Goal: Task Accomplishment & Management: Manage account settings

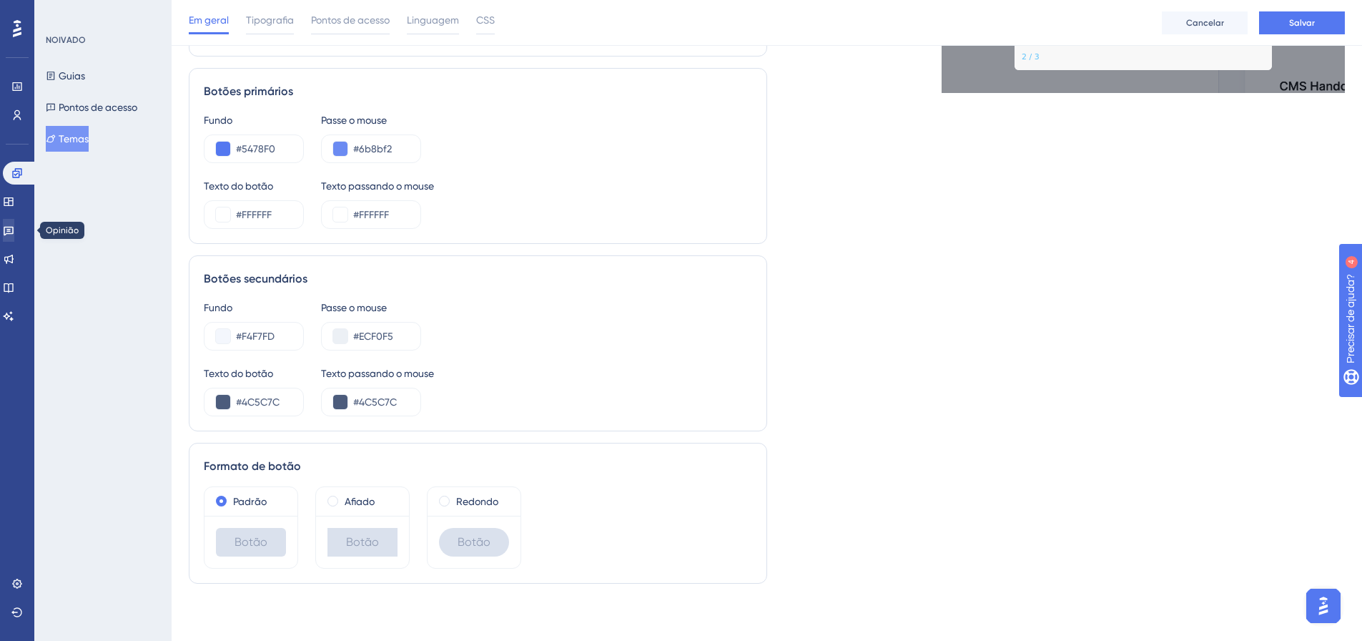
scroll to position [694, 0]
click at [14, 227] on icon at bounding box center [9, 231] width 10 height 9
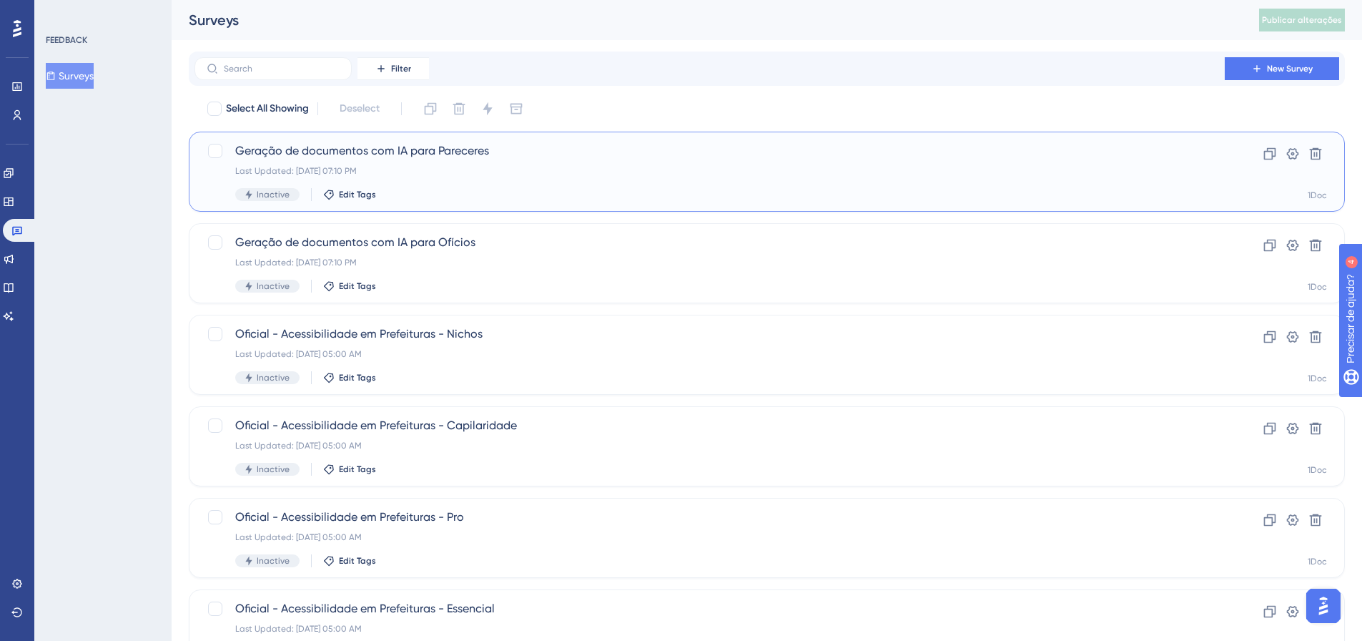
click at [275, 154] on span "Geração de documentos com IA para Pareceres" at bounding box center [709, 150] width 949 height 17
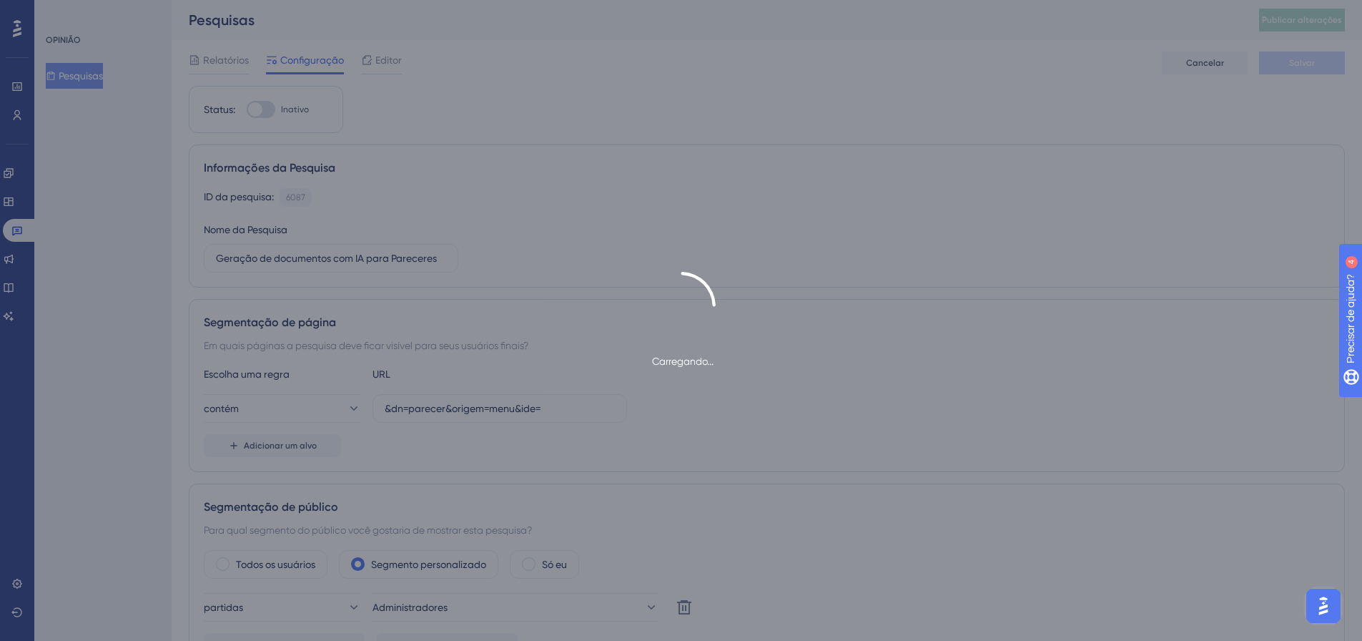
click at [392, 52] on div "Carregando..." at bounding box center [681, 320] width 1362 height 641
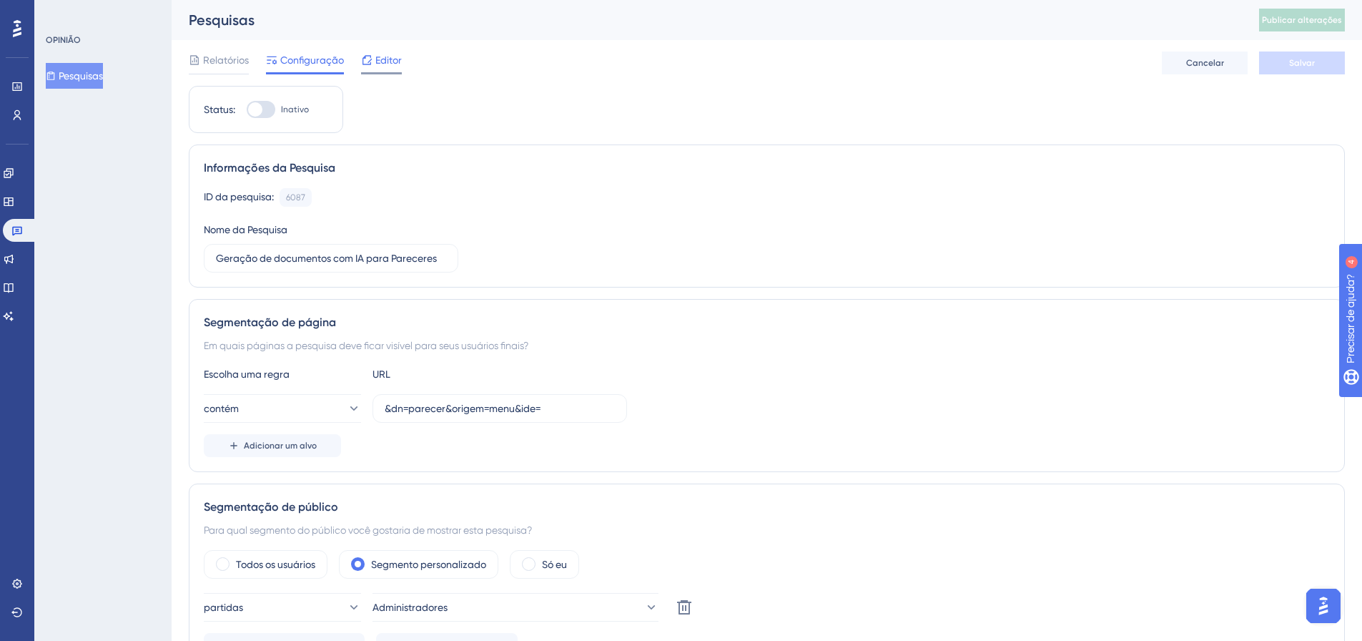
click at [383, 55] on font "Editor" at bounding box center [388, 59] width 26 height 11
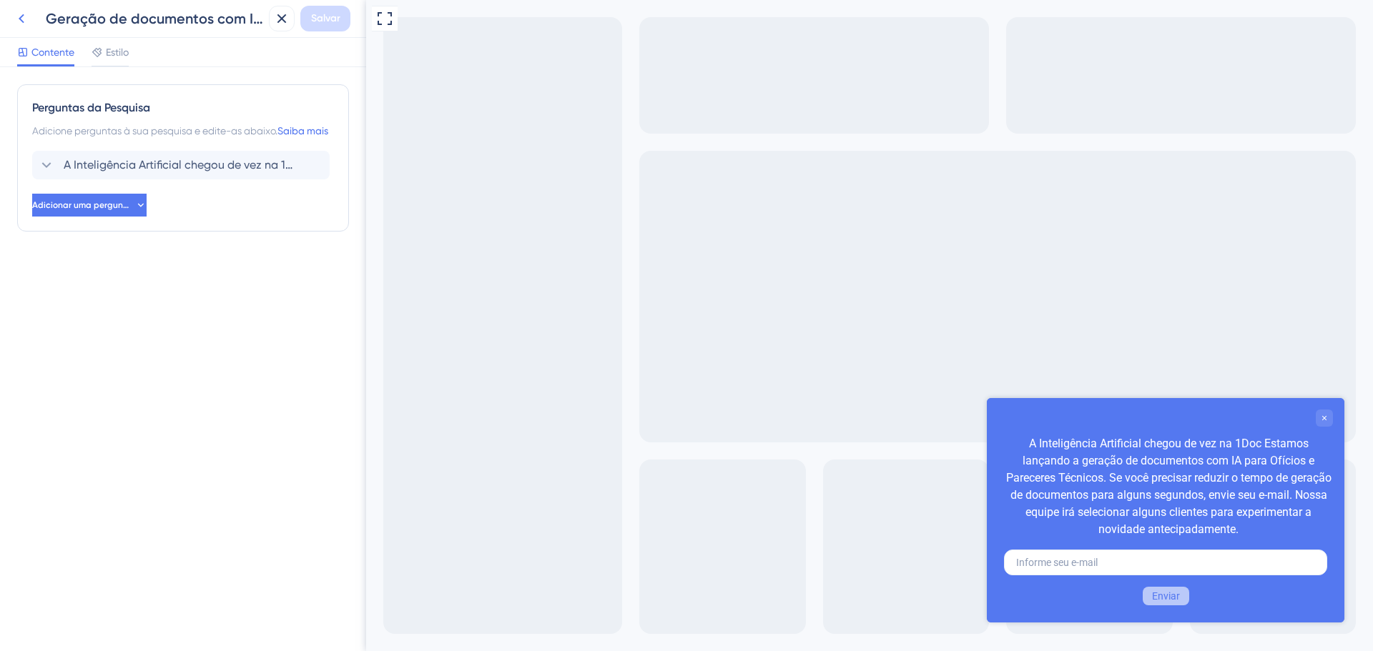
click at [17, 19] on icon at bounding box center [21, 18] width 17 height 17
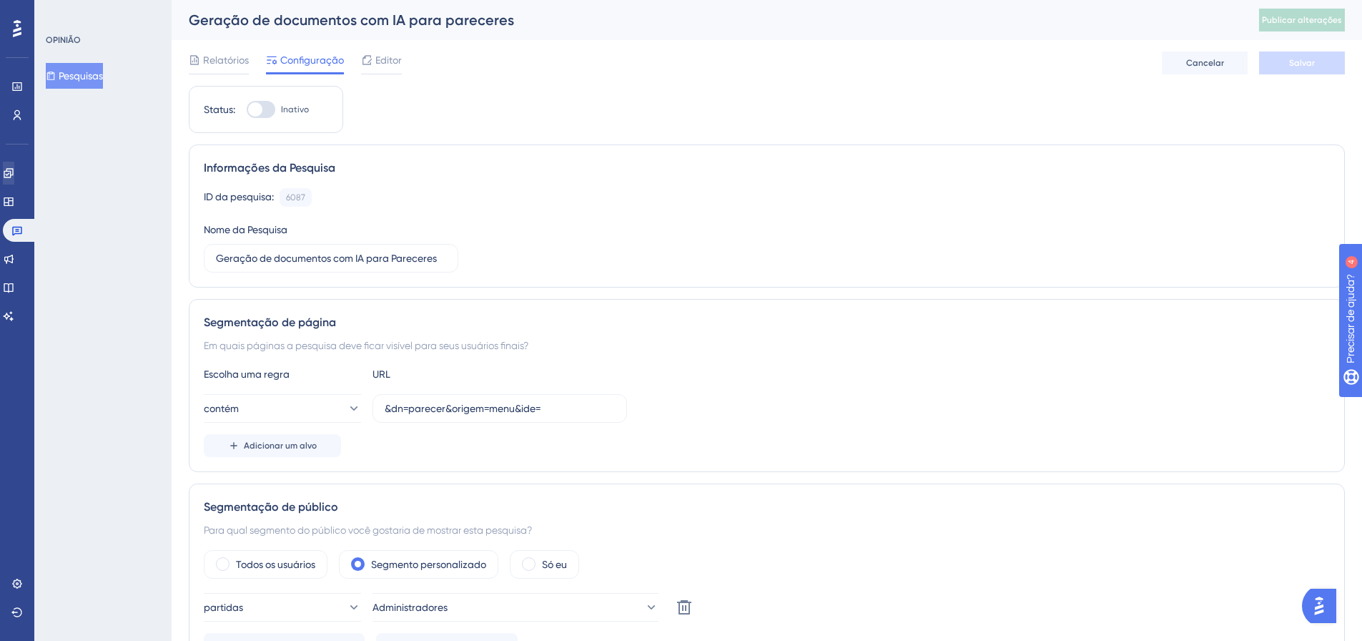
click at [20, 159] on div "Noivado Widgets Opinião Atualizações de produtos Base de conhecimento Assistent…" at bounding box center [17, 227] width 29 height 201
click at [14, 166] on link at bounding box center [8, 173] width 11 height 23
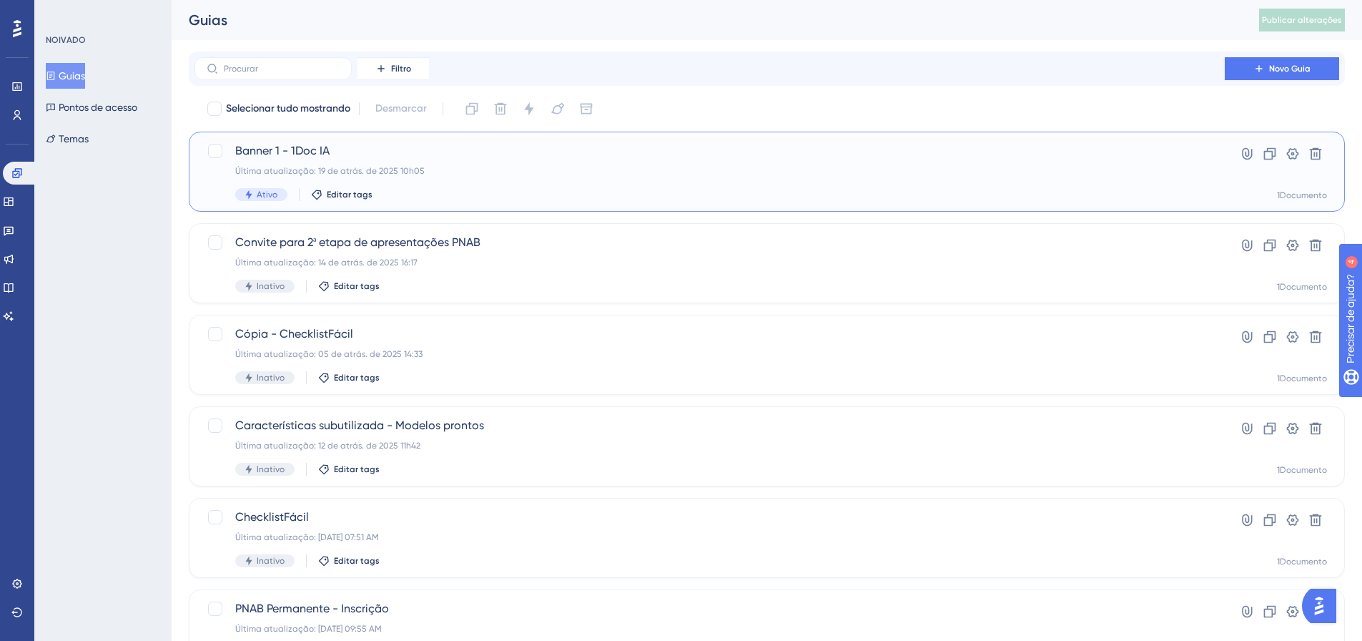
click at [300, 153] on font "Banner 1 - 1Doc IA" at bounding box center [282, 151] width 94 height 14
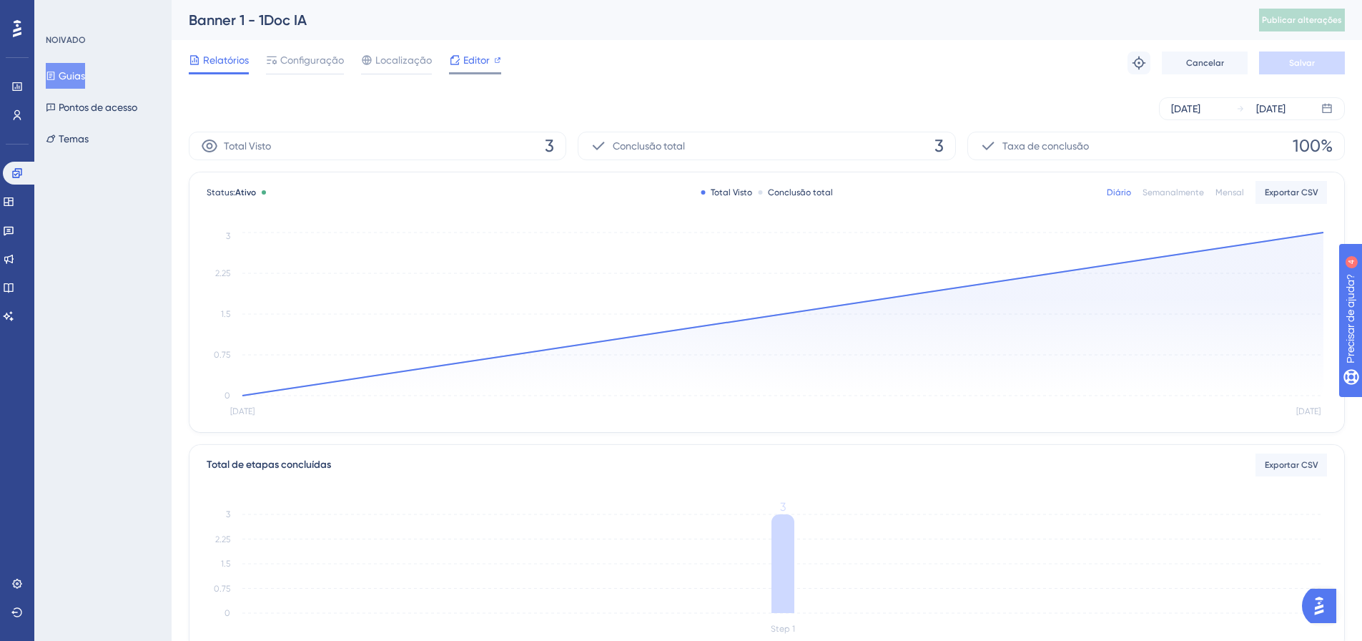
click at [477, 66] on span "Editor" at bounding box center [476, 59] width 26 height 17
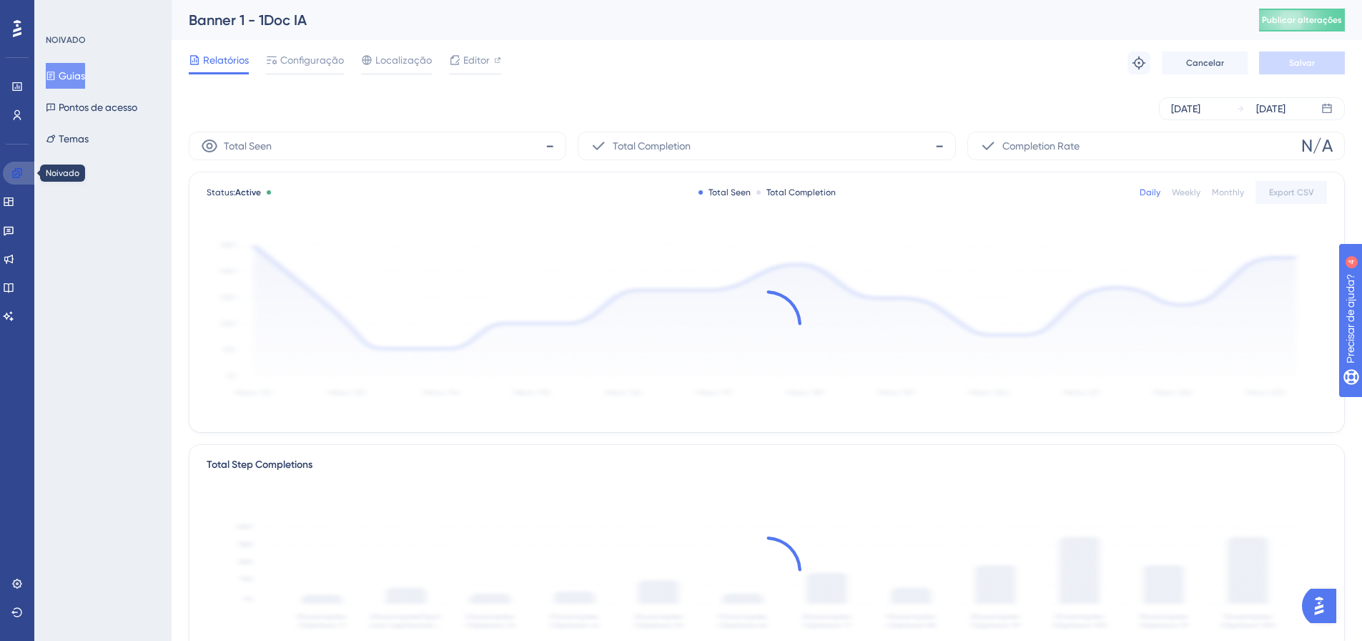
click at [14, 182] on link at bounding box center [20, 173] width 34 height 23
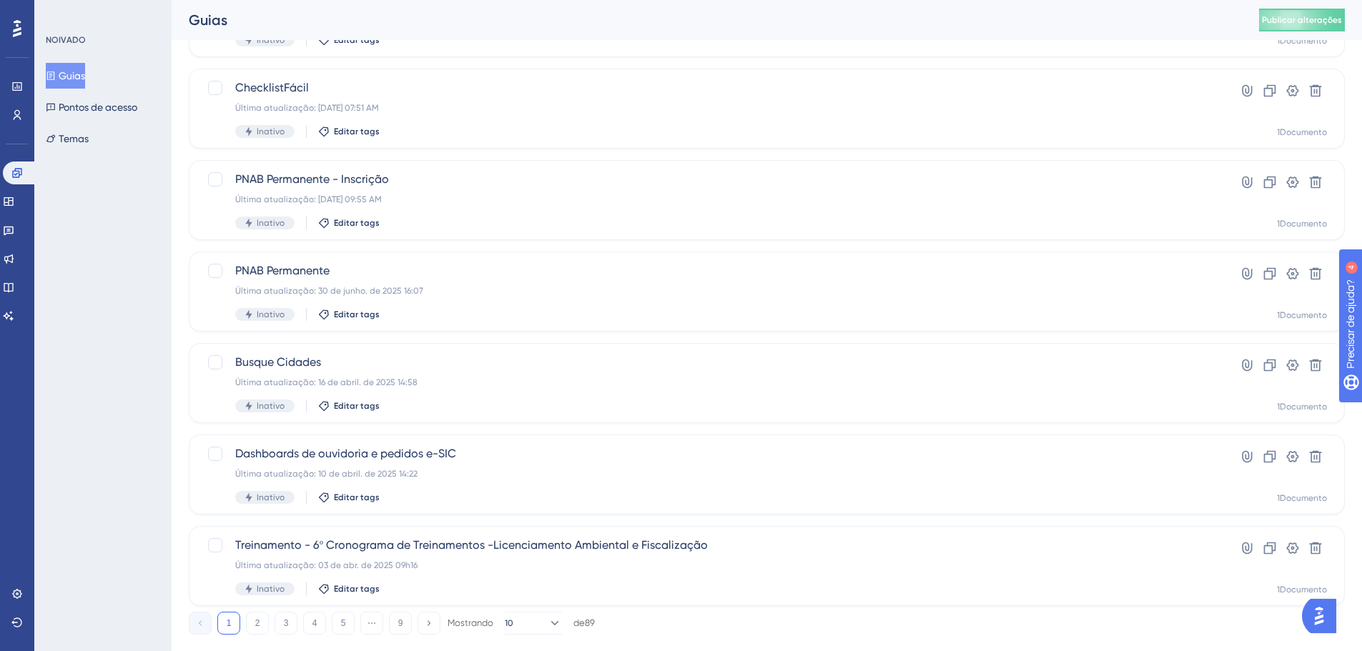
scroll to position [458, 0]
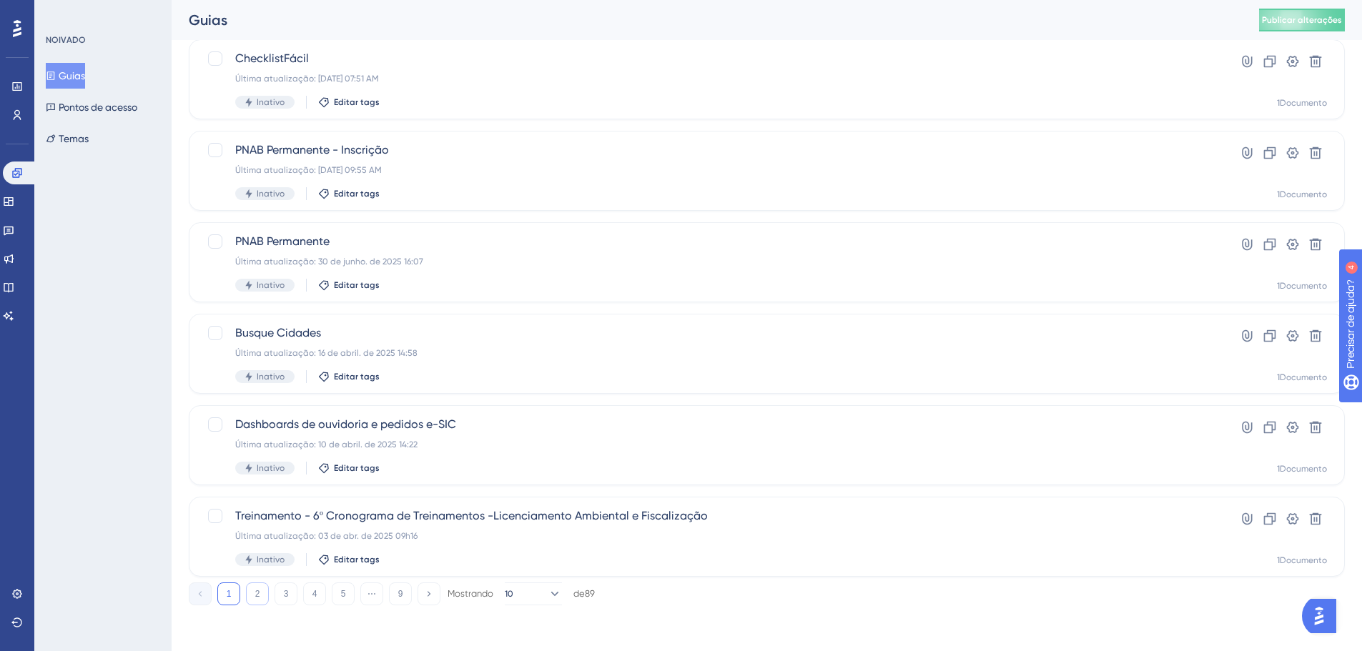
click at [262, 585] on button "2" at bounding box center [257, 594] width 23 height 23
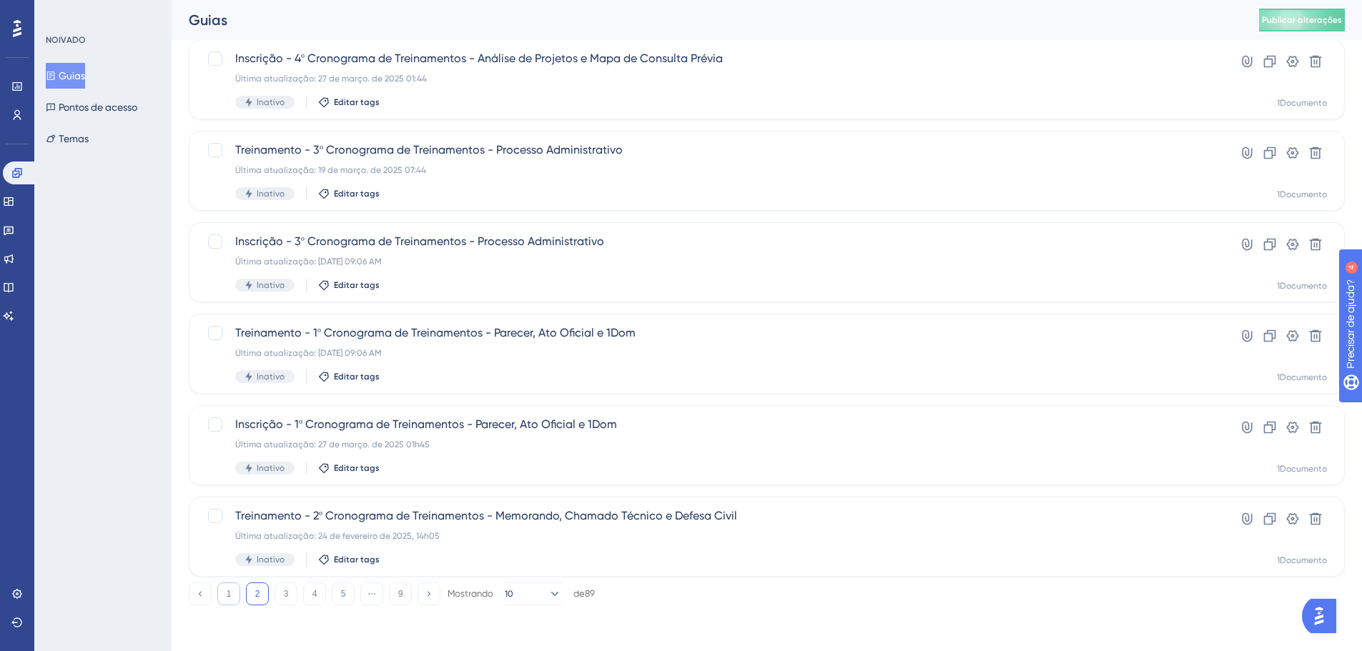
click at [230, 594] on font "1" at bounding box center [229, 594] width 5 height 10
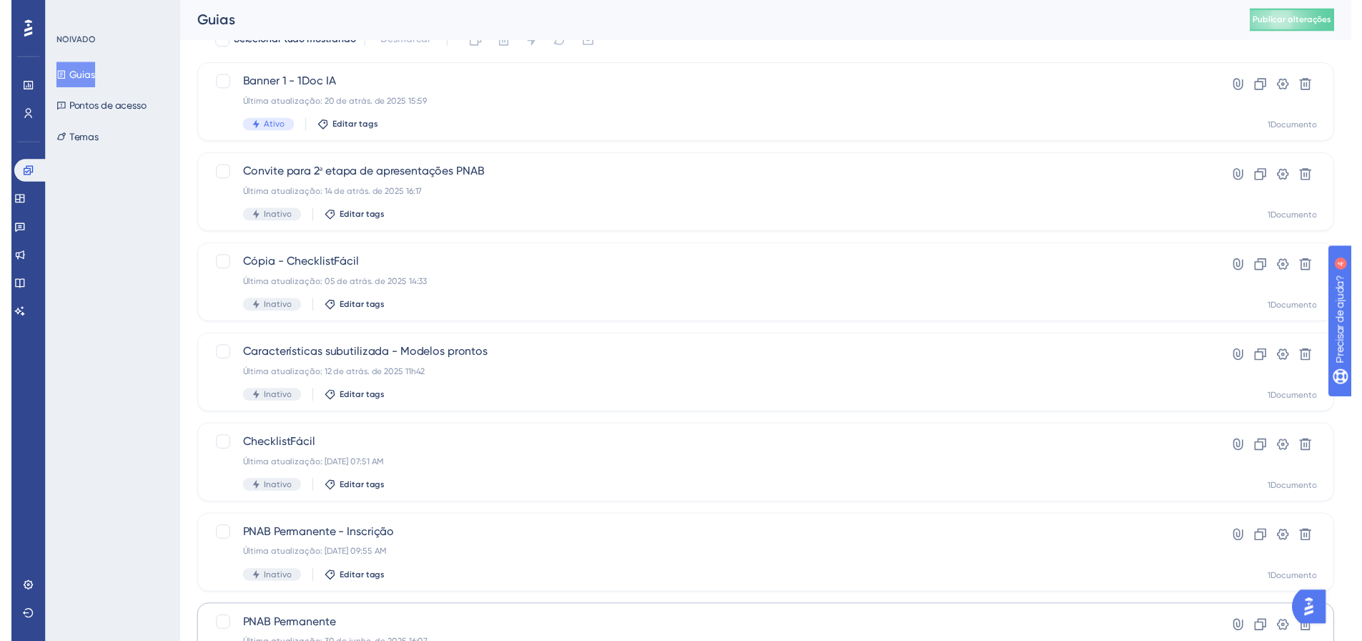
scroll to position [0, 0]
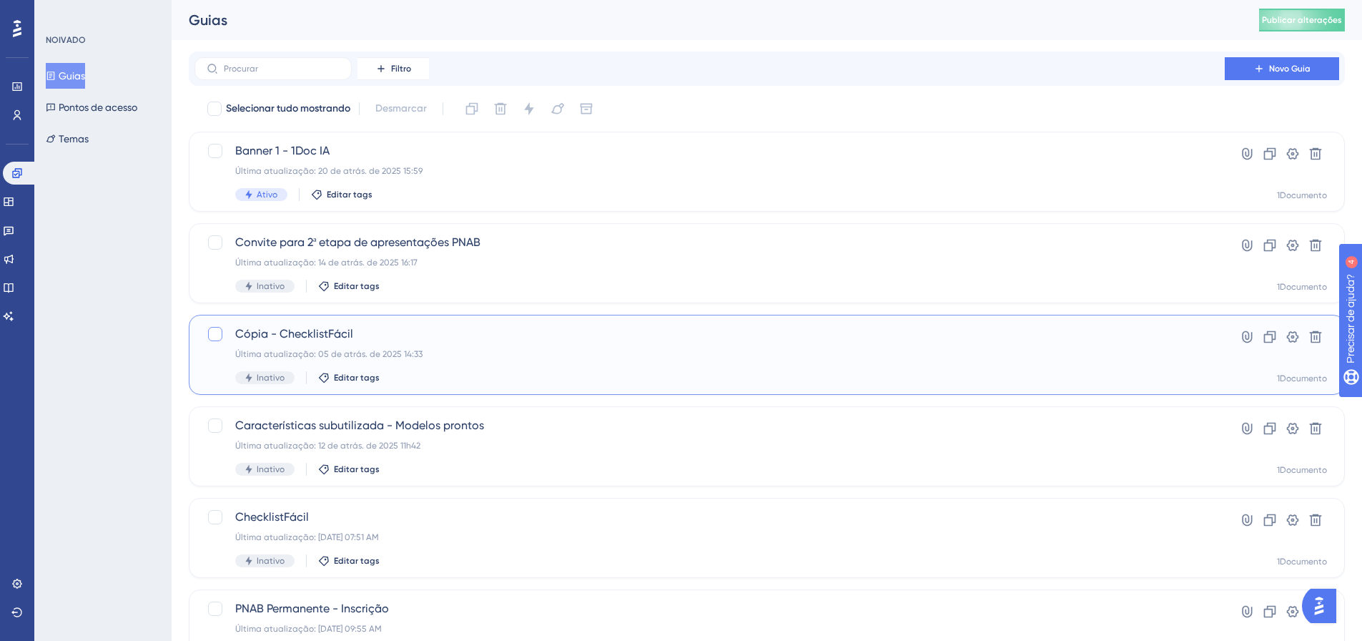
click at [211, 326] on div at bounding box center [215, 333] width 17 height 17
checkbox input "true"
click at [1277, 342] on icon at bounding box center [1270, 337] width 14 height 14
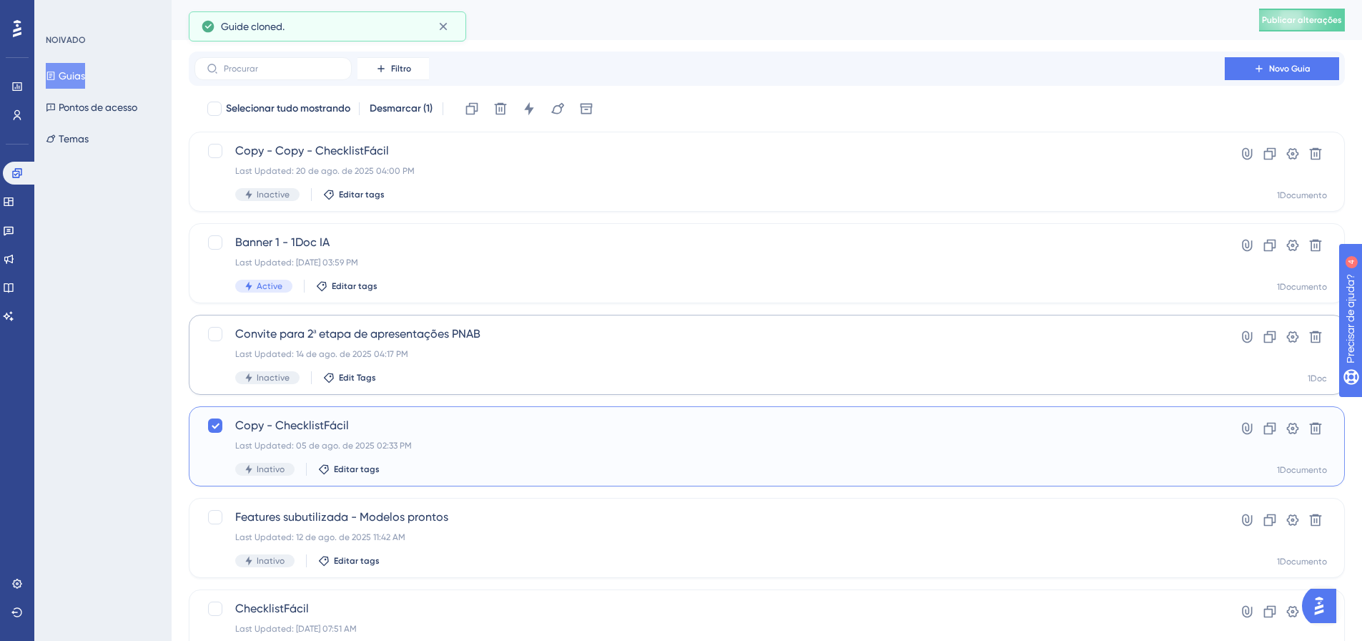
checkbox input "false"
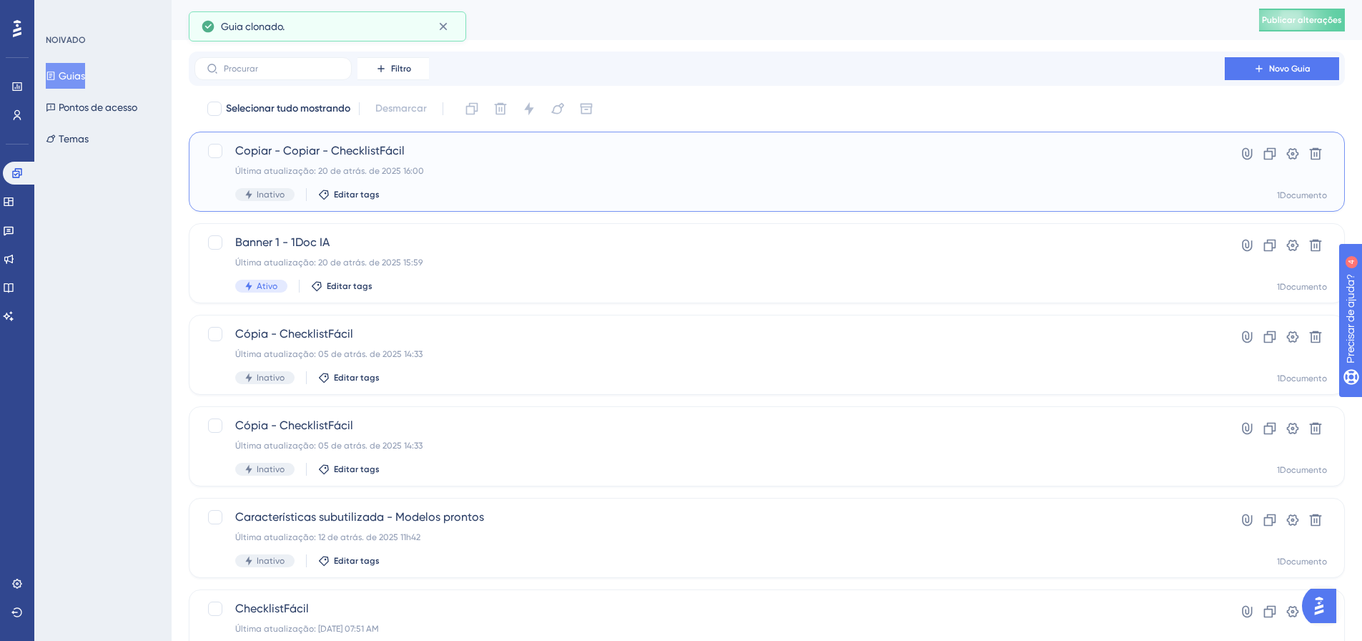
click at [310, 147] on font "Copiar - Copiar - ChecklistFácil" at bounding box center [319, 151] width 169 height 14
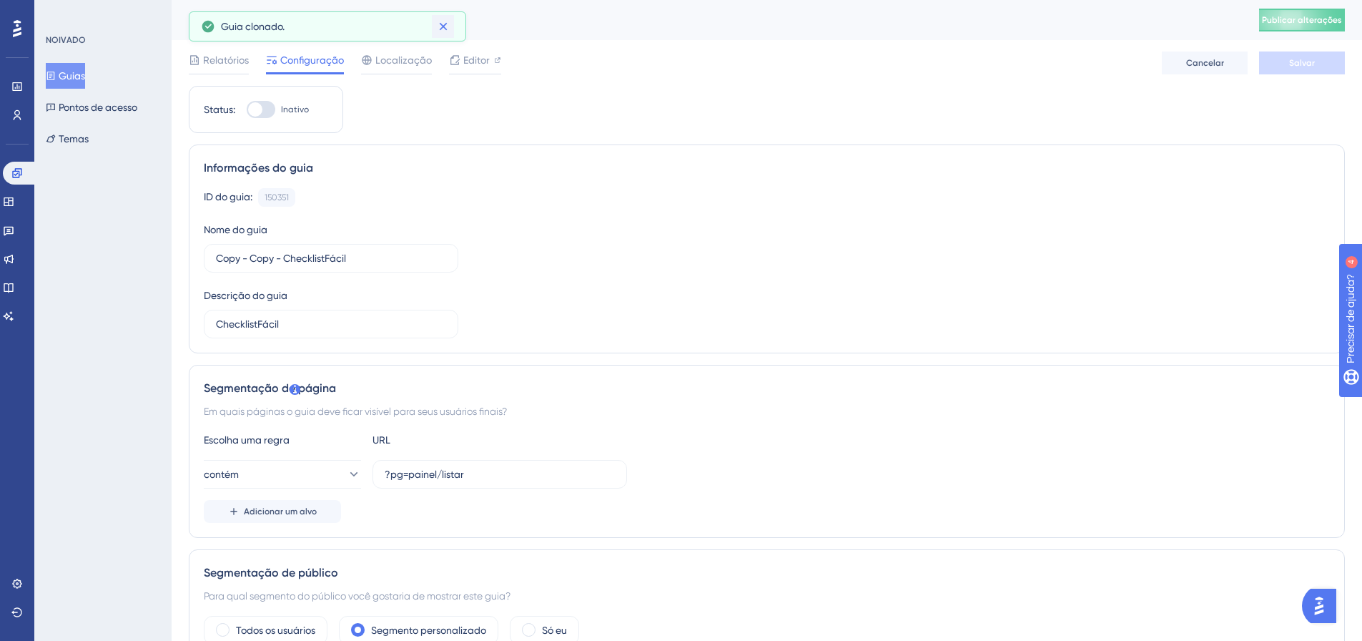
click at [444, 29] on icon at bounding box center [443, 26] width 14 height 14
click at [297, 257] on input "Copy - Copy - ChecklistFácil" at bounding box center [331, 258] width 230 height 16
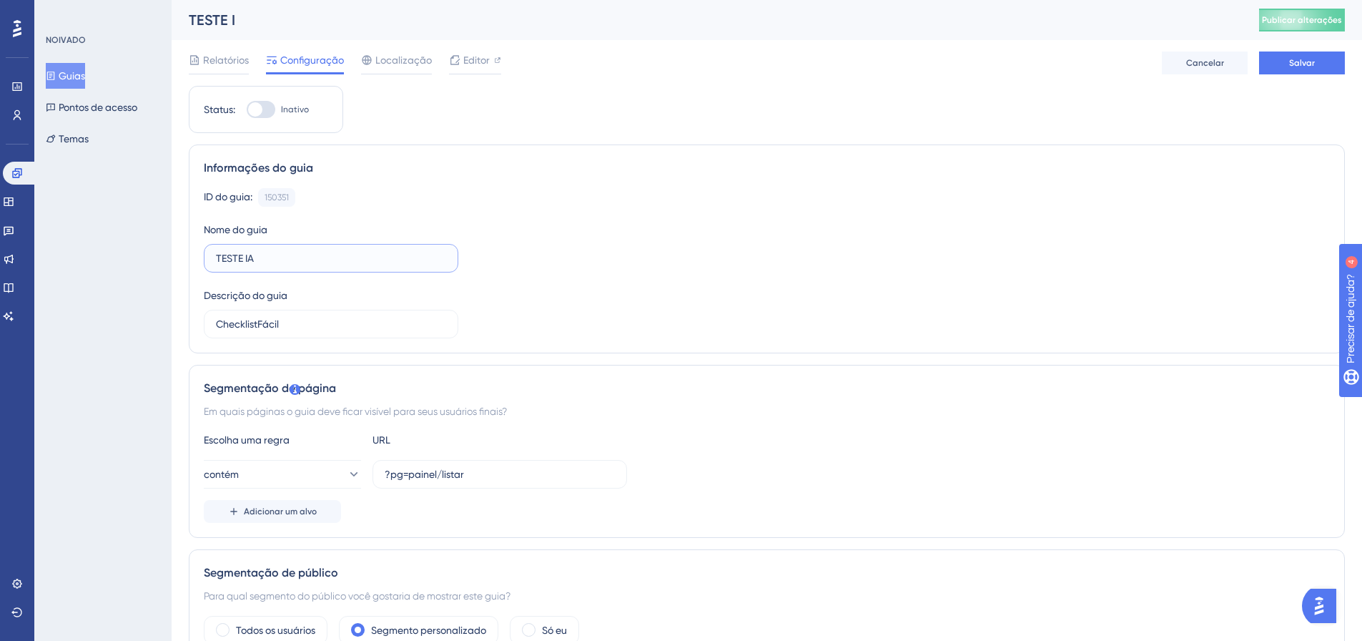
click at [296, 257] on input "TESTE IA" at bounding box center [331, 258] width 230 height 16
click at [299, 256] on input "TESTE IA" at bounding box center [331, 258] width 230 height 16
type input "TESTE IA"
click at [292, 325] on input "ChecklistFácil" at bounding box center [331, 324] width 230 height 16
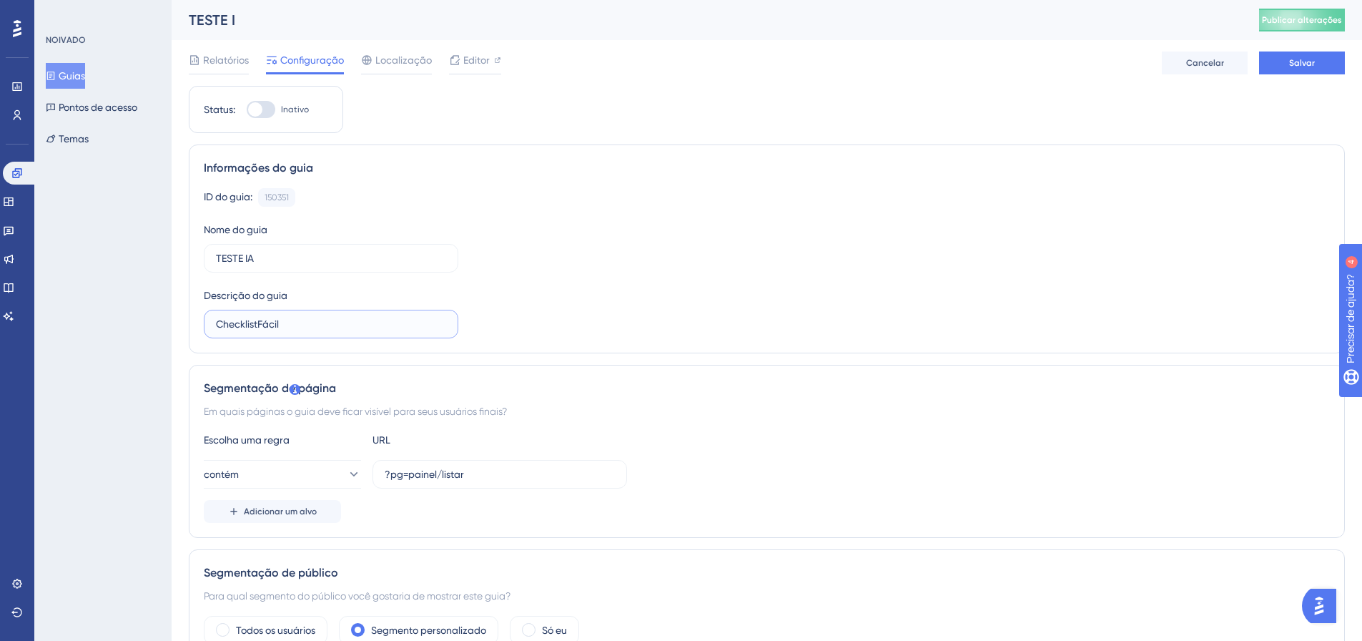
click at [292, 325] on input "ChecklistFácil" at bounding box center [331, 324] width 230 height 16
paste input "TESTE IA"
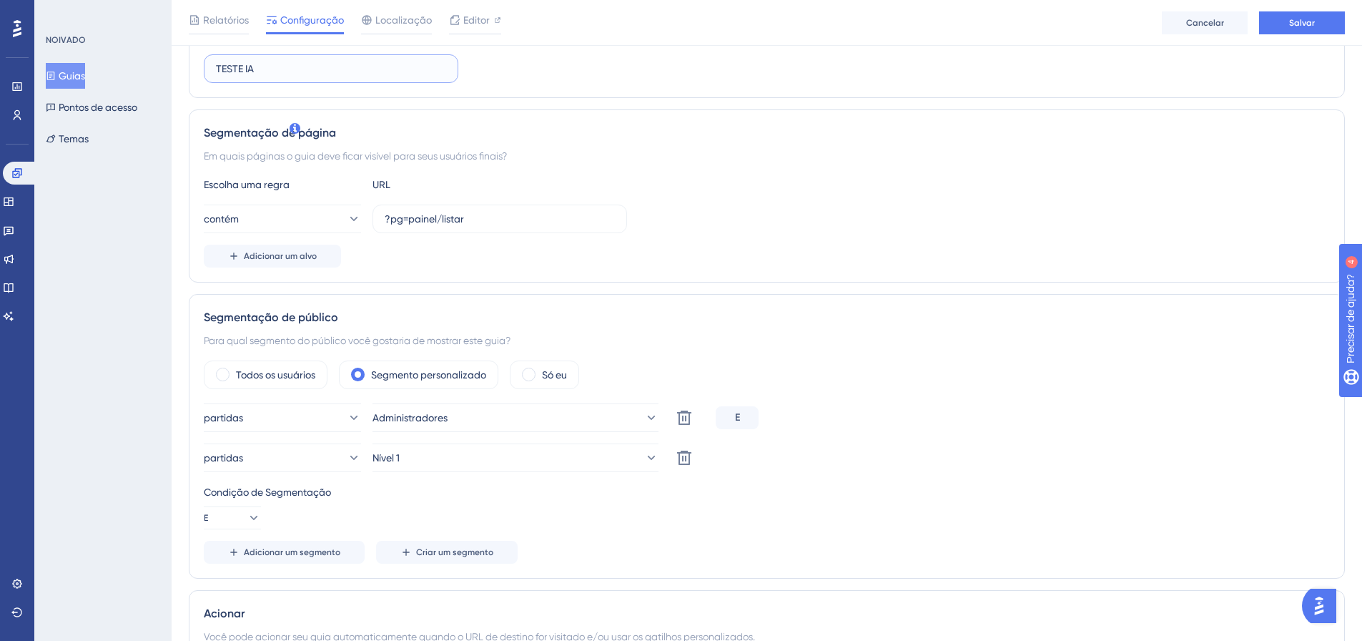
scroll to position [286, 0]
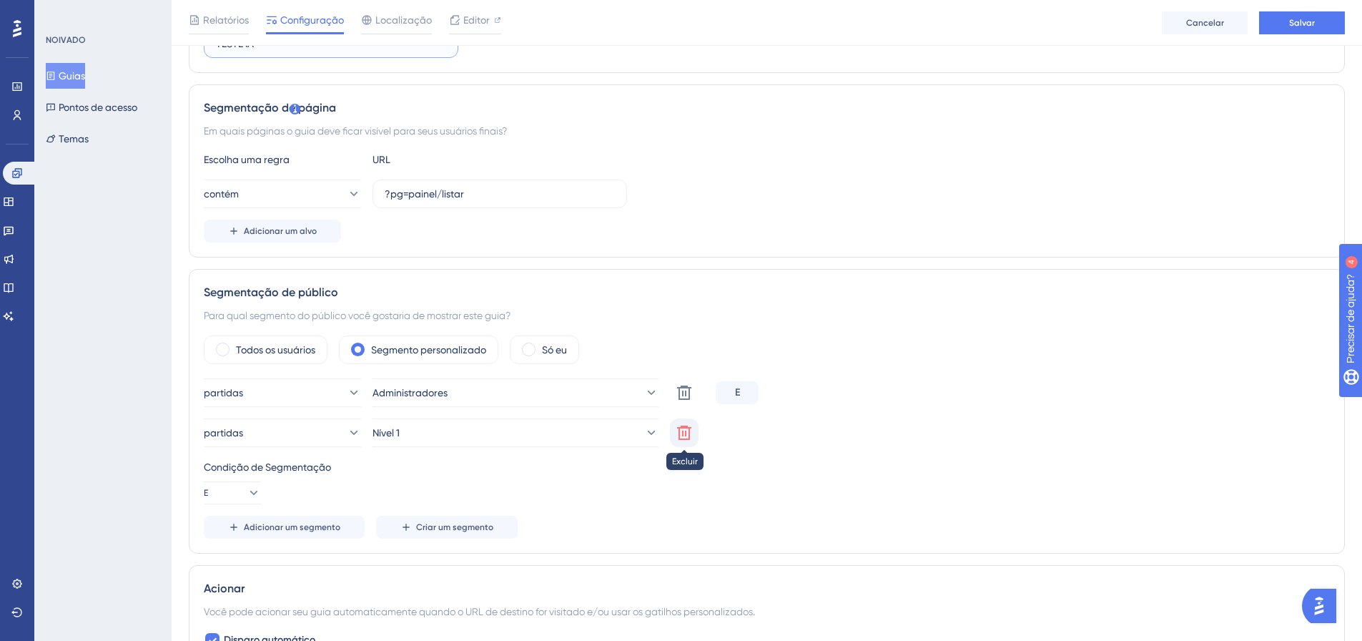
type input "TESTE IA"
click at [689, 400] on icon at bounding box center [684, 392] width 14 height 14
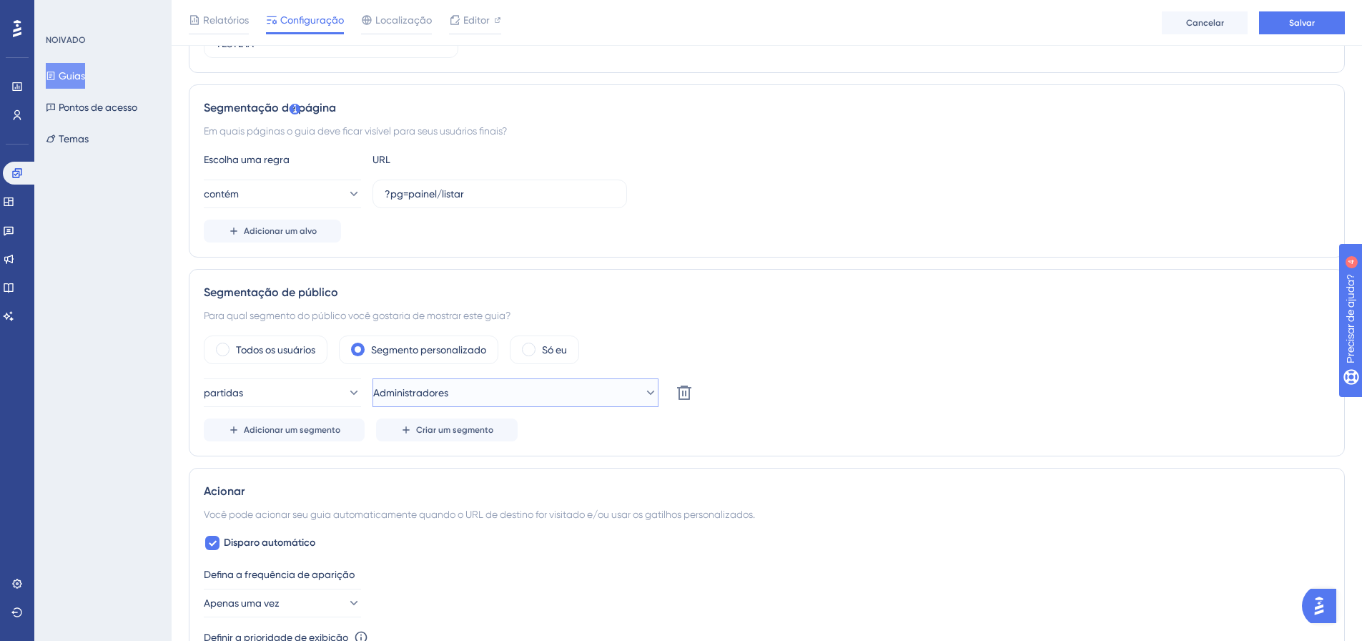
click at [644, 394] on icon at bounding box center [651, 392] width 14 height 14
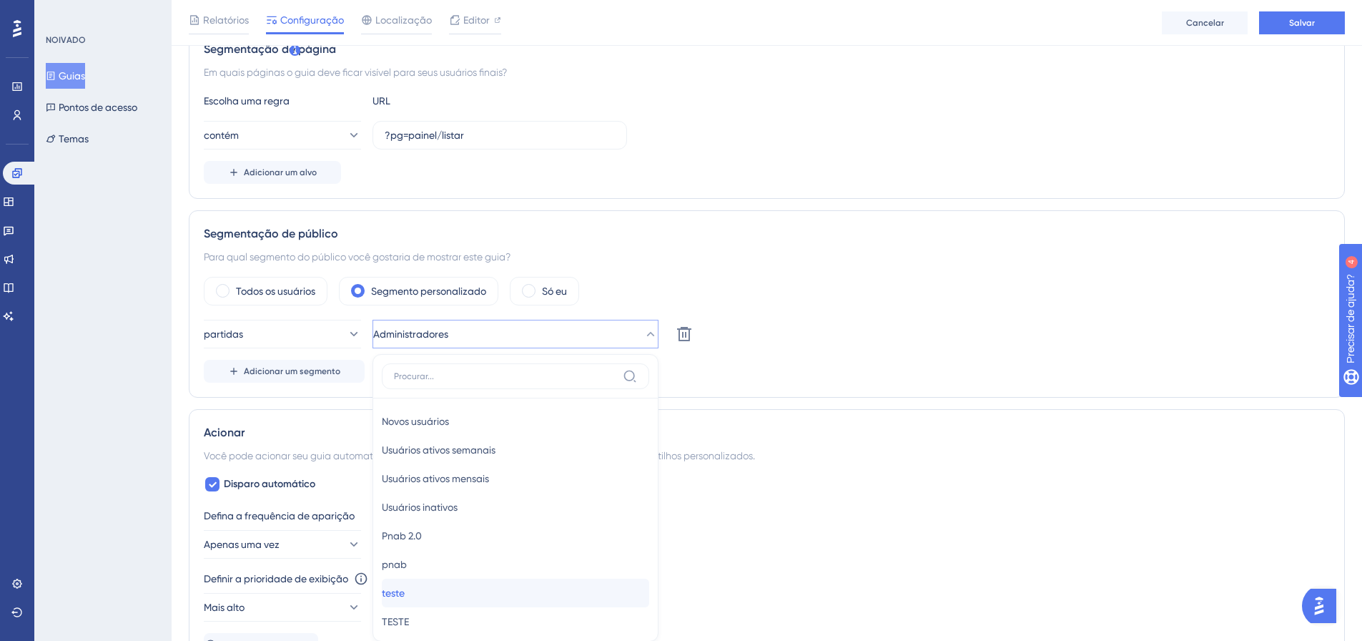
click at [441, 593] on div "teste teste" at bounding box center [515, 593] width 267 height 29
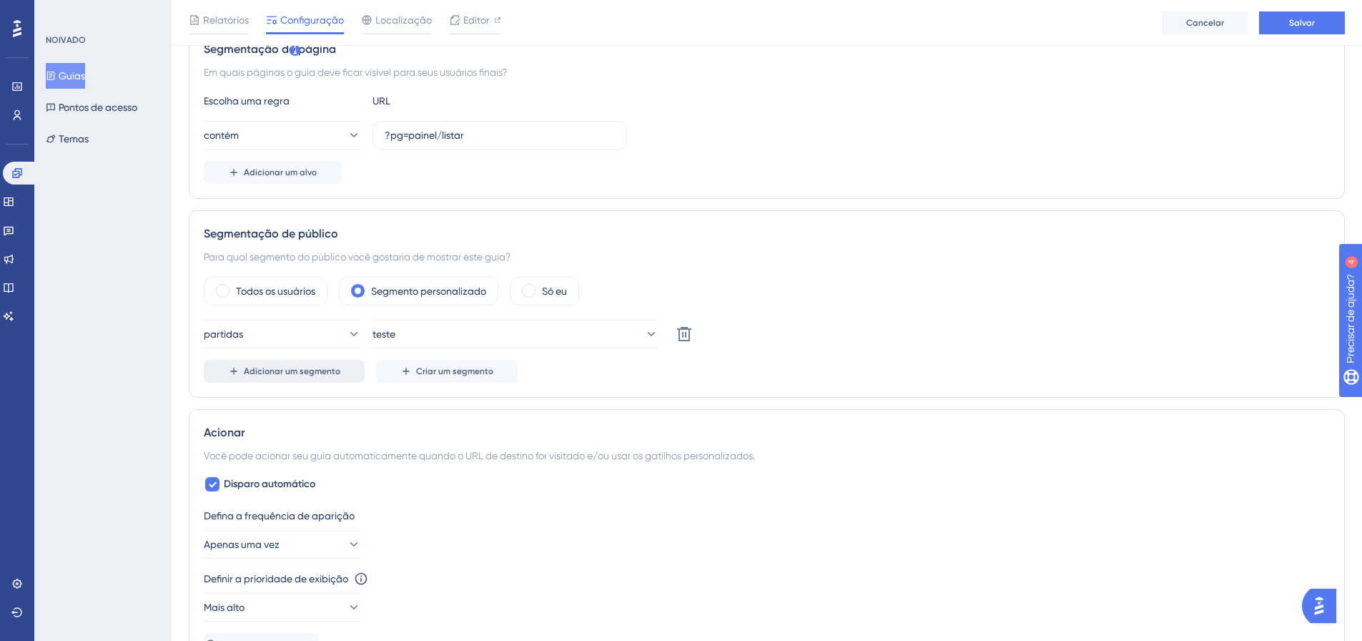
click at [285, 377] on button "Adicionar um segmento" at bounding box center [284, 371] width 161 height 23
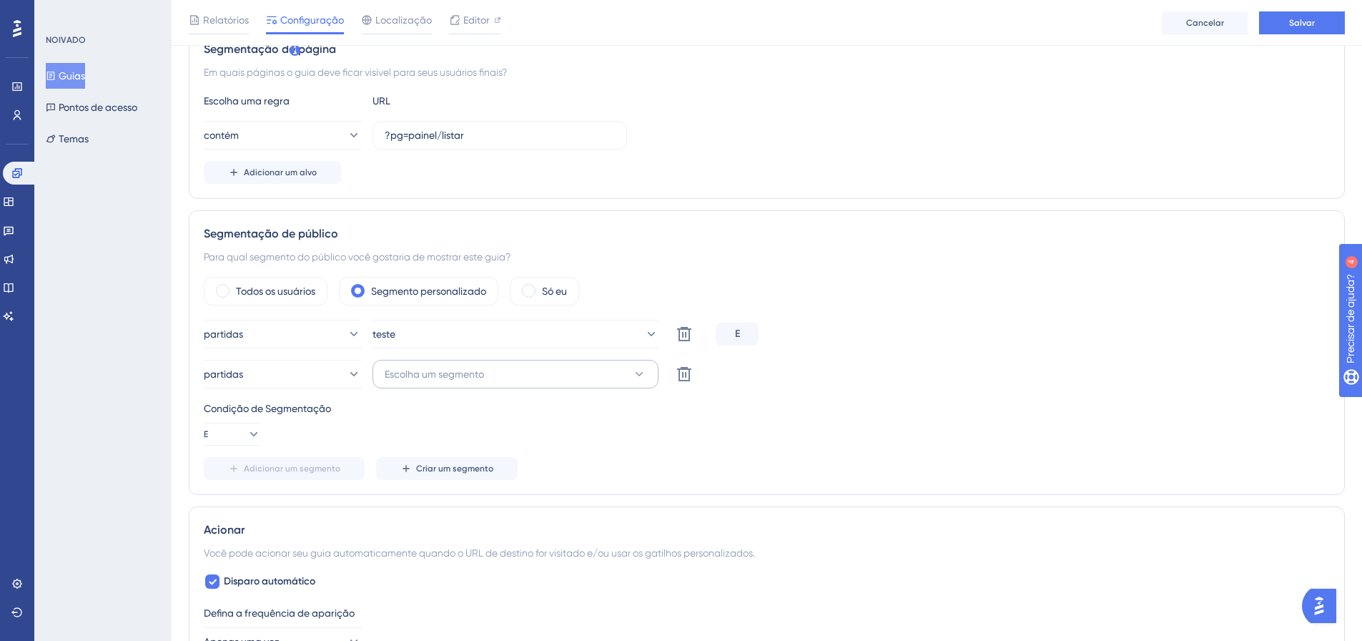
click at [490, 360] on div "partidas teste Excluir E partidas Escolha um segmento Excluir Condição de Segme…" at bounding box center [767, 400] width 1126 height 160
click at [490, 374] on button "Escolha um segmento" at bounding box center [516, 374] width 286 height 29
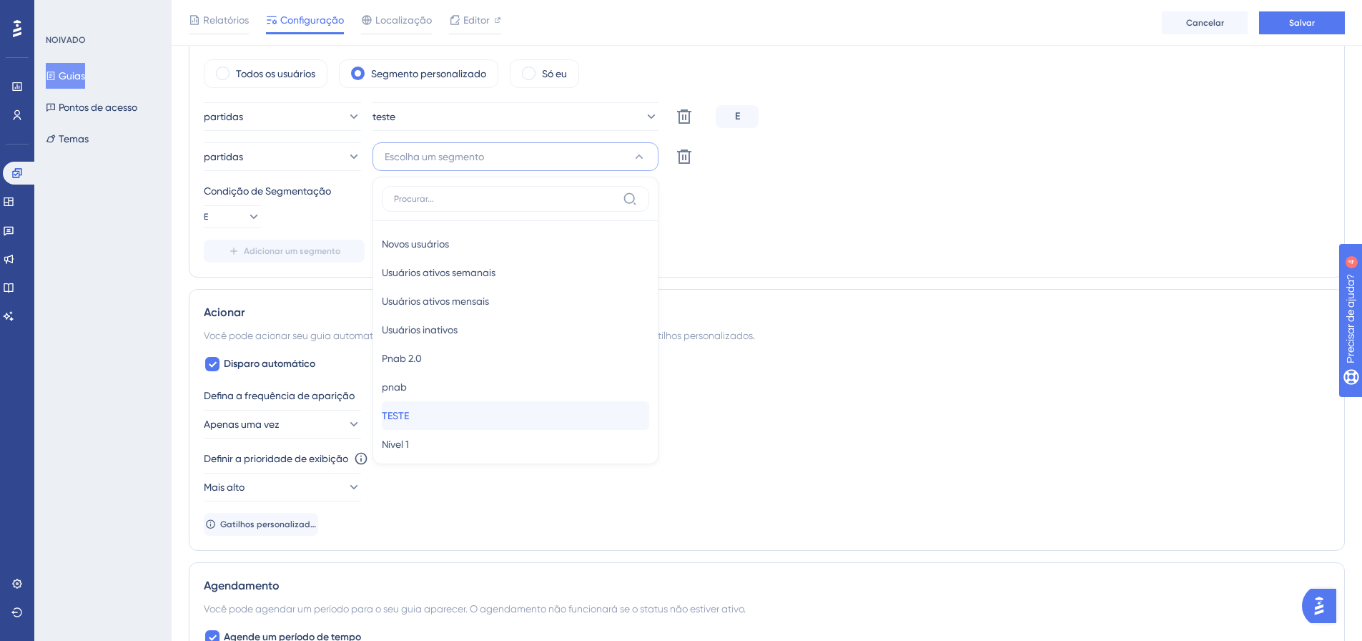
click at [463, 423] on div "TESTE TESTE" at bounding box center [515, 415] width 267 height 29
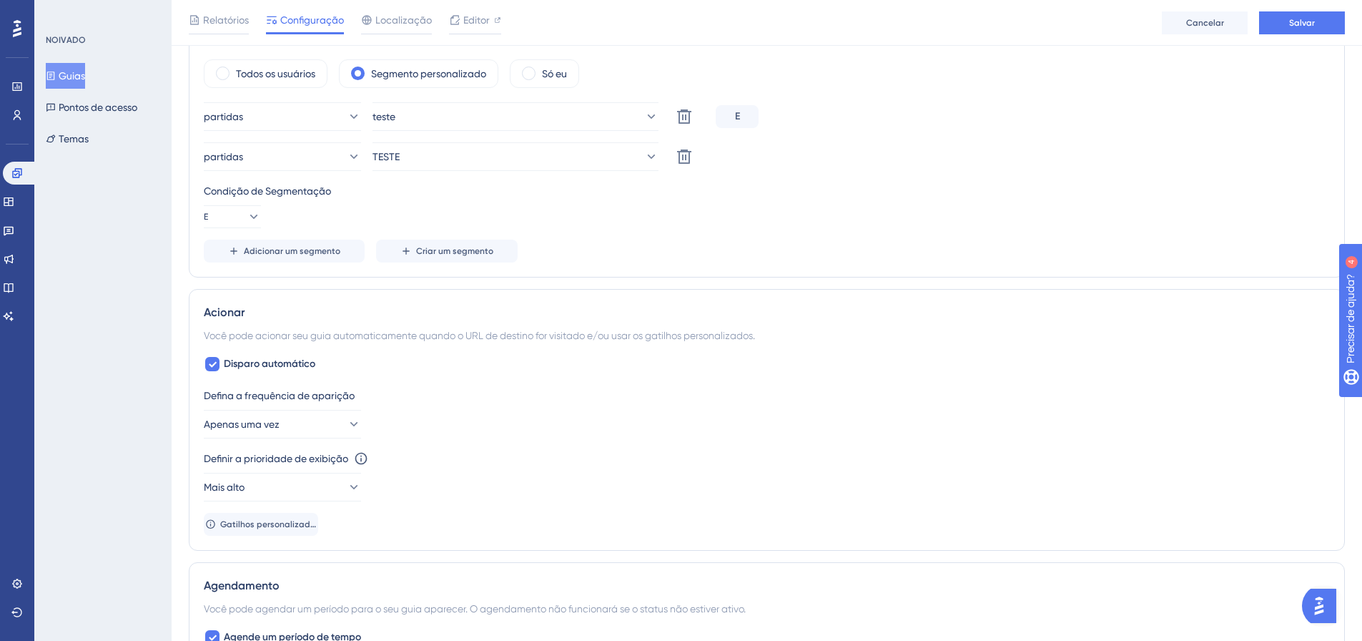
drag, startPoint x: 623, startPoint y: 275, endPoint x: 539, endPoint y: 306, distance: 89.4
click at [622, 275] on div "Segmentação de público Para qual segmento do público você gostaria de mostrar e…" at bounding box center [767, 135] width 1156 height 285
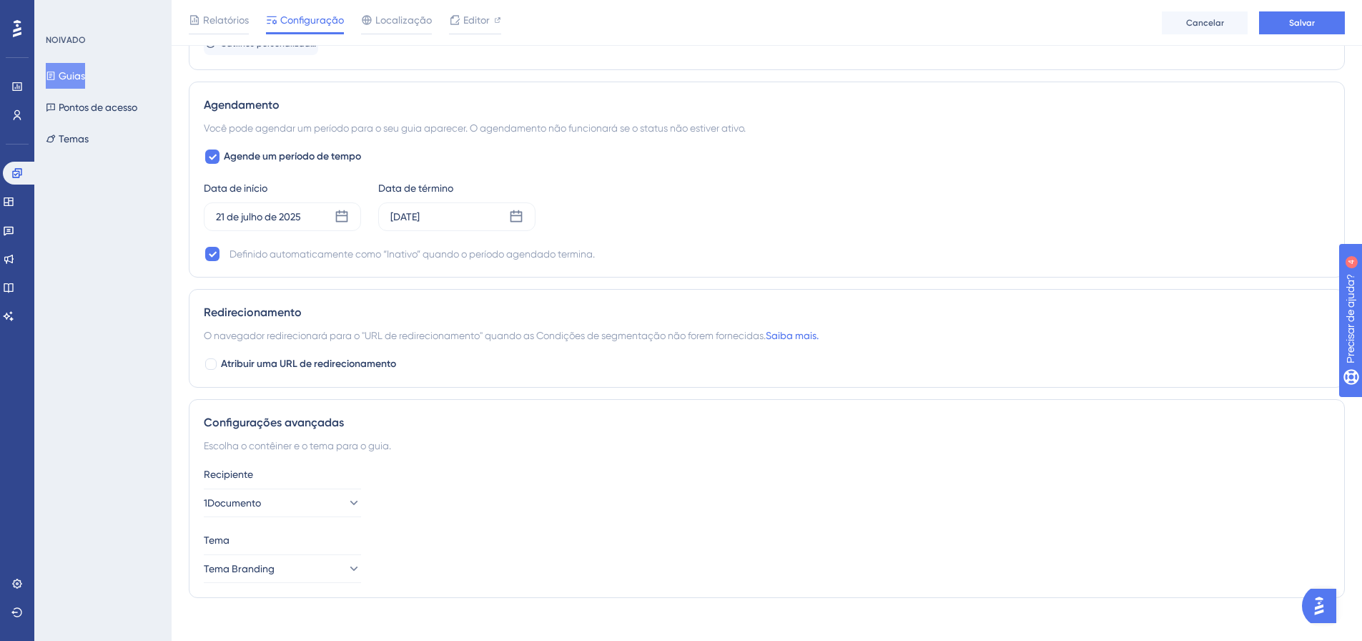
scroll to position [1057, 0]
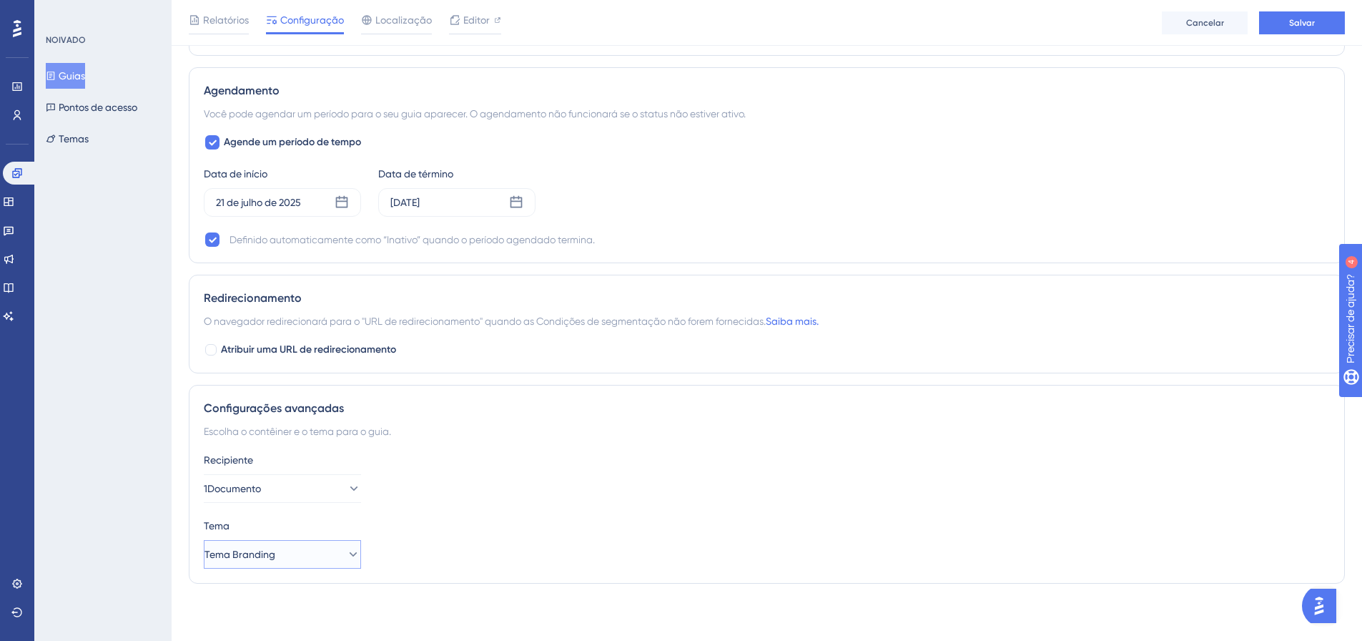
click at [327, 554] on button "Tema Branding" at bounding box center [282, 554] width 157 height 29
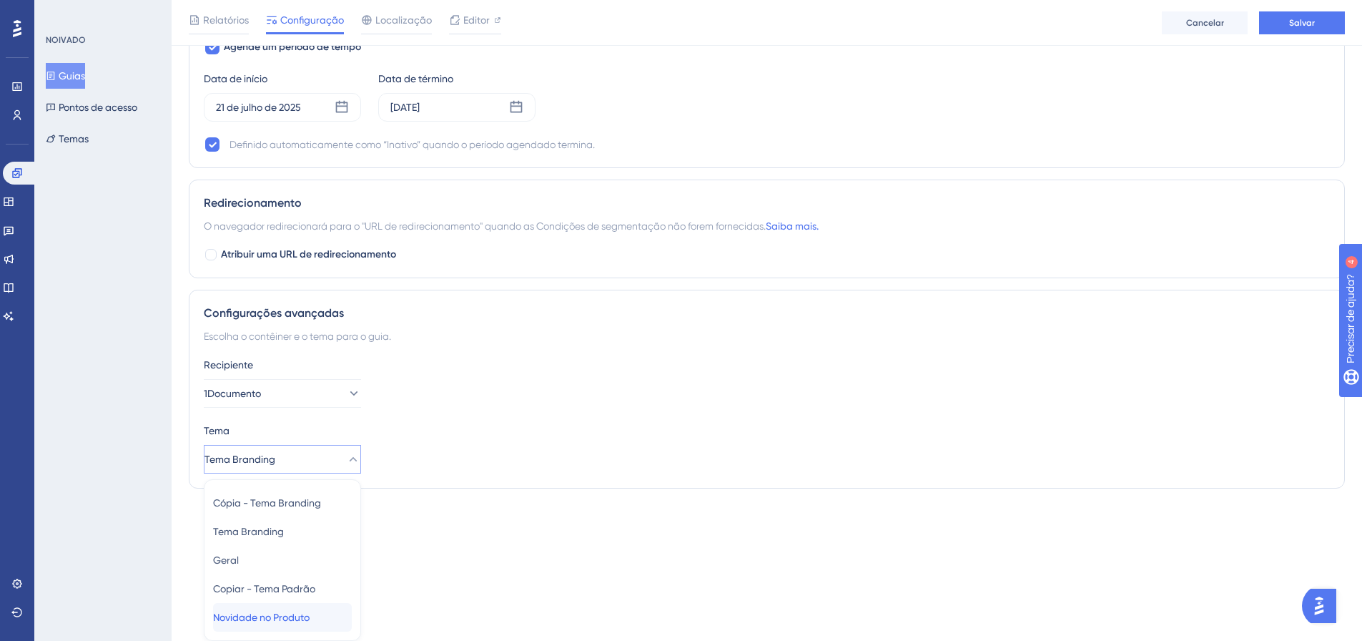
click at [293, 612] on font "Novidade no Produto" at bounding box center [261, 616] width 97 height 11
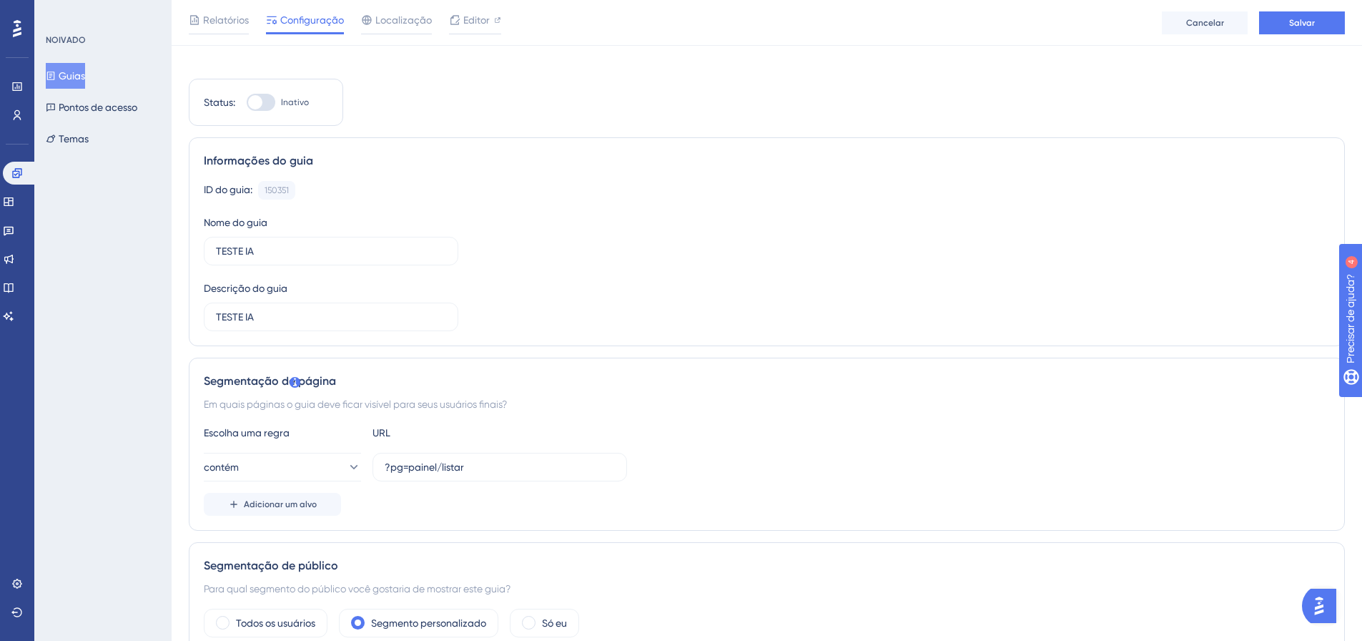
scroll to position [0, 0]
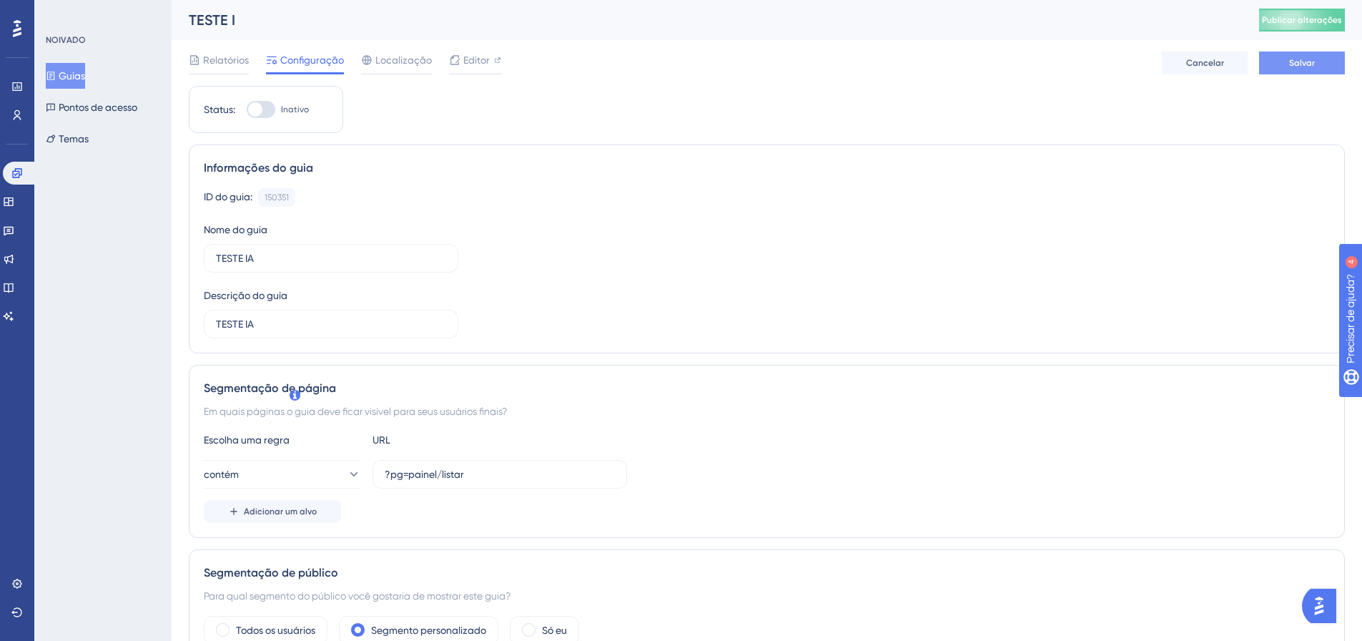
click at [1324, 68] on button "Salvar" at bounding box center [1302, 62] width 86 height 23
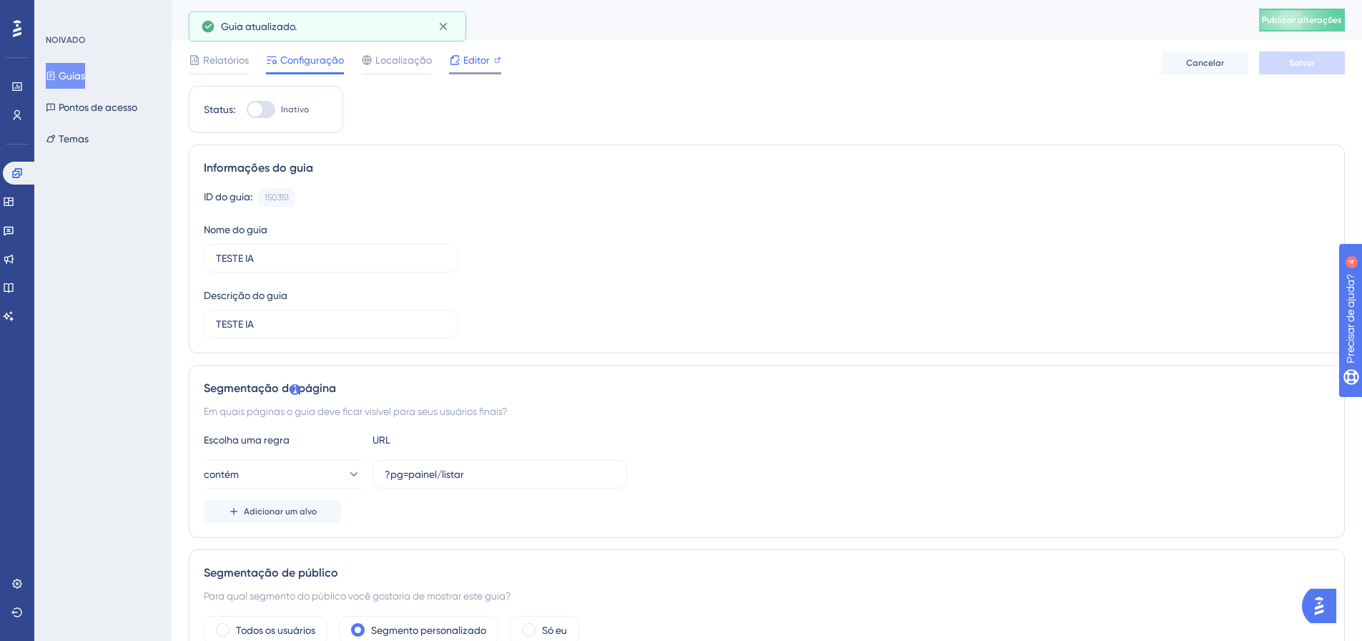
click at [471, 59] on font "Editor" at bounding box center [476, 59] width 26 height 11
click at [1225, 70] on button "Cancelar" at bounding box center [1205, 62] width 86 height 23
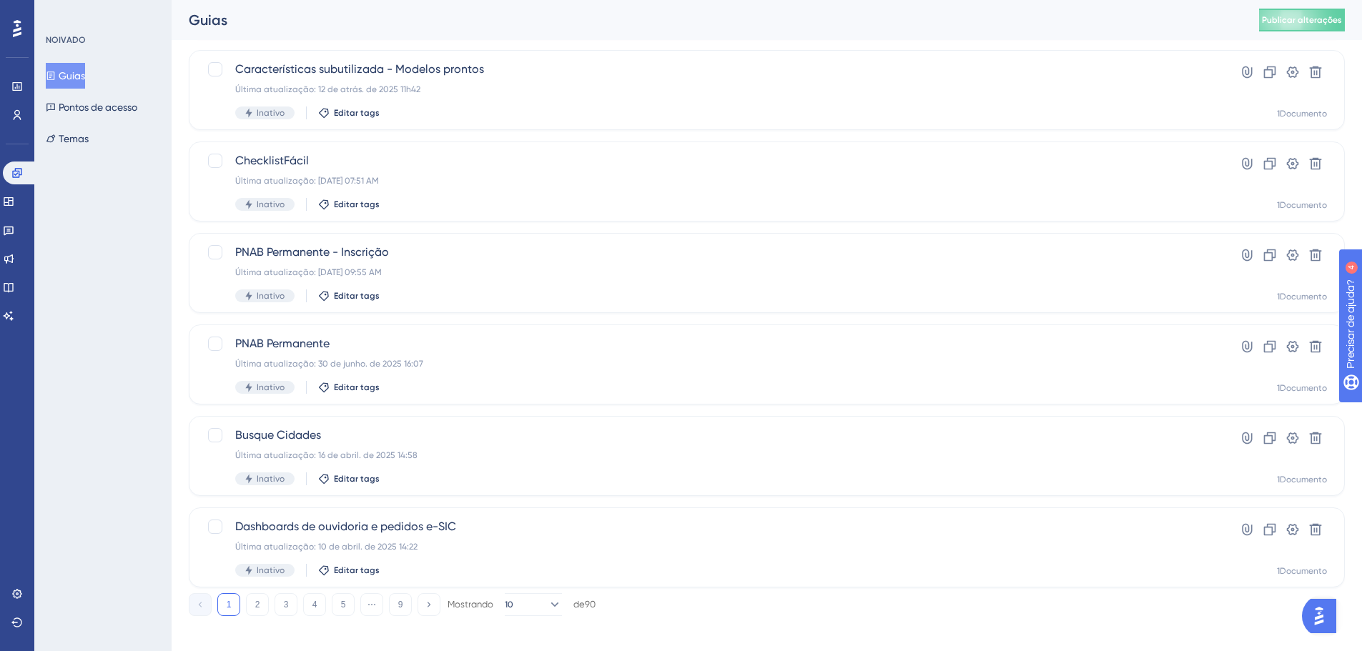
scroll to position [458, 0]
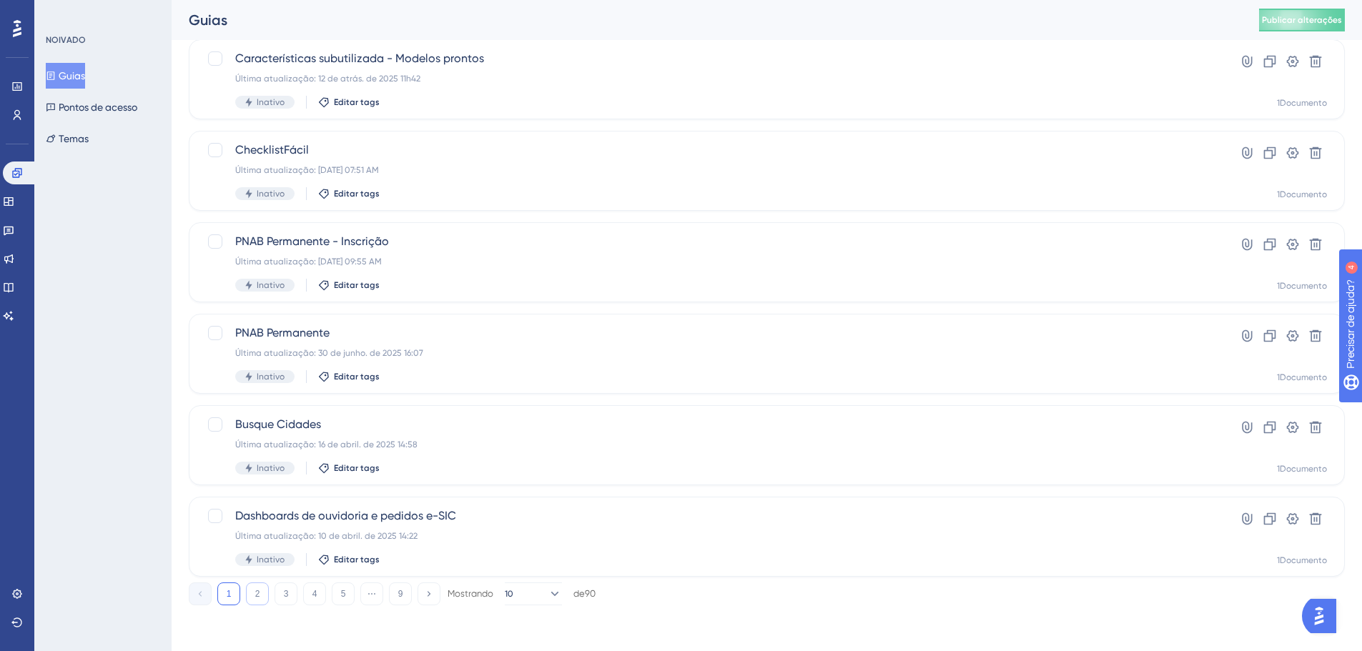
click at [256, 595] on font "2" at bounding box center [257, 594] width 5 height 10
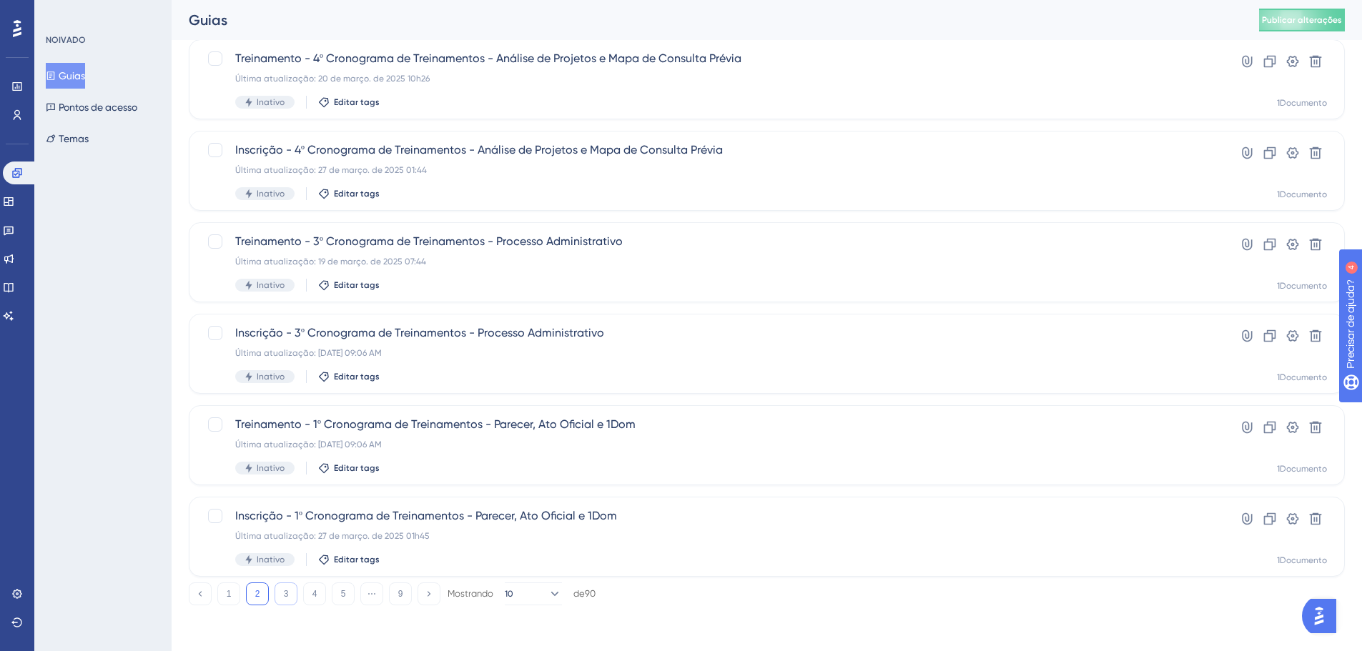
drag, startPoint x: 282, startPoint y: 591, endPoint x: 285, endPoint y: 583, distance: 9.3
click at [282, 591] on button "3" at bounding box center [286, 594] width 23 height 23
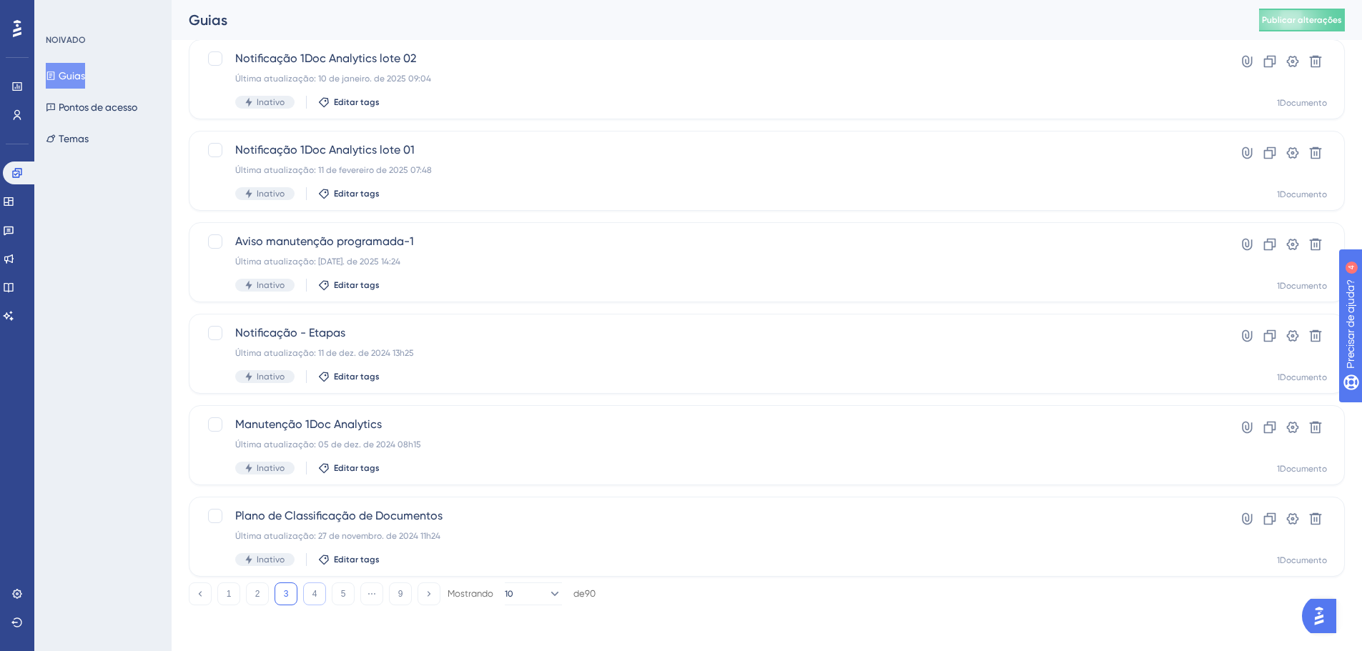
click at [313, 588] on button "4" at bounding box center [314, 594] width 23 height 23
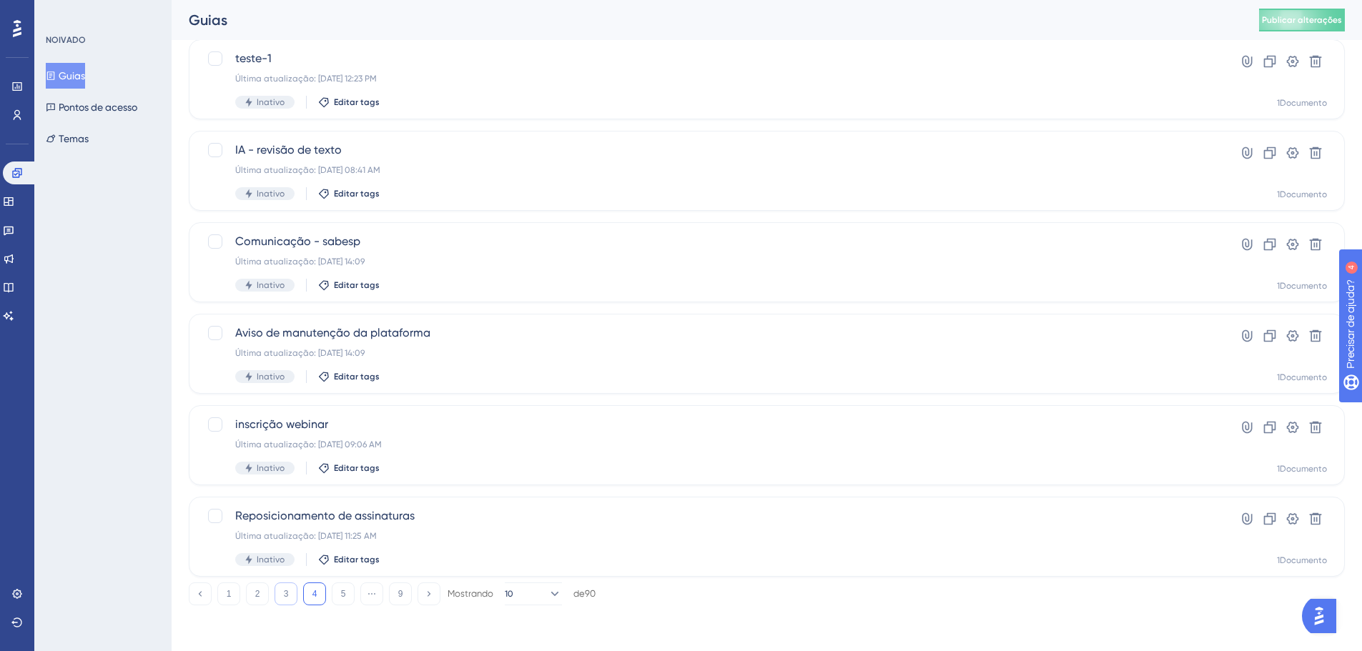
click at [295, 591] on button "3" at bounding box center [286, 594] width 23 height 23
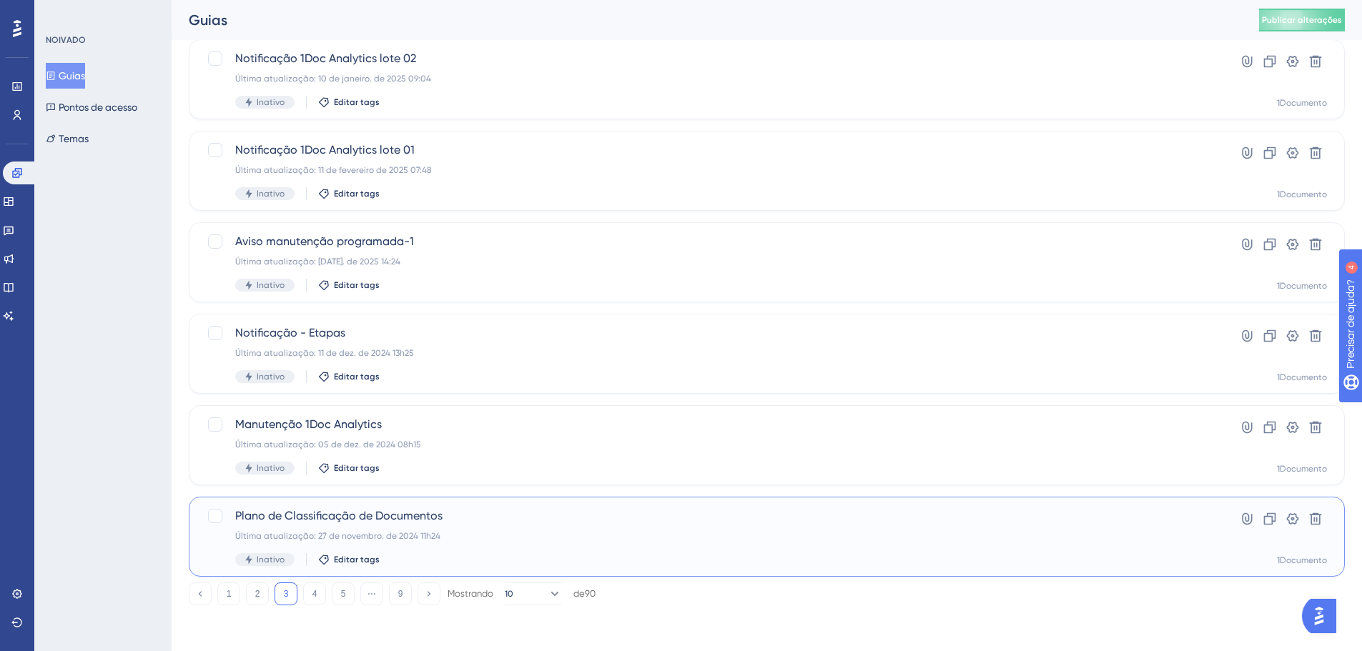
click at [305, 520] on font "Plano de Classificação de Documentos" at bounding box center [338, 516] width 207 height 14
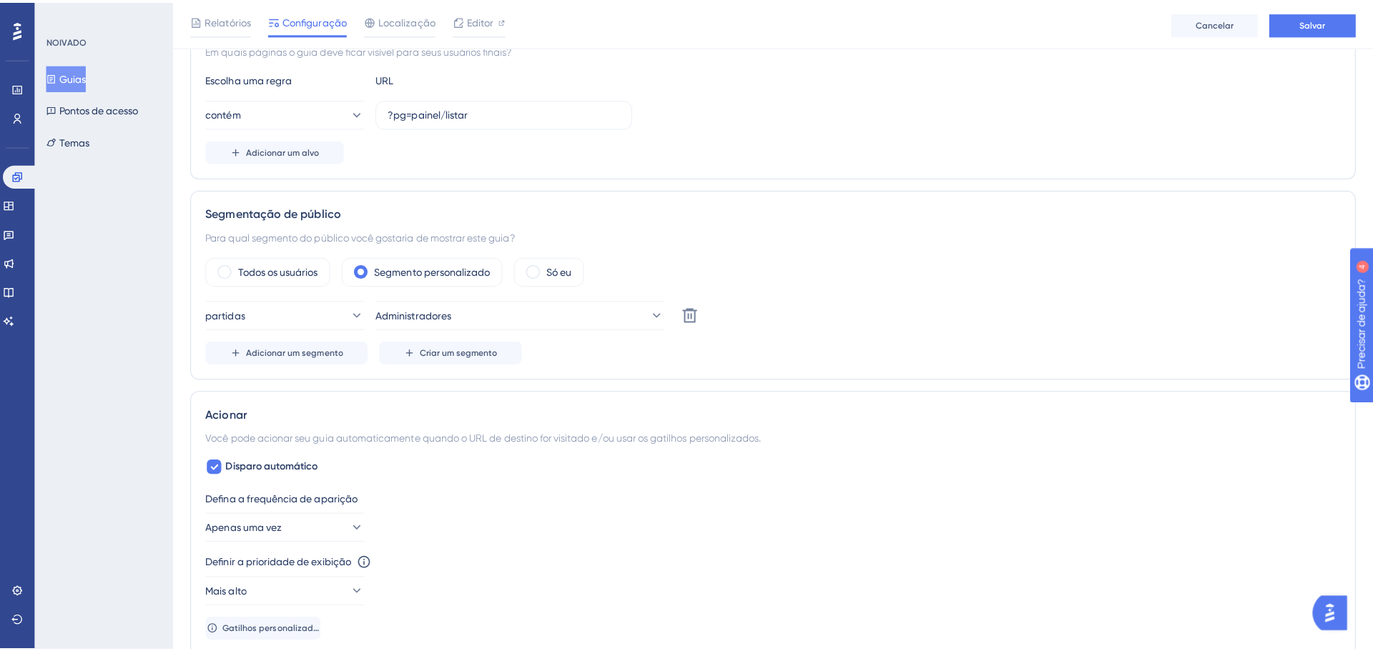
scroll to position [76, 0]
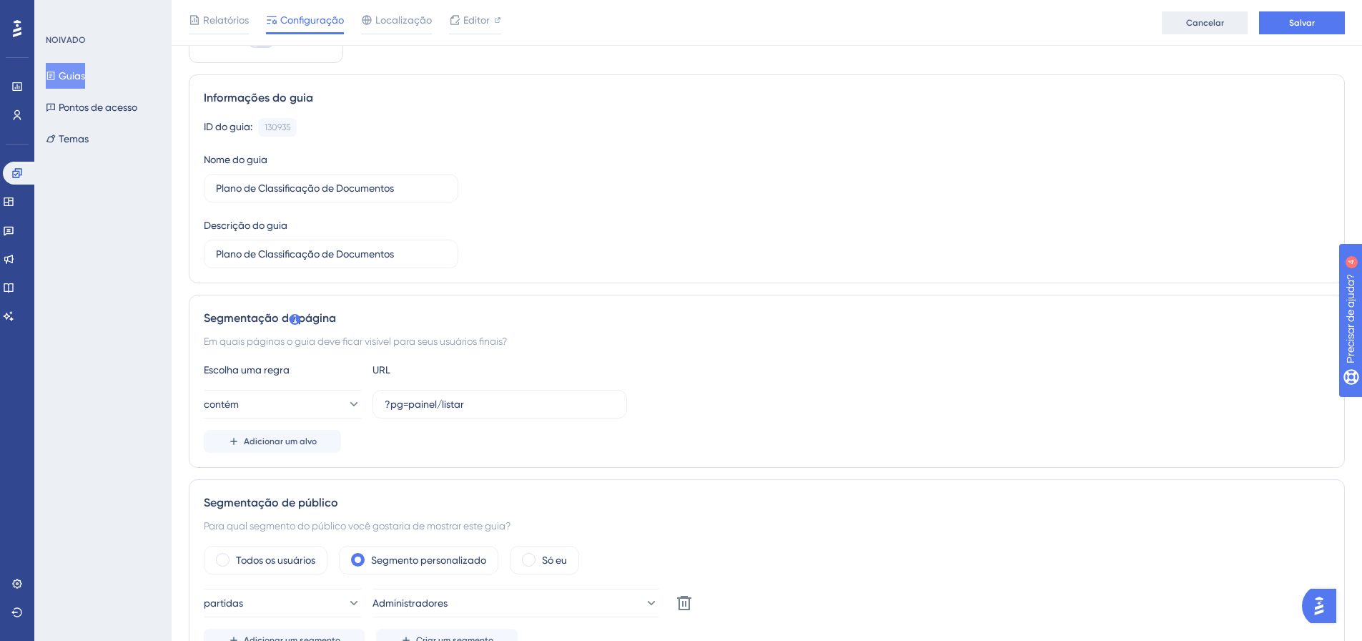
click at [1220, 14] on button "Cancelar" at bounding box center [1205, 22] width 86 height 23
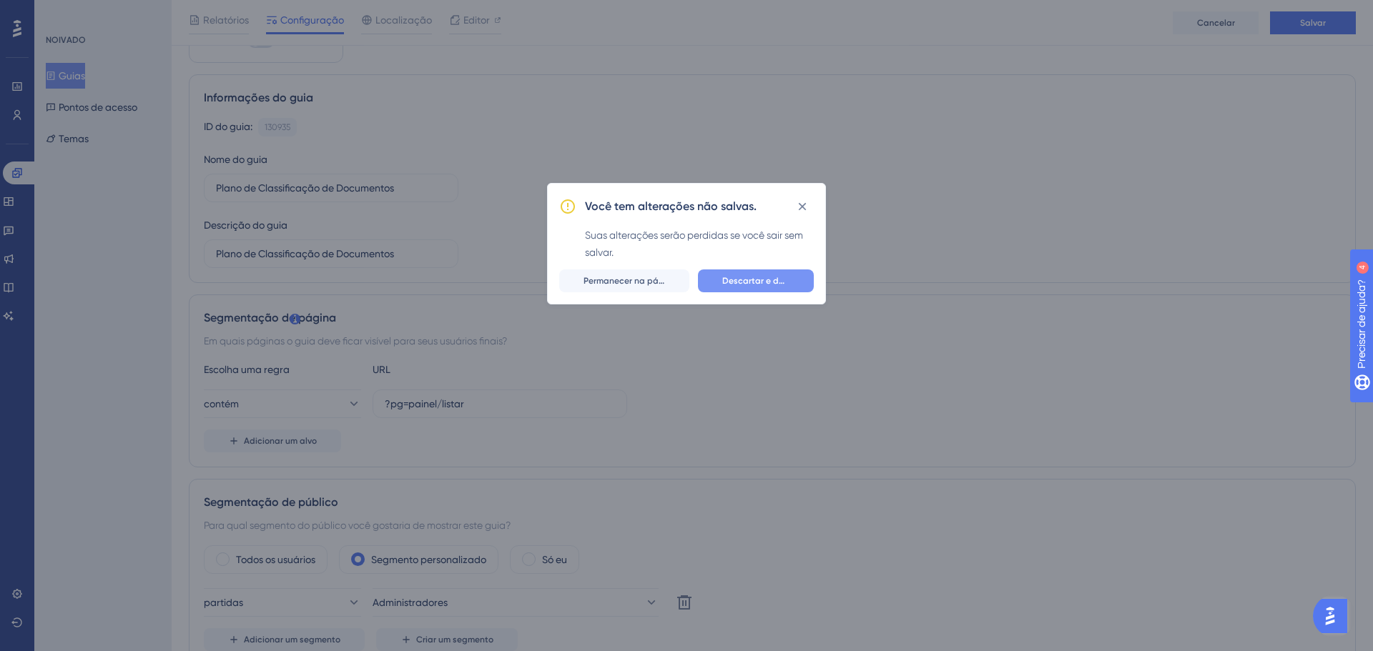
click at [768, 286] on span "Descartar e deixar" at bounding box center [755, 280] width 67 height 11
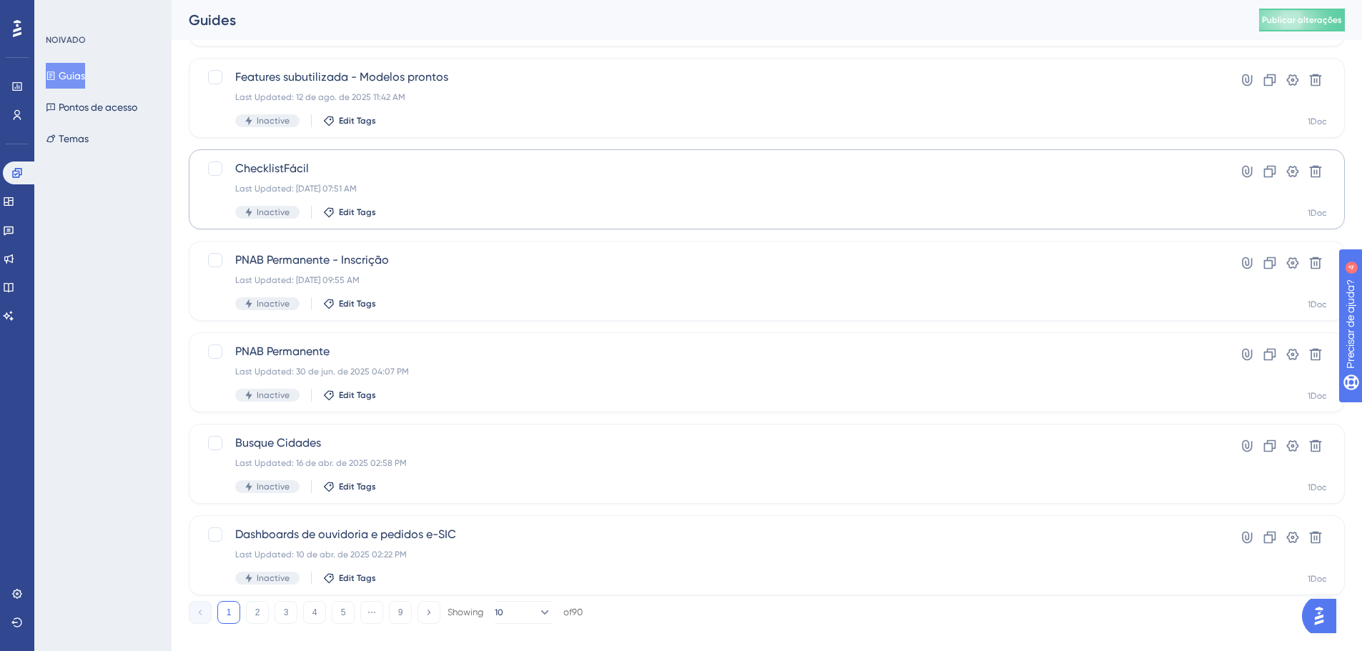
scroll to position [458, 0]
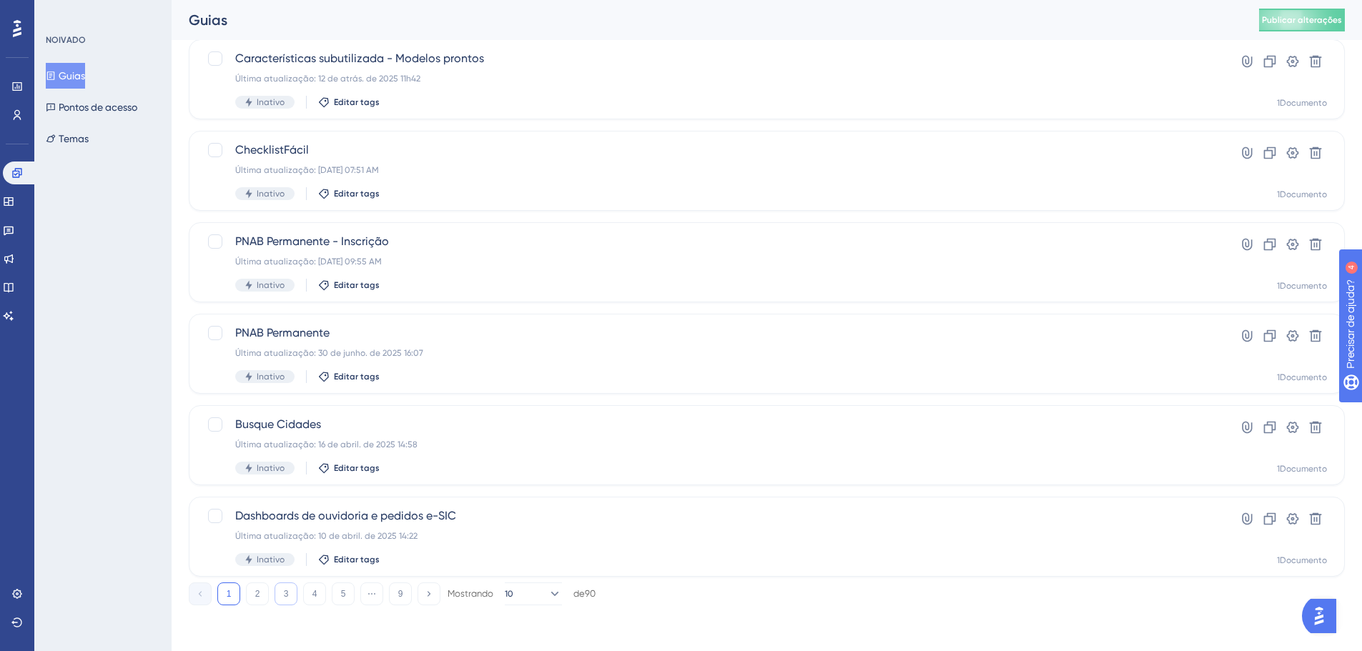
drag, startPoint x: 295, startPoint y: 599, endPoint x: 287, endPoint y: 594, distance: 8.7
click at [295, 599] on button "3" at bounding box center [286, 594] width 23 height 23
click at [218, 518] on div at bounding box center [215, 516] width 14 height 14
checkbox input "true"
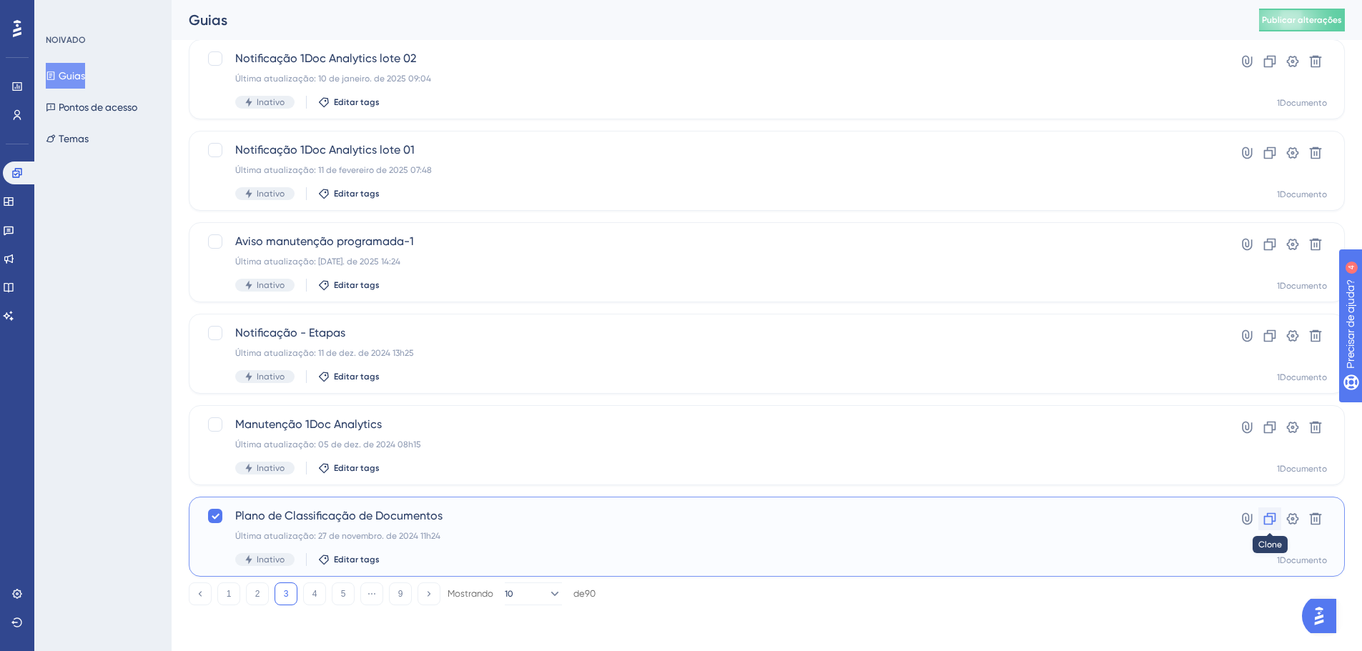
click at [1266, 521] on icon at bounding box center [1270, 519] width 14 height 14
checkbox input "false"
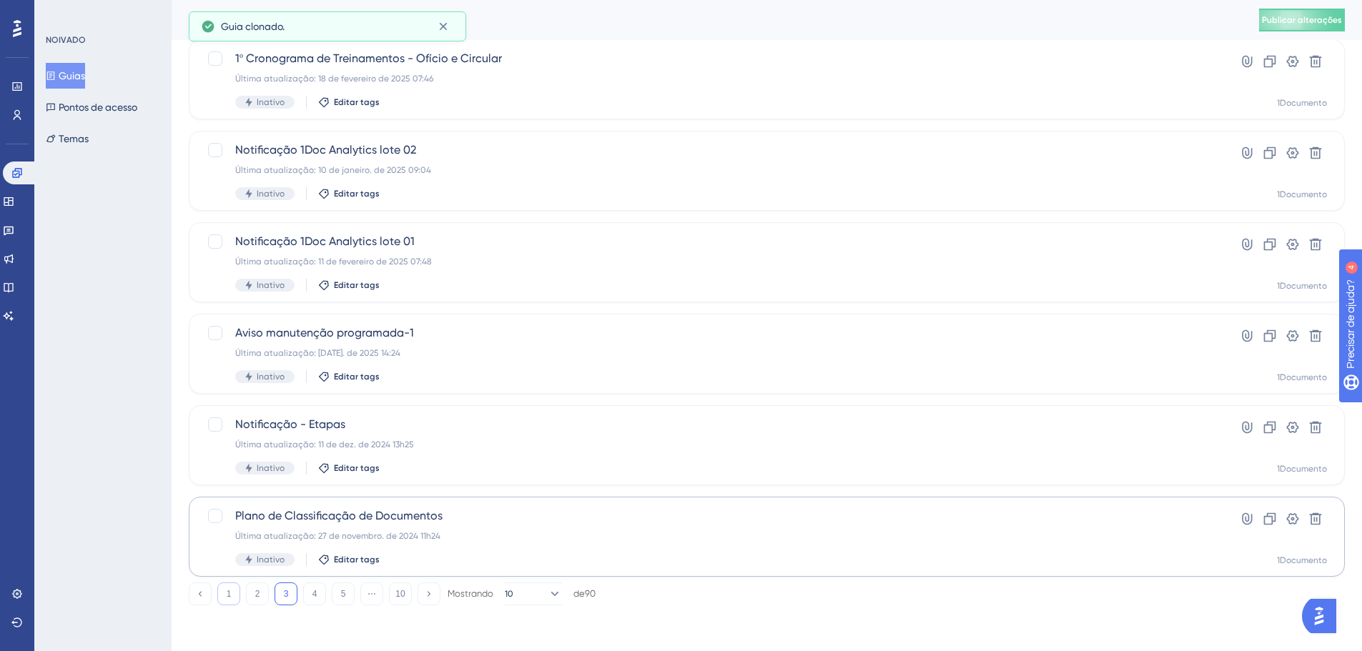
click at [227, 591] on font "1" at bounding box center [229, 594] width 5 height 10
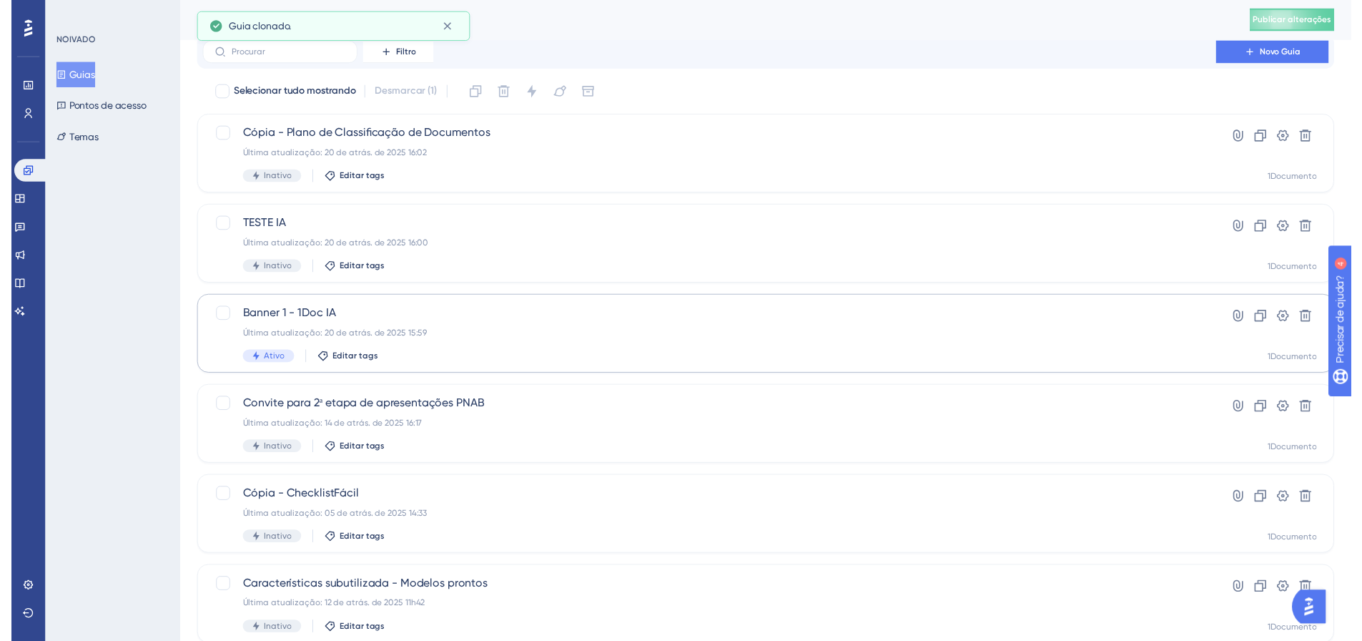
scroll to position [0, 0]
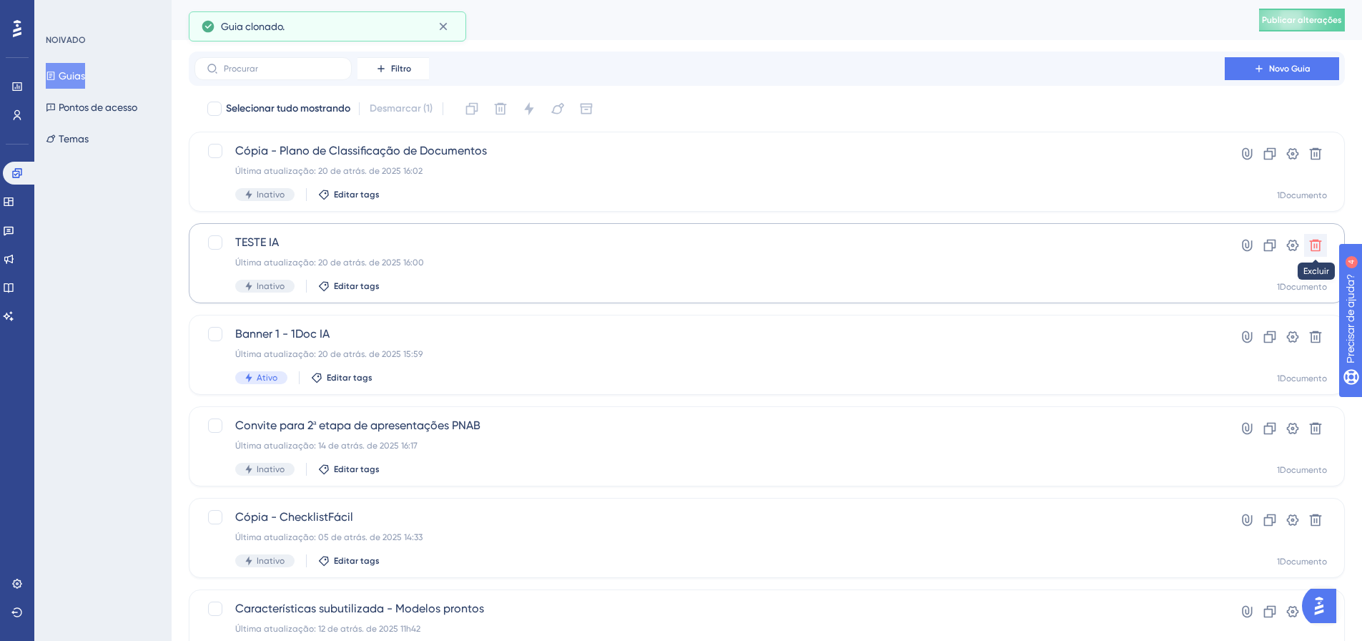
click at [1310, 245] on icon at bounding box center [1316, 245] width 14 height 14
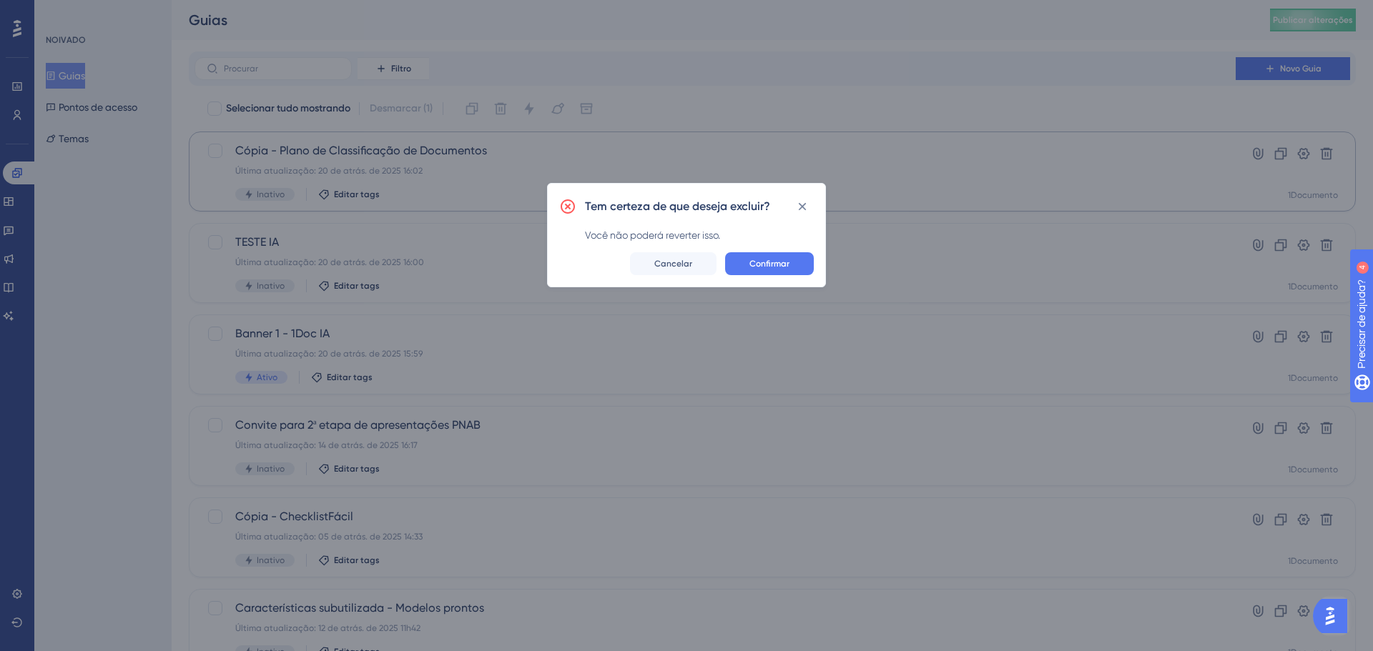
click at [774, 258] on span "Confirmar" at bounding box center [769, 263] width 40 height 11
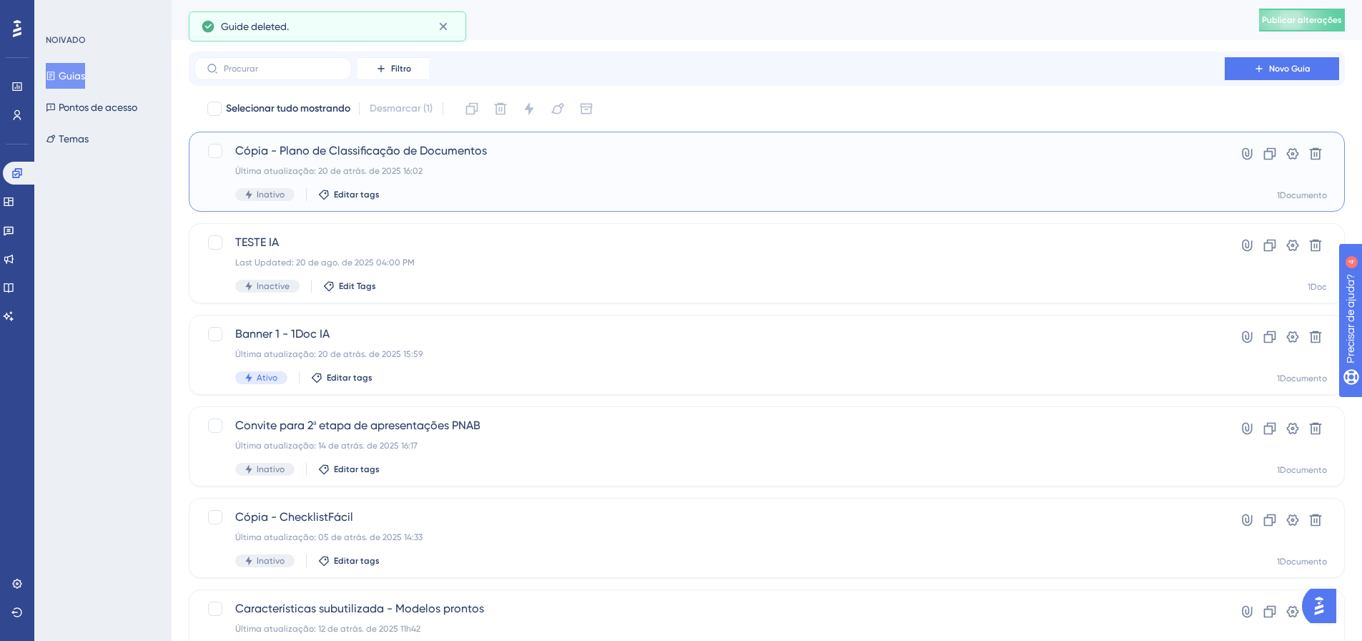
click at [413, 150] on font "Cópia - Plano de Classificação de Documentos" at bounding box center [361, 151] width 252 height 14
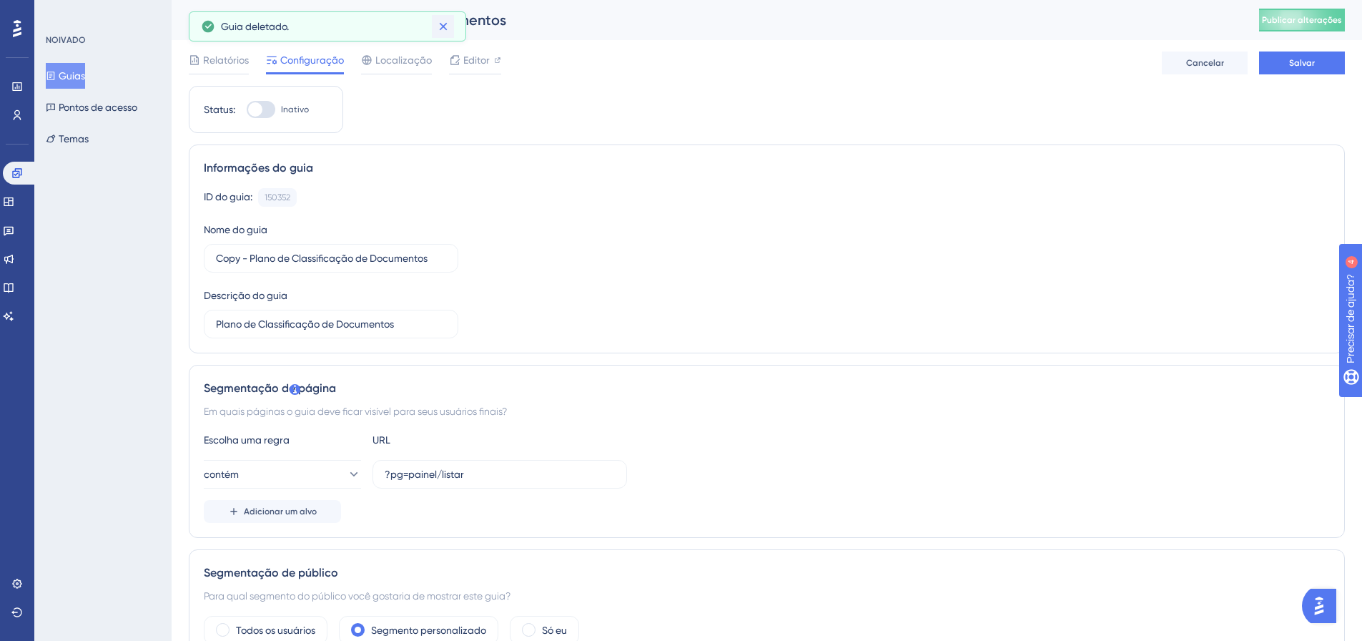
click at [438, 30] on icon at bounding box center [443, 26] width 14 height 14
click at [327, 264] on input "Copy - Plano de Classificação de Documentos" at bounding box center [331, 258] width 230 height 16
click at [328, 264] on input "TESTE IA" at bounding box center [331, 258] width 230 height 16
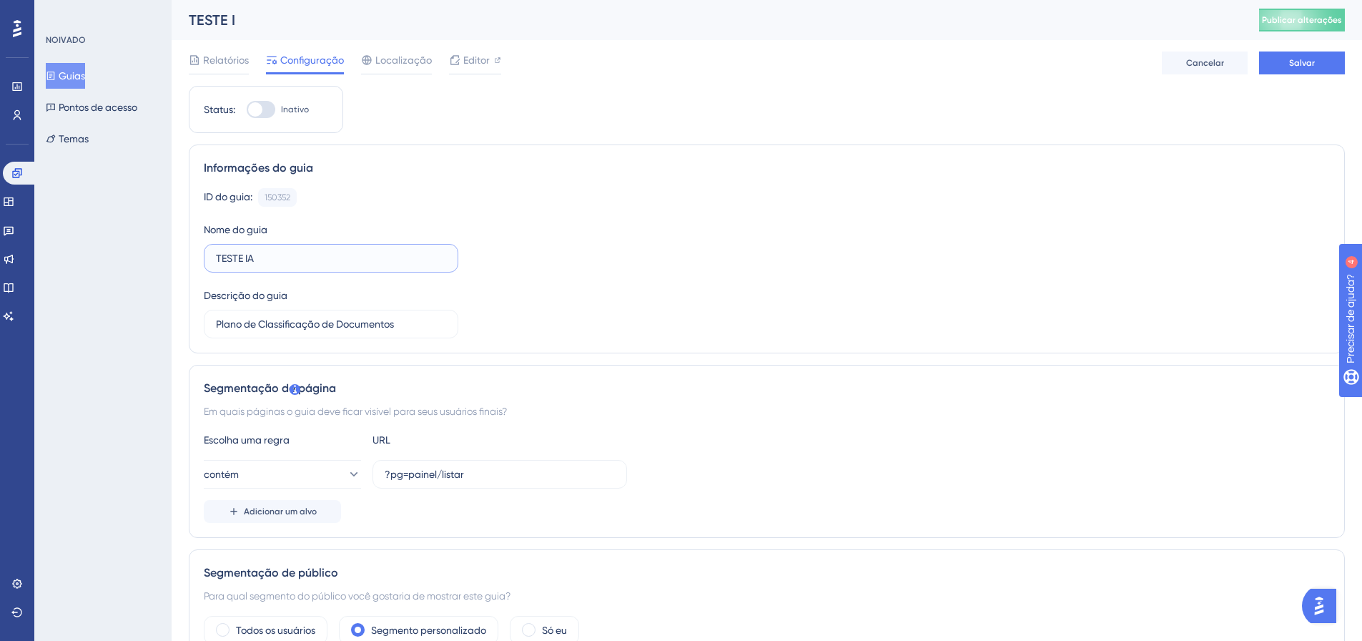
click at [328, 264] on input "TESTE IA" at bounding box center [331, 258] width 230 height 16
type input "TESTE IA"
click at [294, 332] on label "Plano de Classificação de Documentos" at bounding box center [331, 324] width 255 height 29
click at [294, 332] on input "Plano de Classificação de Documentos" at bounding box center [331, 324] width 230 height 16
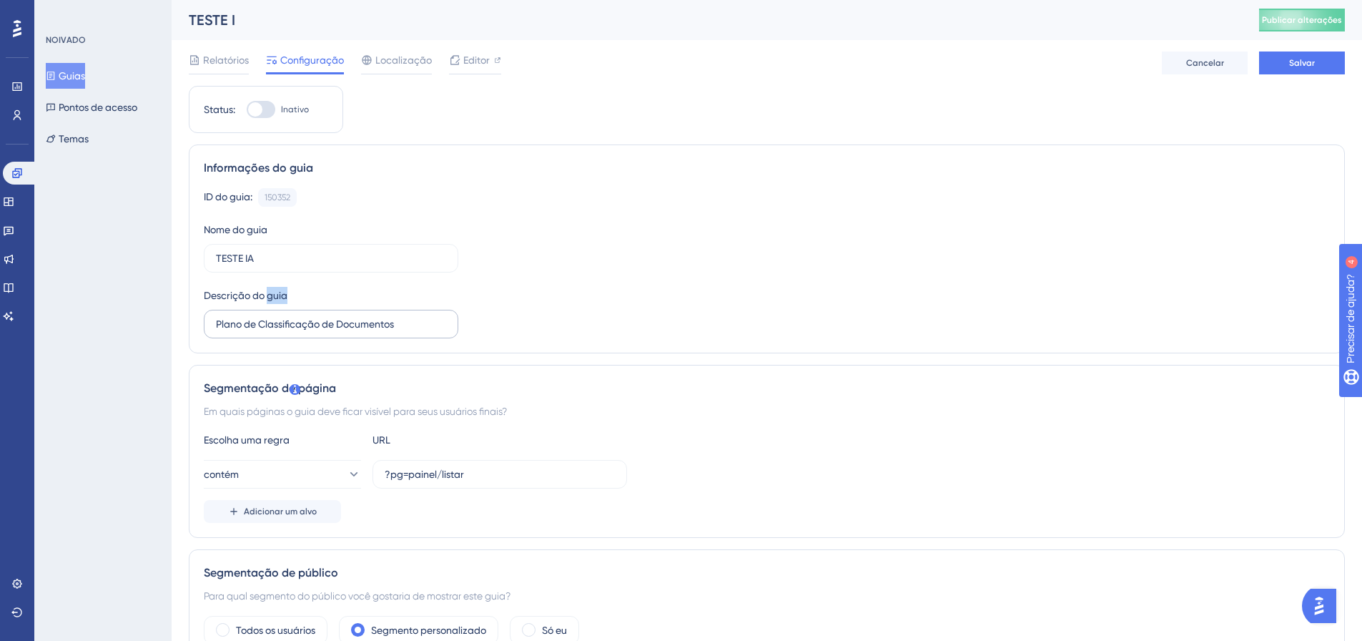
click at [294, 332] on label "Plano de Classificação de Documentos" at bounding box center [331, 324] width 255 height 29
click at [294, 332] on input "Plano de Classificação de Documentos" at bounding box center [331, 324] width 230 height 16
click at [294, 332] on label "Plano de Classificação de Documentos" at bounding box center [331, 324] width 255 height 29
click at [294, 332] on input "Plano de Classificação de Documentos" at bounding box center [331, 324] width 230 height 16
click at [318, 324] on input "Plano de Classificação de Documentos" at bounding box center [331, 324] width 230 height 16
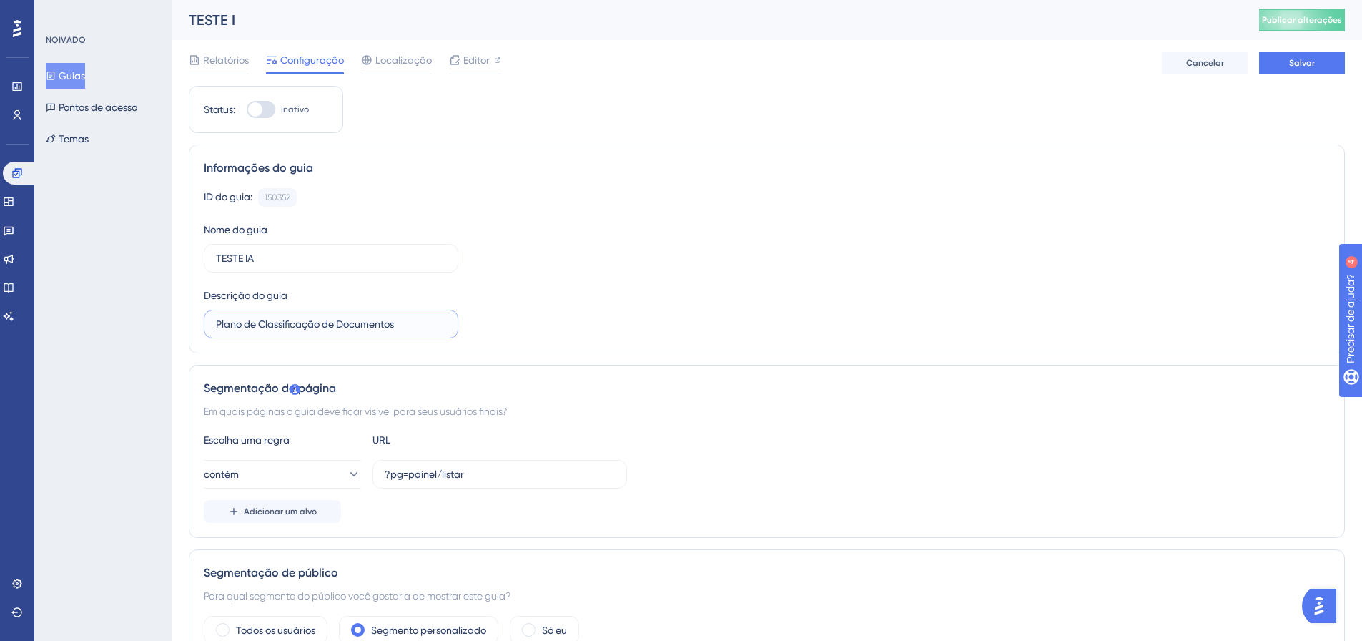
click at [317, 324] on input "Plano de Classificação de Documentos" at bounding box center [331, 324] width 230 height 16
paste input "TESTE IA"
type input "TESTE IA"
click at [1294, 29] on button "Publicar alterações" at bounding box center [1302, 20] width 86 height 23
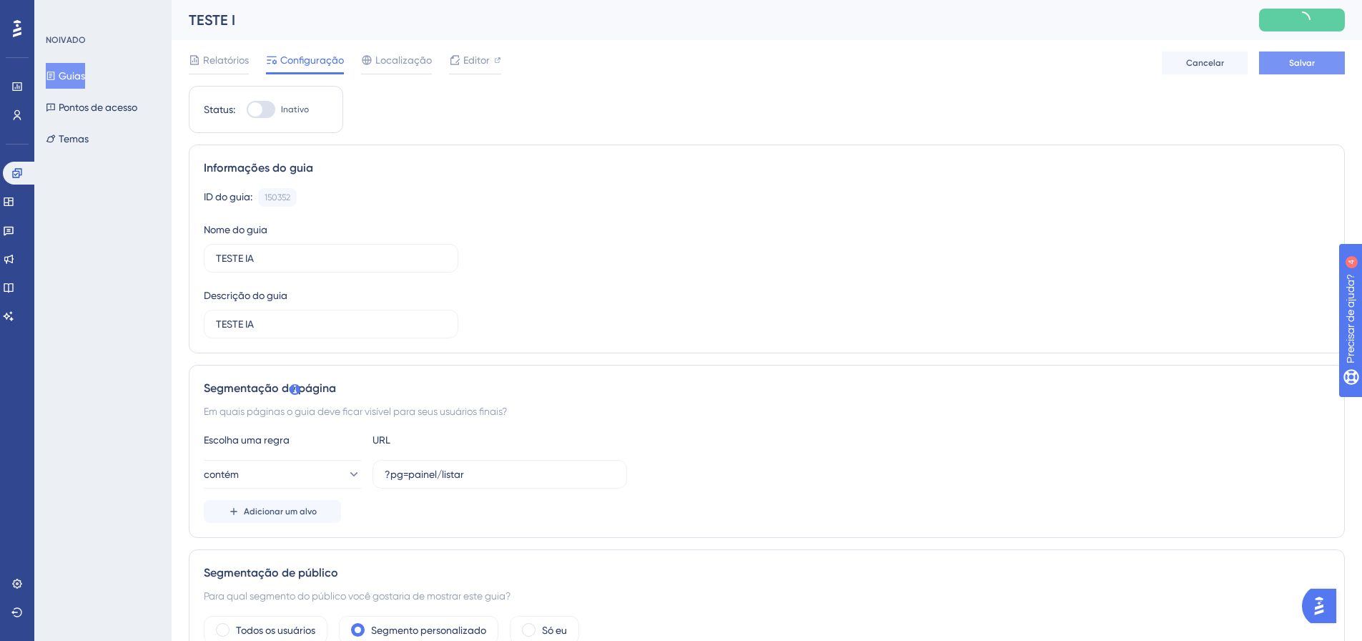
click at [1293, 65] on font "Salvar" at bounding box center [1302, 63] width 26 height 10
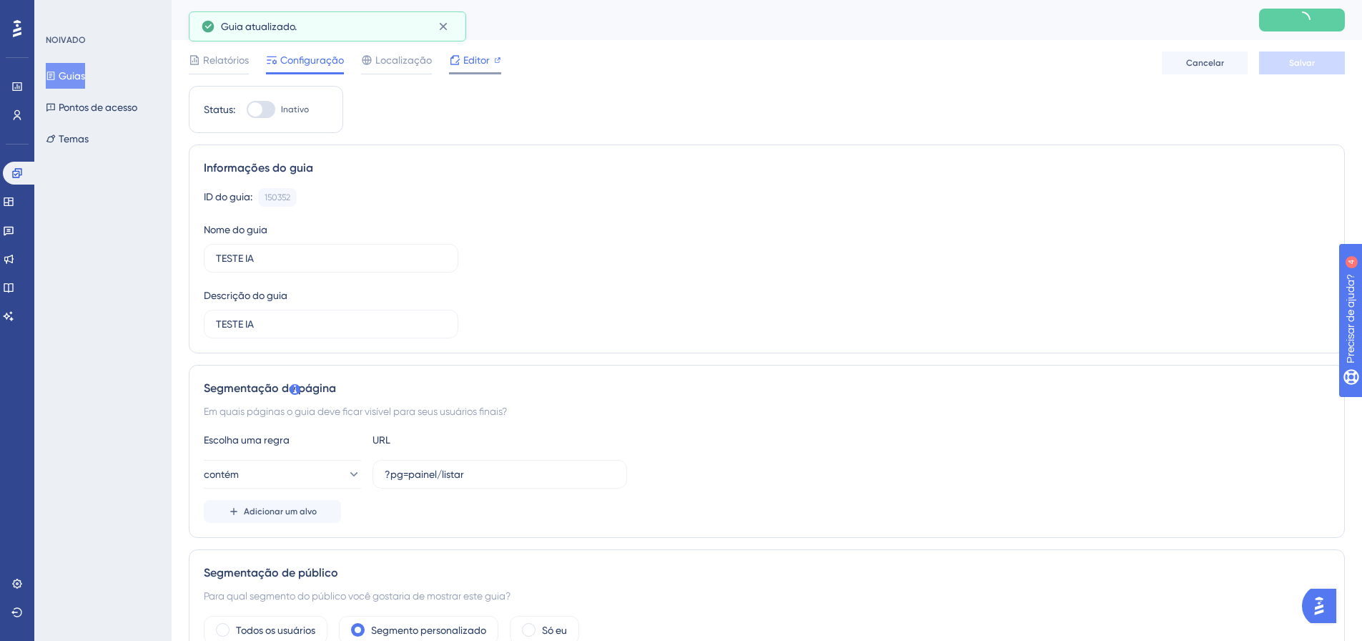
click at [469, 69] on div "Editor" at bounding box center [475, 62] width 52 height 23
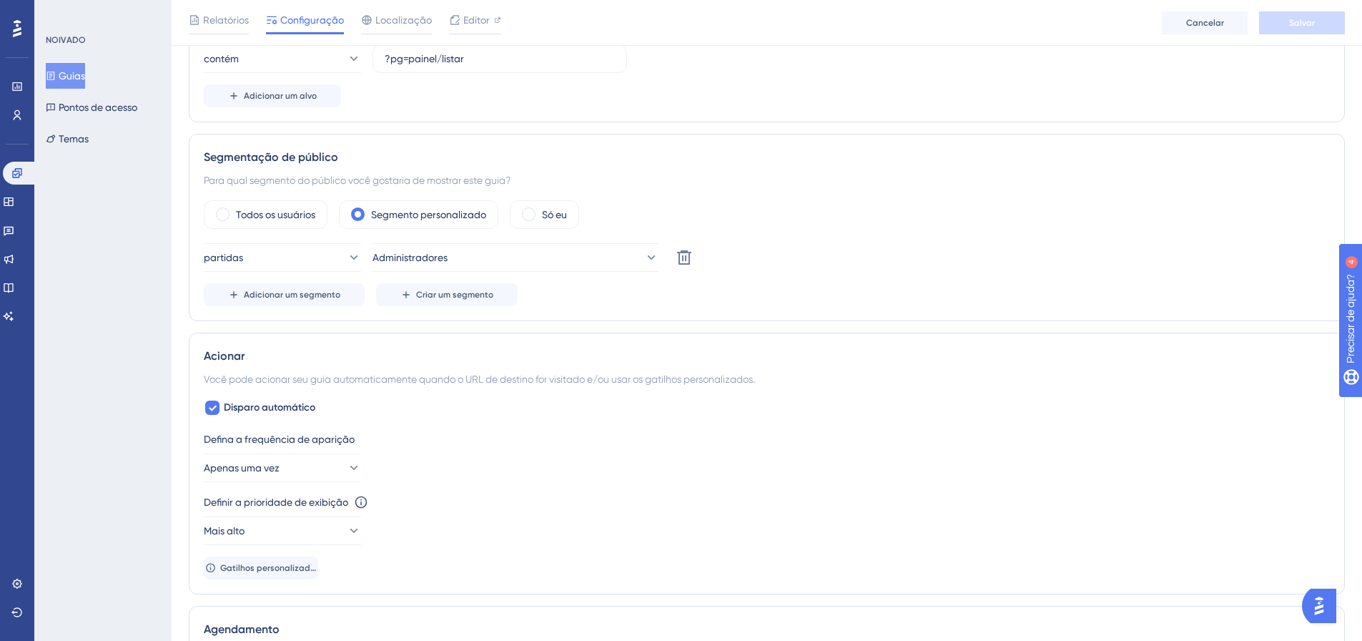
scroll to position [429, 0]
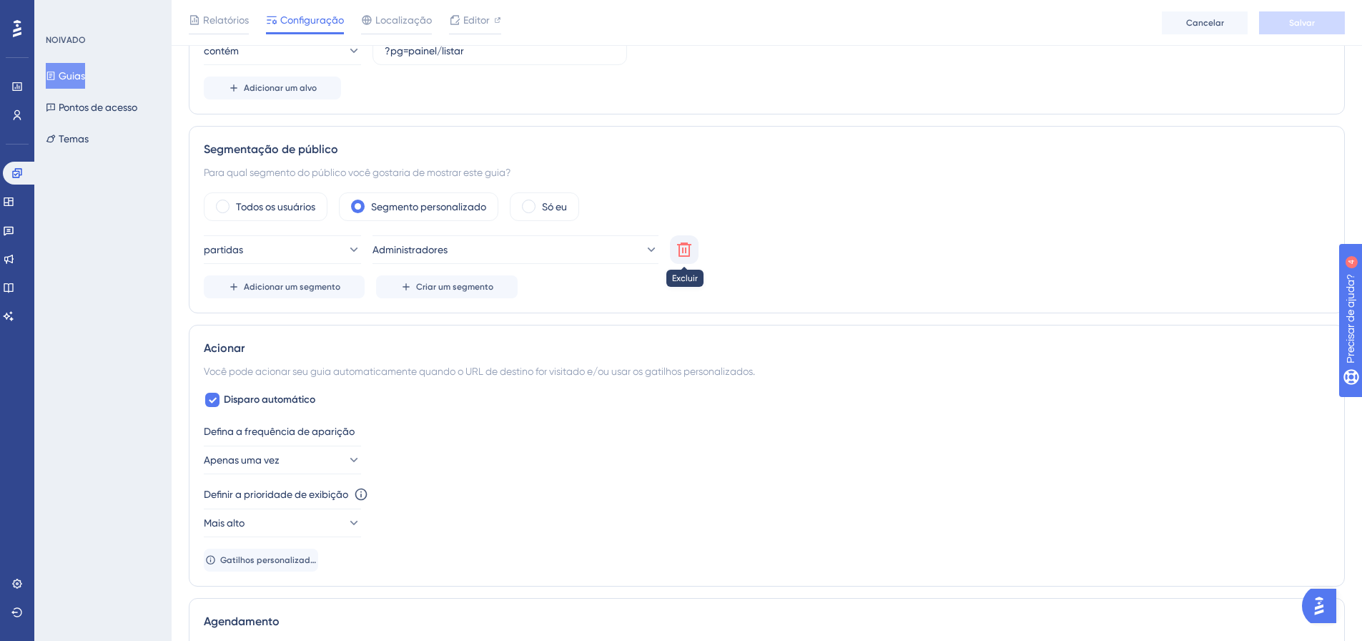
click at [679, 248] on icon at bounding box center [684, 249] width 14 height 14
click at [561, 248] on button "Escolha um segmento" at bounding box center [516, 249] width 286 height 29
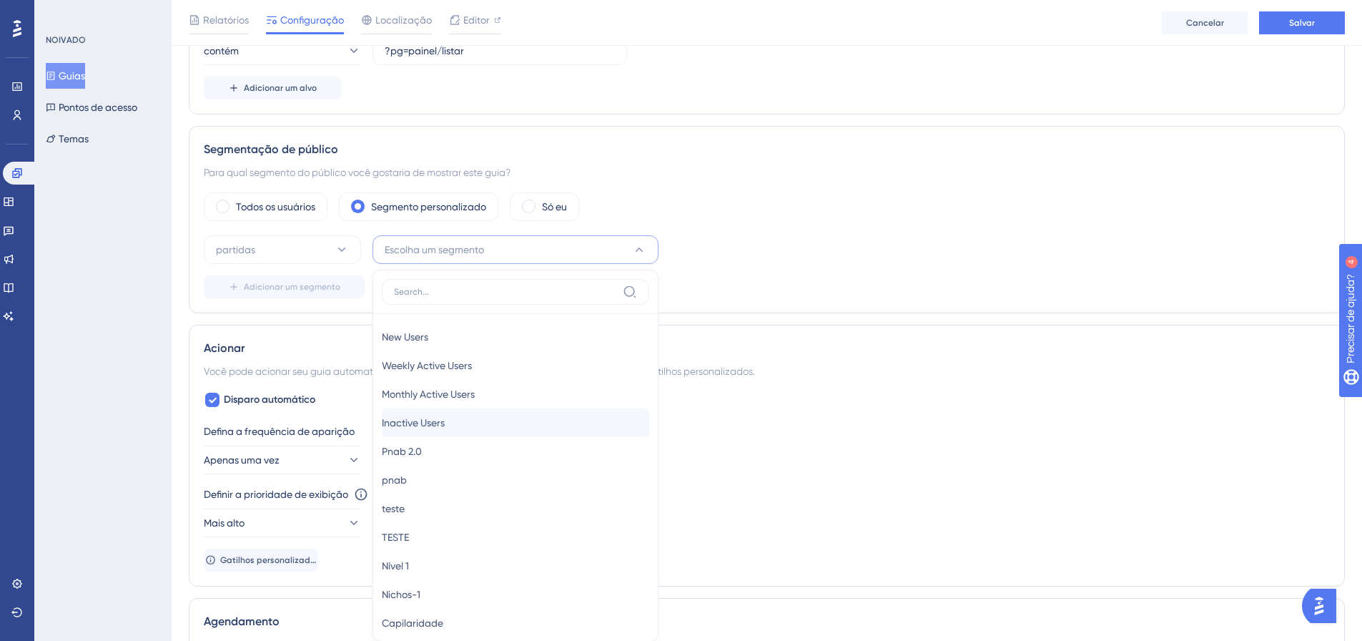
scroll to position [528, 0]
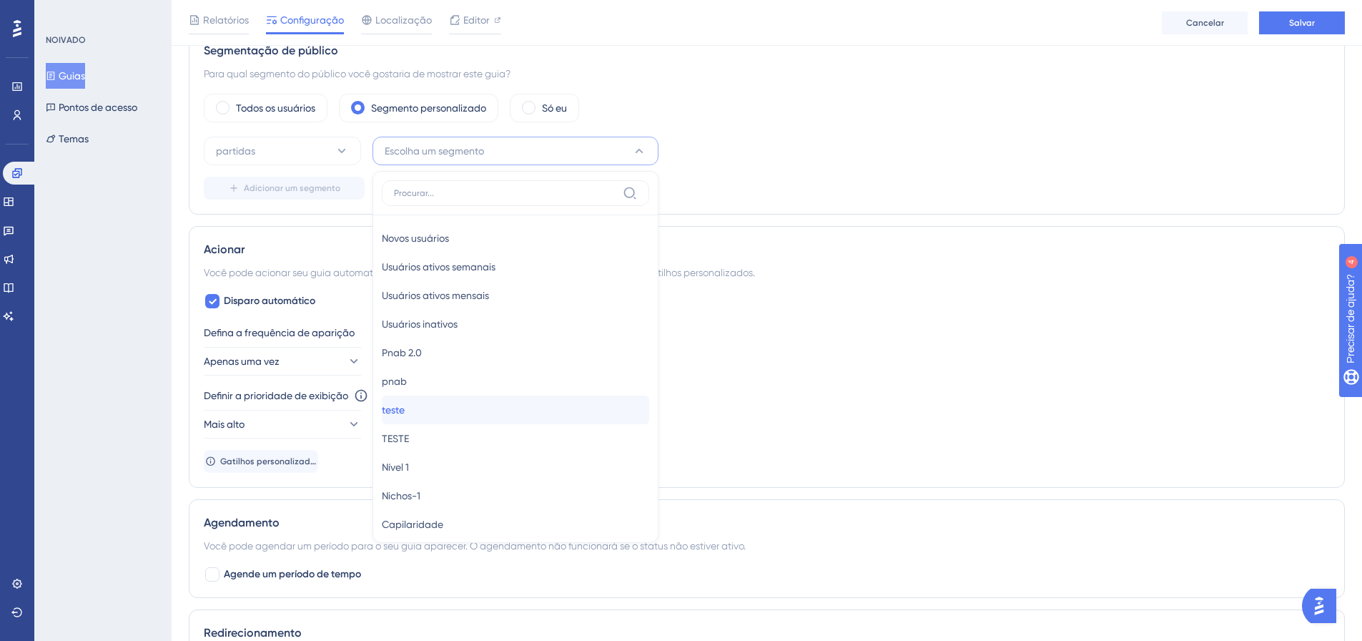
drag, startPoint x: 436, startPoint y: 406, endPoint x: 448, endPoint y: 388, distance: 21.6
click at [436, 407] on div "teste teste" at bounding box center [515, 409] width 267 height 29
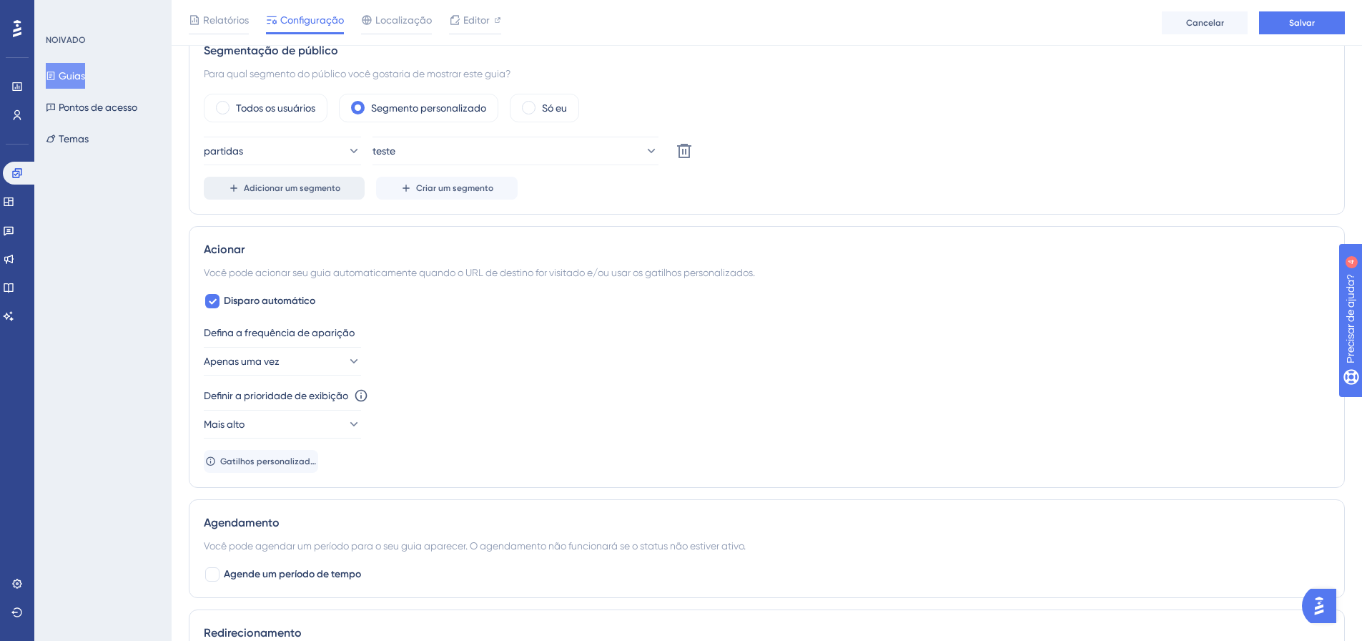
click at [294, 191] on font "Adicionar um segmento" at bounding box center [292, 188] width 97 height 10
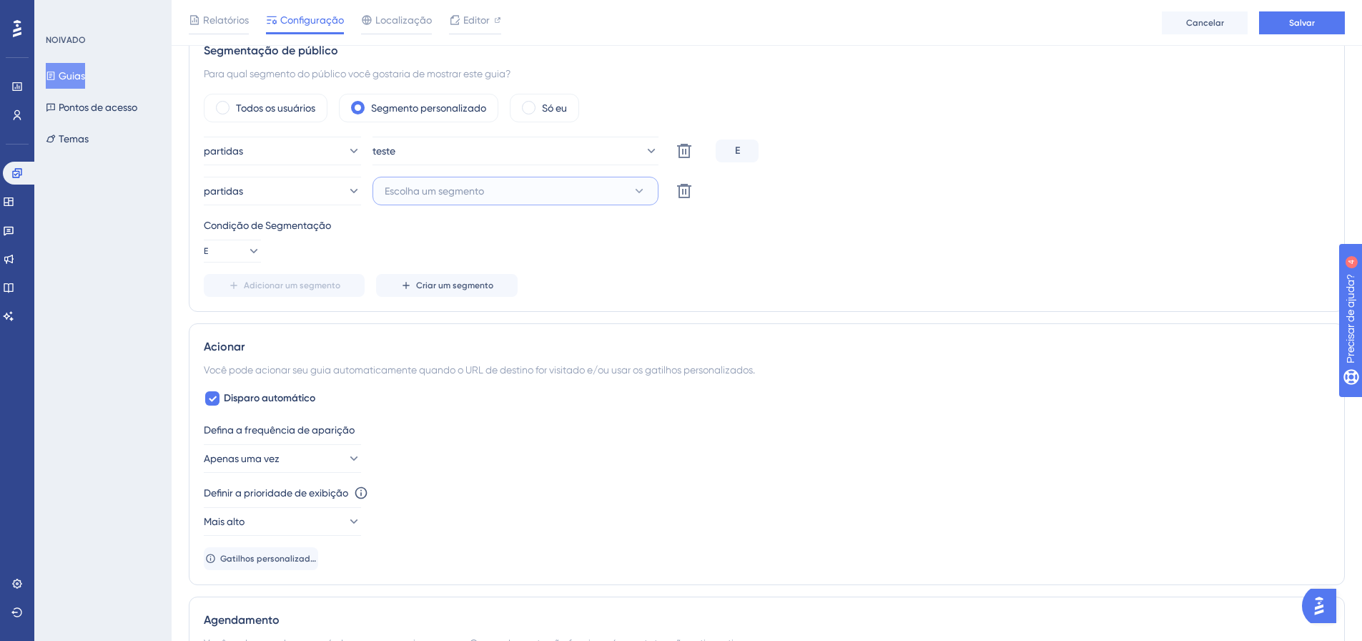
click at [451, 179] on button "Escolha um segmento" at bounding box center [516, 191] width 286 height 29
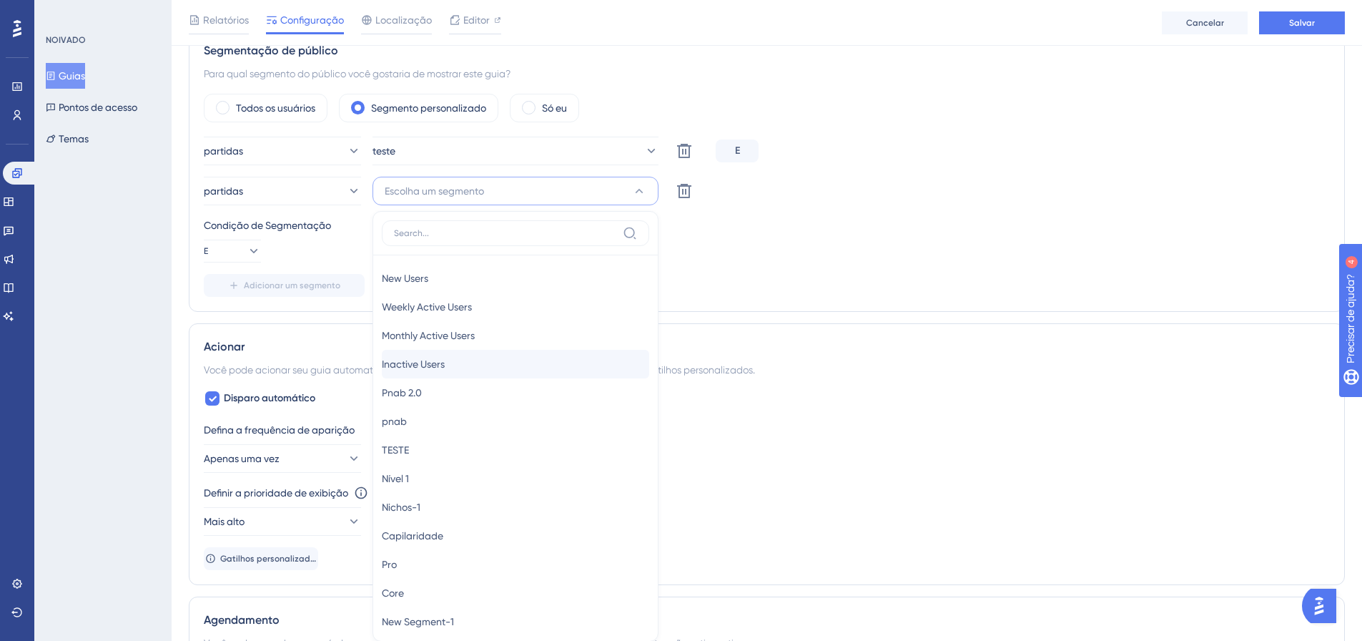
scroll to position [591, 0]
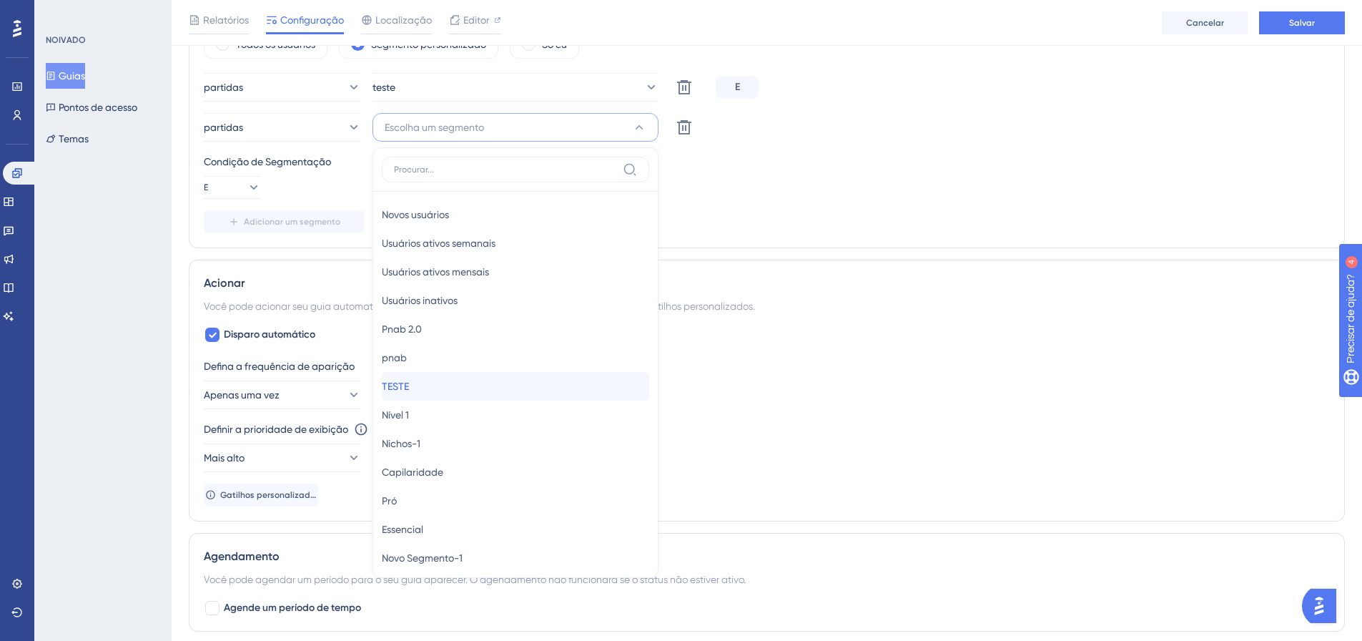
click at [432, 380] on div "TESTE TESTE" at bounding box center [515, 386] width 267 height 29
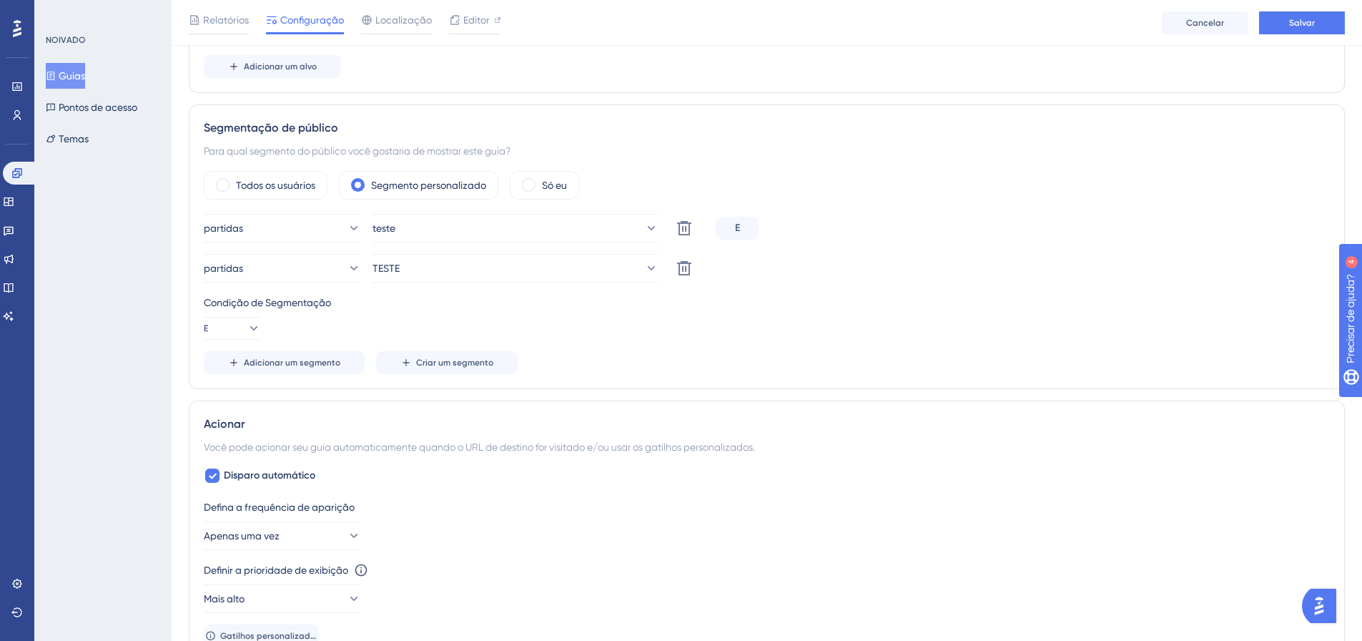
scroll to position [448, 0]
click at [746, 233] on div "E" at bounding box center [737, 230] width 43 height 23
click at [246, 325] on icon at bounding box center [253, 330] width 14 height 14
drag, startPoint x: 231, startPoint y: 398, endPoint x: 196, endPoint y: 396, distance: 35.1
click at [230, 399] on font "Ou" at bounding box center [226, 399] width 14 height 11
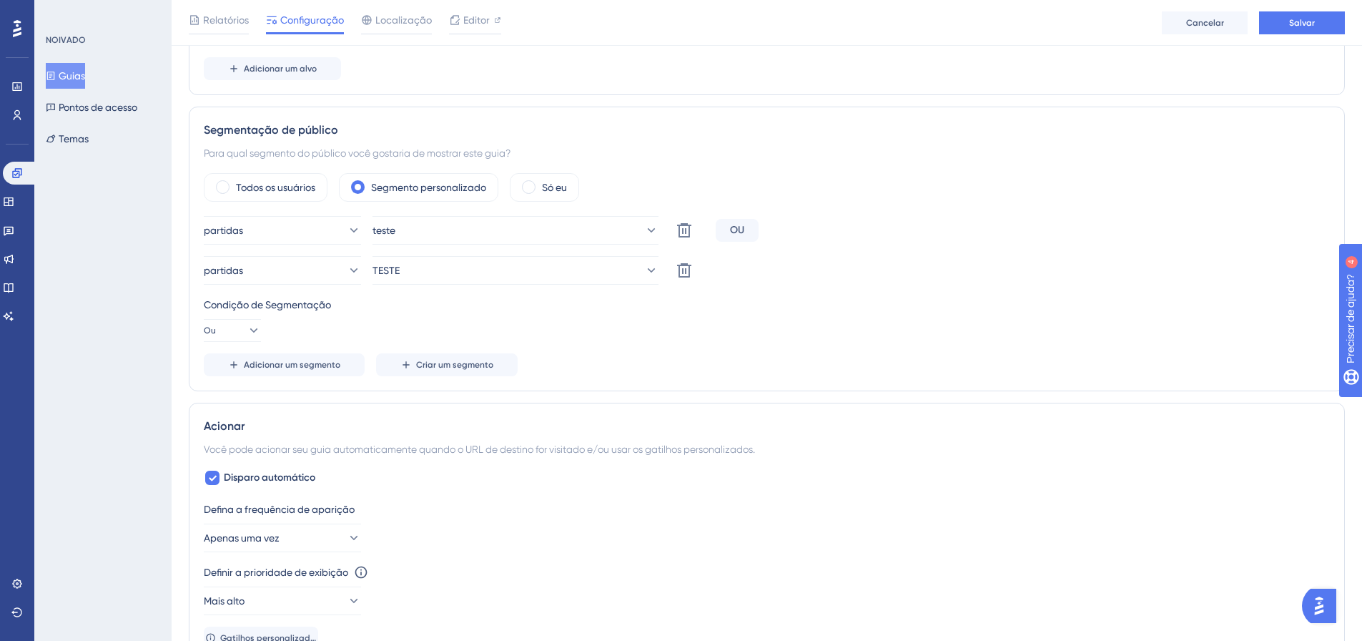
click at [176, 396] on div "Desempenho Usuários Noivado Widgets Opinião Atualizações de produtos Base de co…" at bounding box center [767, 341] width 1191 height 1578
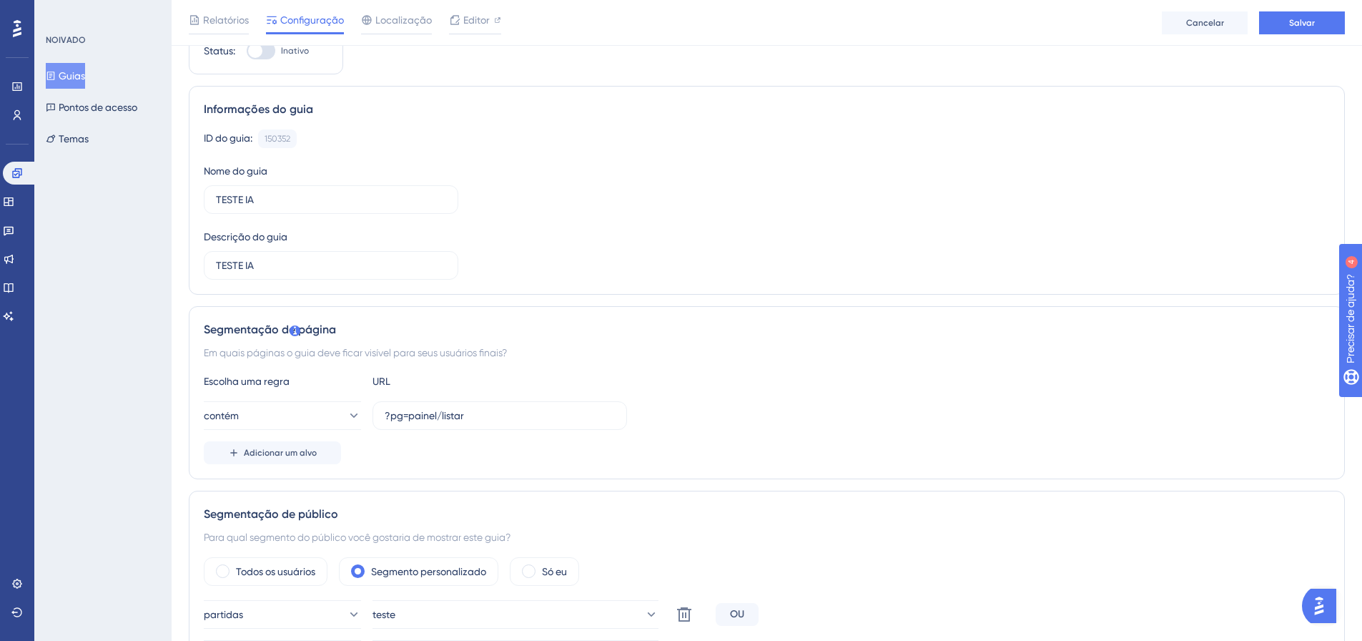
scroll to position [0, 0]
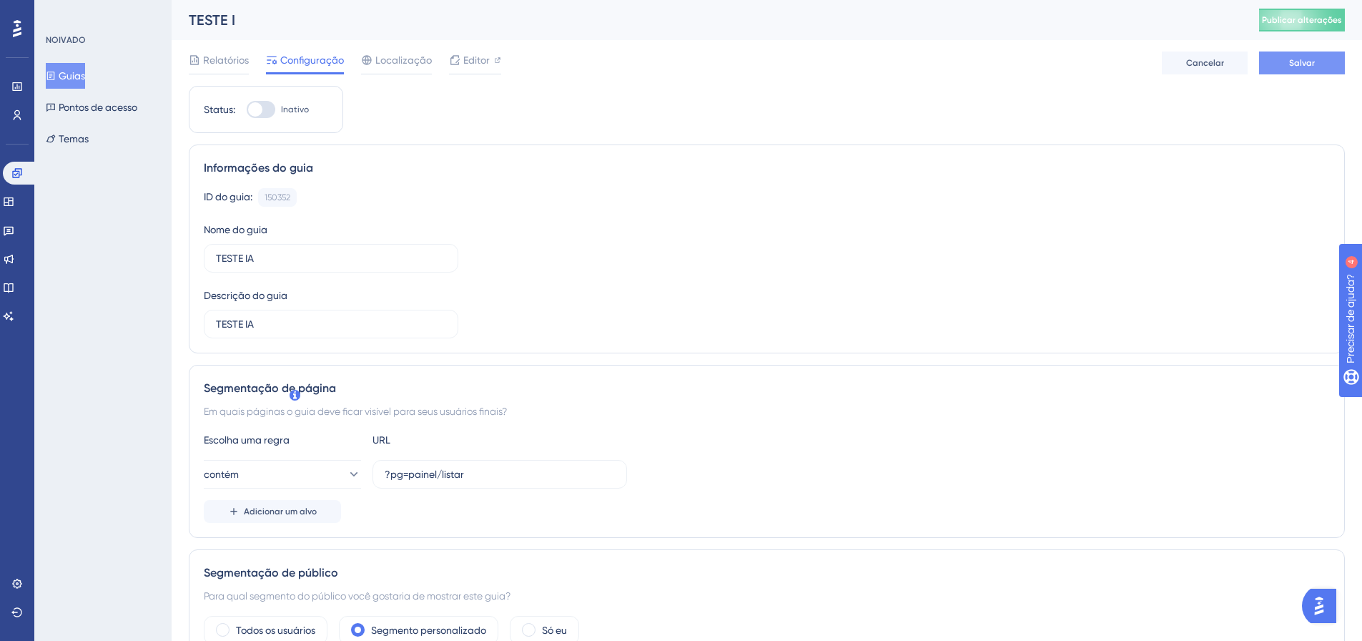
click at [1270, 70] on button "Salvar" at bounding box center [1302, 62] width 86 height 23
click at [264, 112] on div at bounding box center [261, 109] width 29 height 17
click at [247, 110] on input "Inativo" at bounding box center [246, 109] width 1 height 1
checkbox input "true"
click at [1295, 69] on button "Salvar" at bounding box center [1302, 62] width 86 height 23
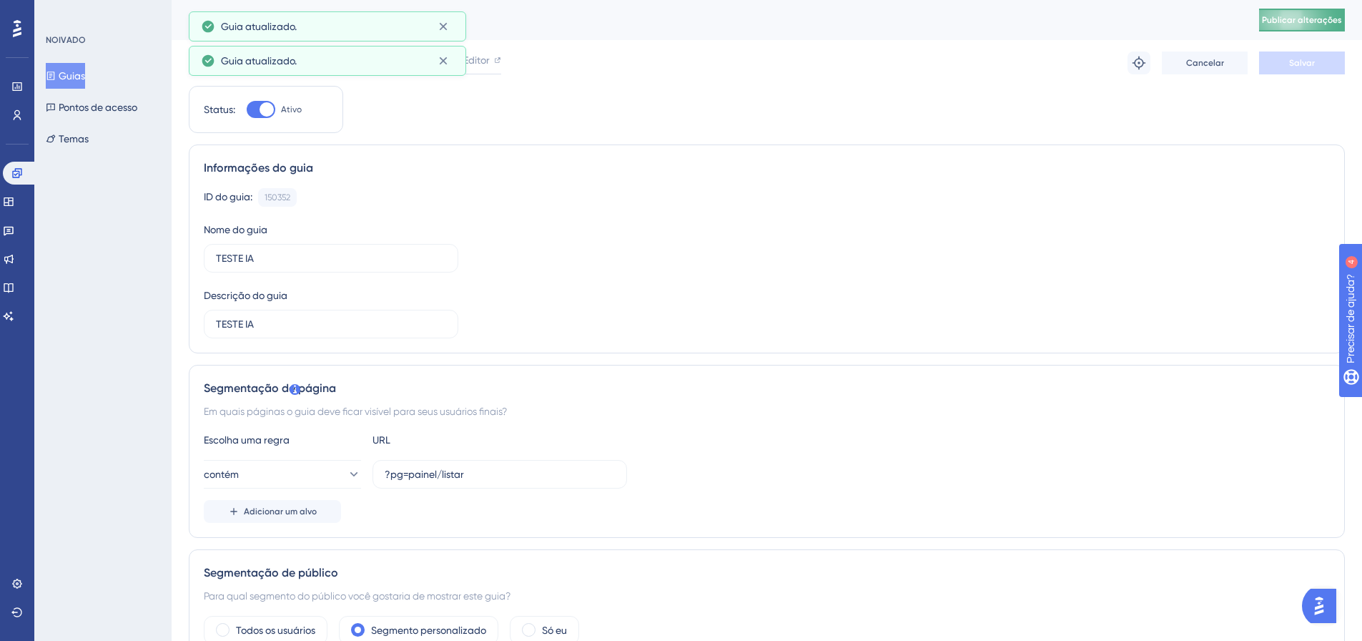
click at [1304, 25] on span "Publicar alterações" at bounding box center [1302, 19] width 80 height 11
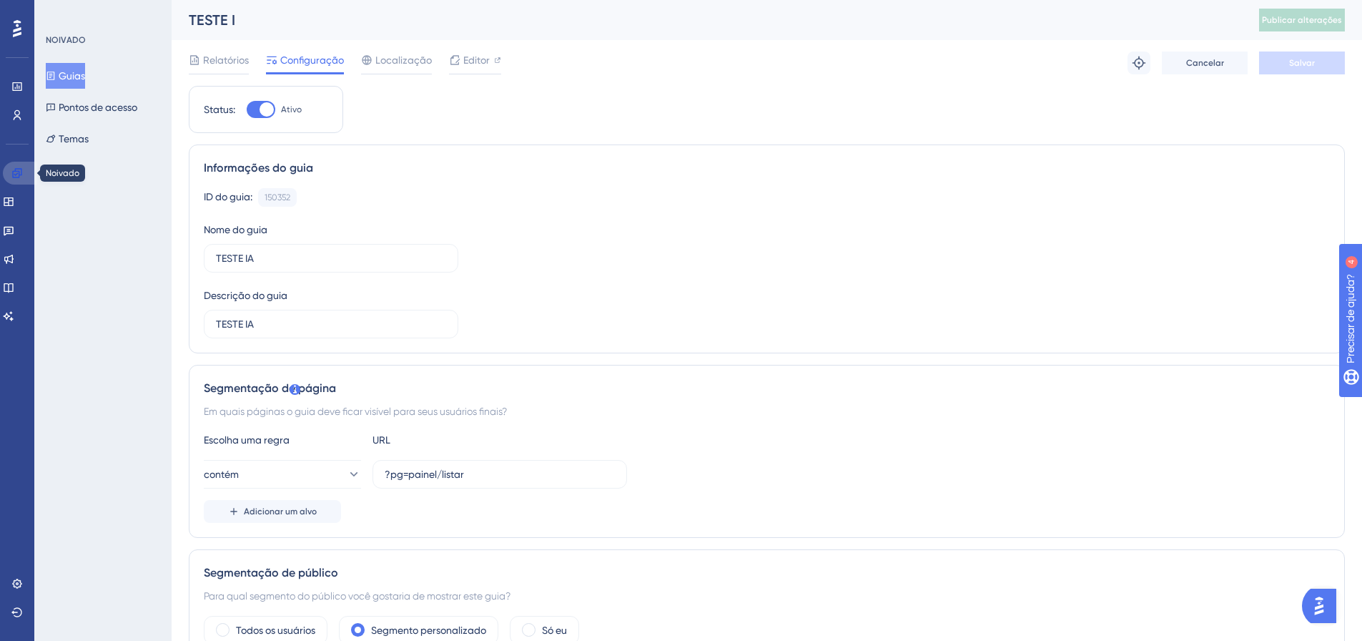
click at [9, 168] on link at bounding box center [20, 173] width 34 height 23
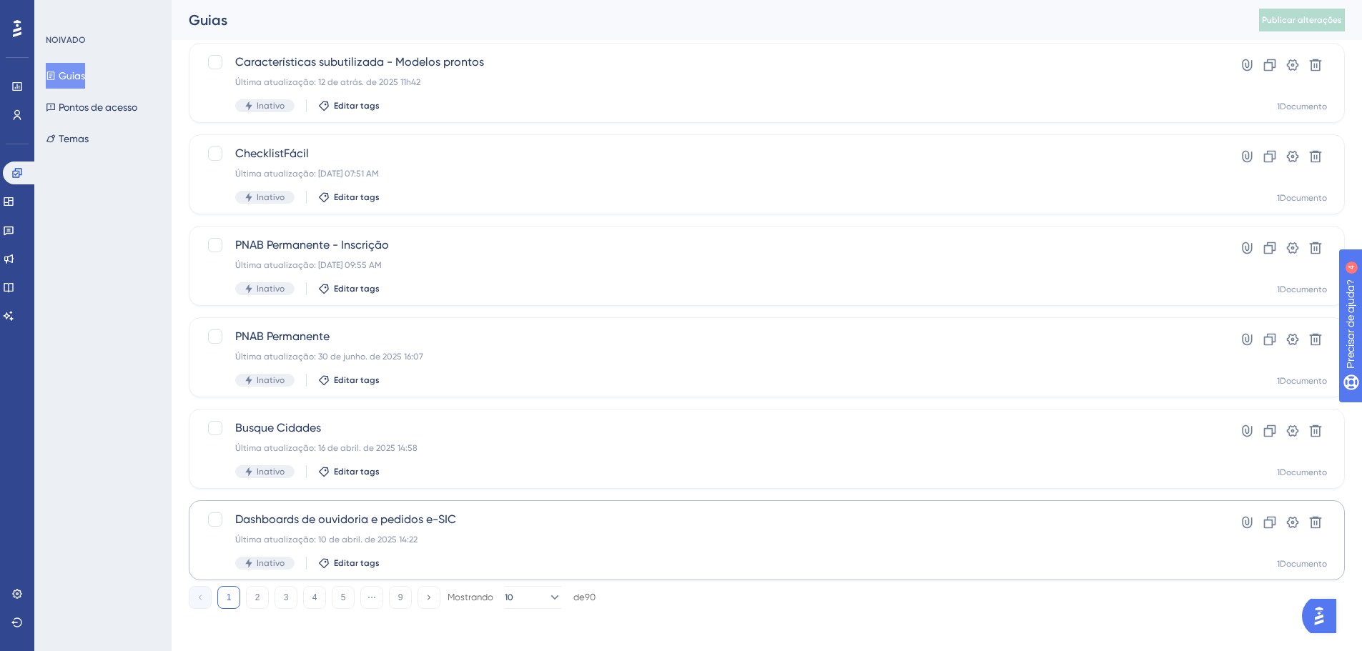
scroll to position [458, 0]
click at [291, 594] on button "3" at bounding box center [286, 594] width 23 height 23
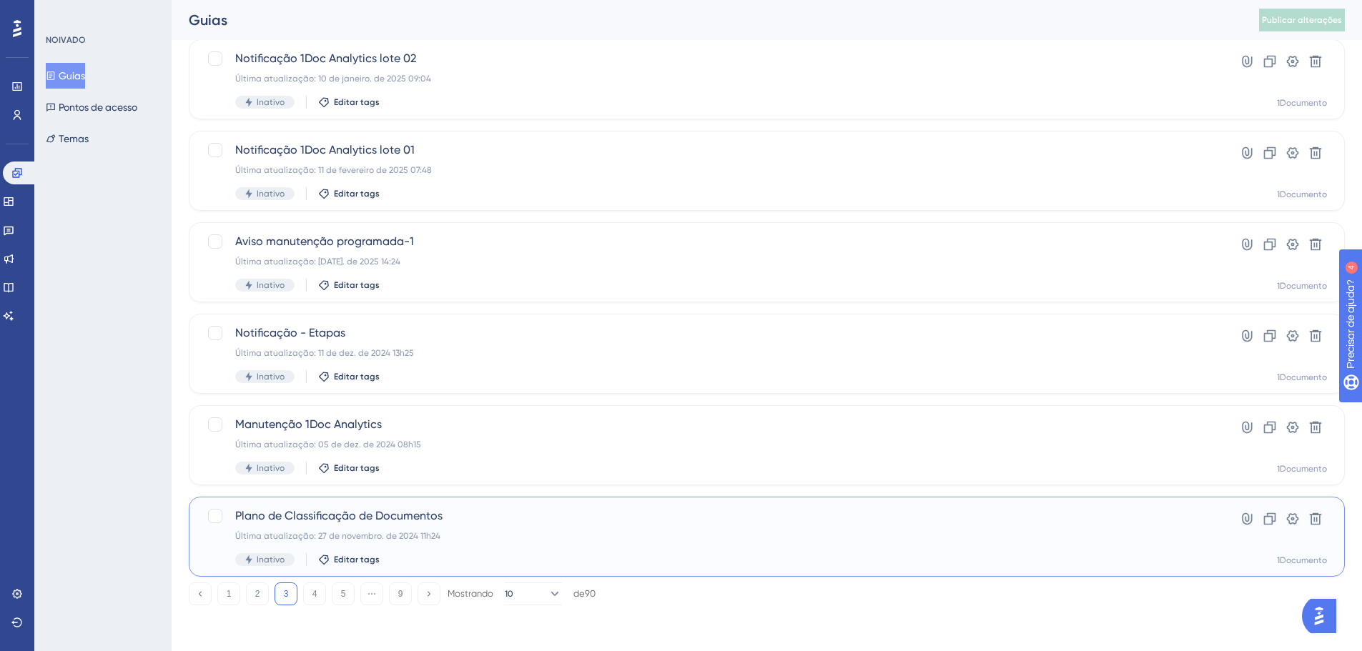
click at [291, 535] on font "Última atualização: 27 de novembro. de 2024 11h24" at bounding box center [337, 536] width 205 height 10
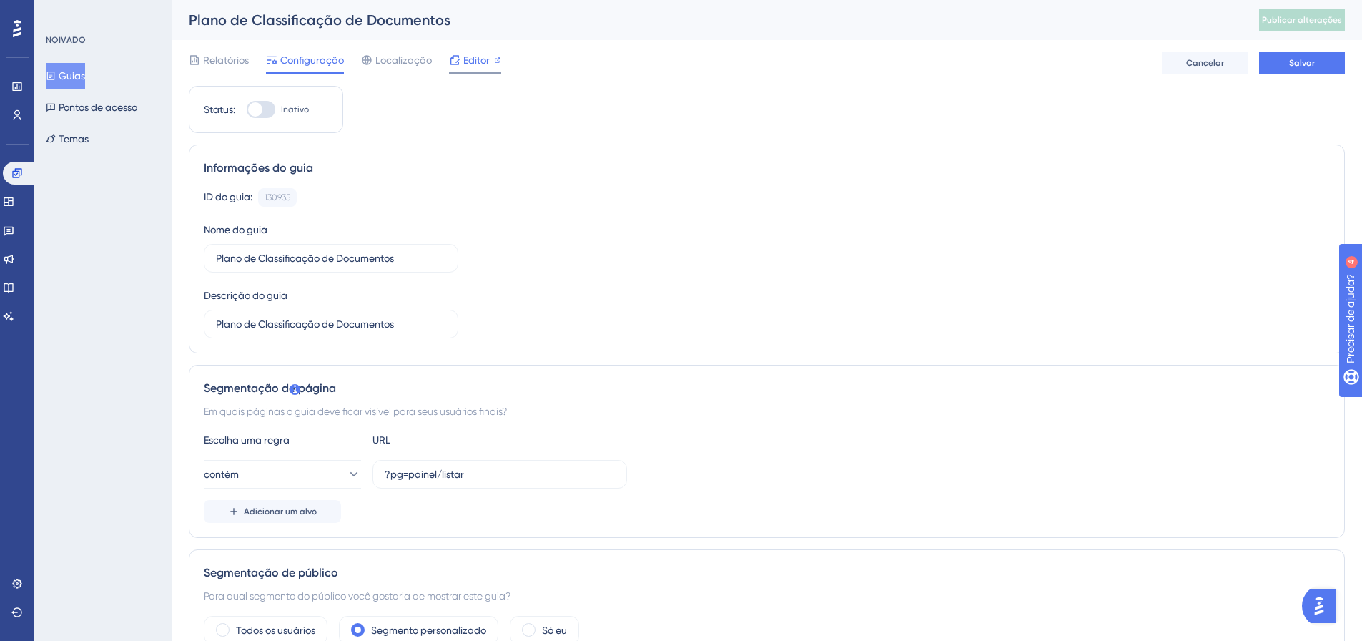
click at [463, 53] on span "Editor" at bounding box center [476, 59] width 26 height 17
click at [21, 169] on icon at bounding box center [16, 172] width 9 height 9
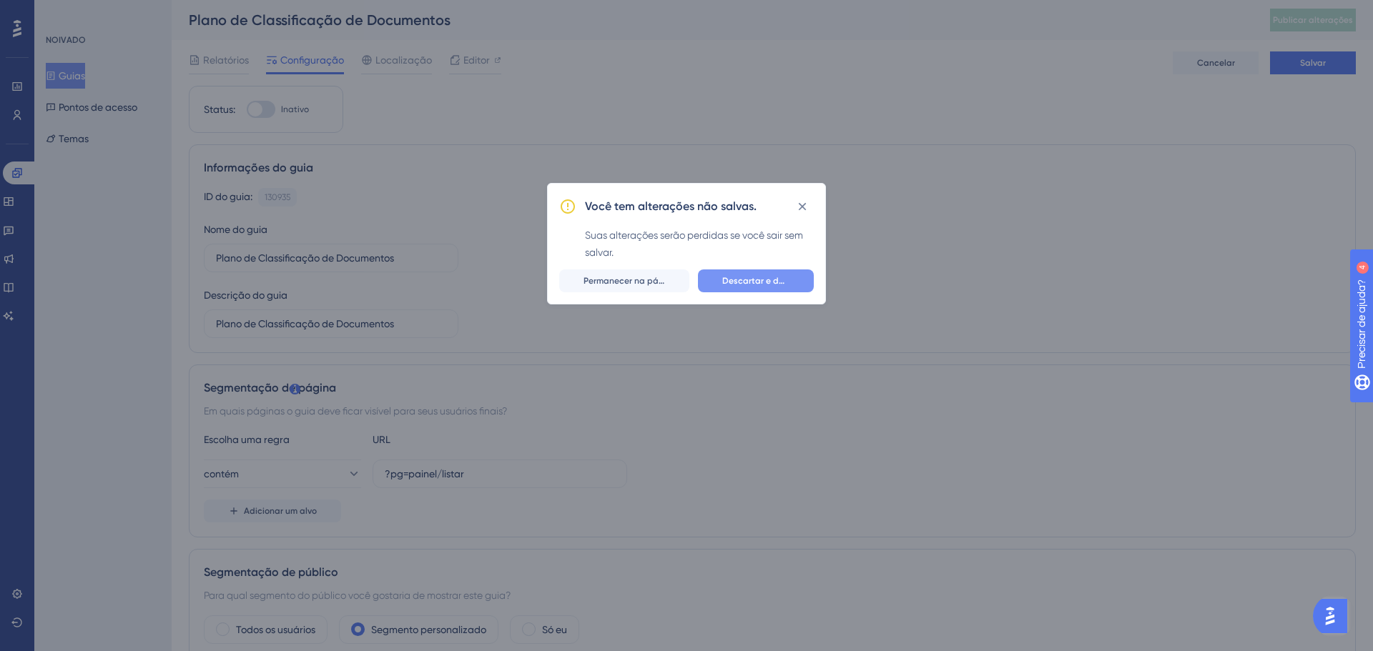
click at [755, 286] on span "Descartar e deixar" at bounding box center [755, 280] width 67 height 11
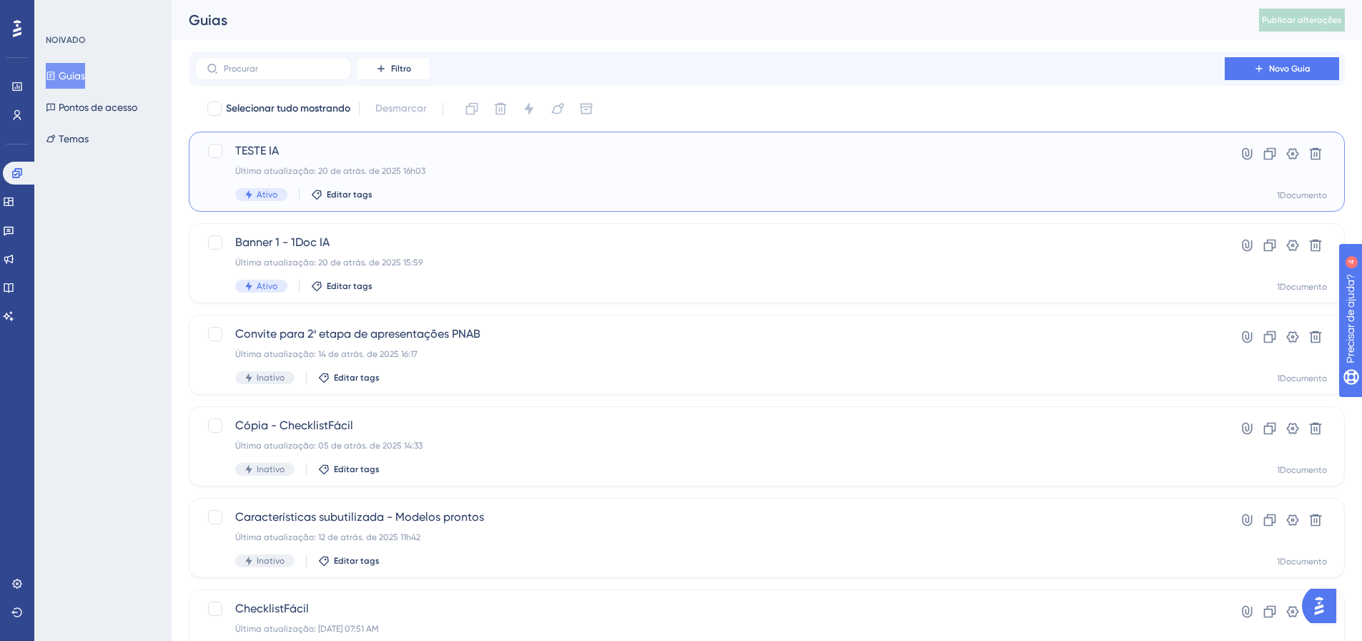
click at [313, 151] on span "TESTE IA" at bounding box center [709, 150] width 949 height 17
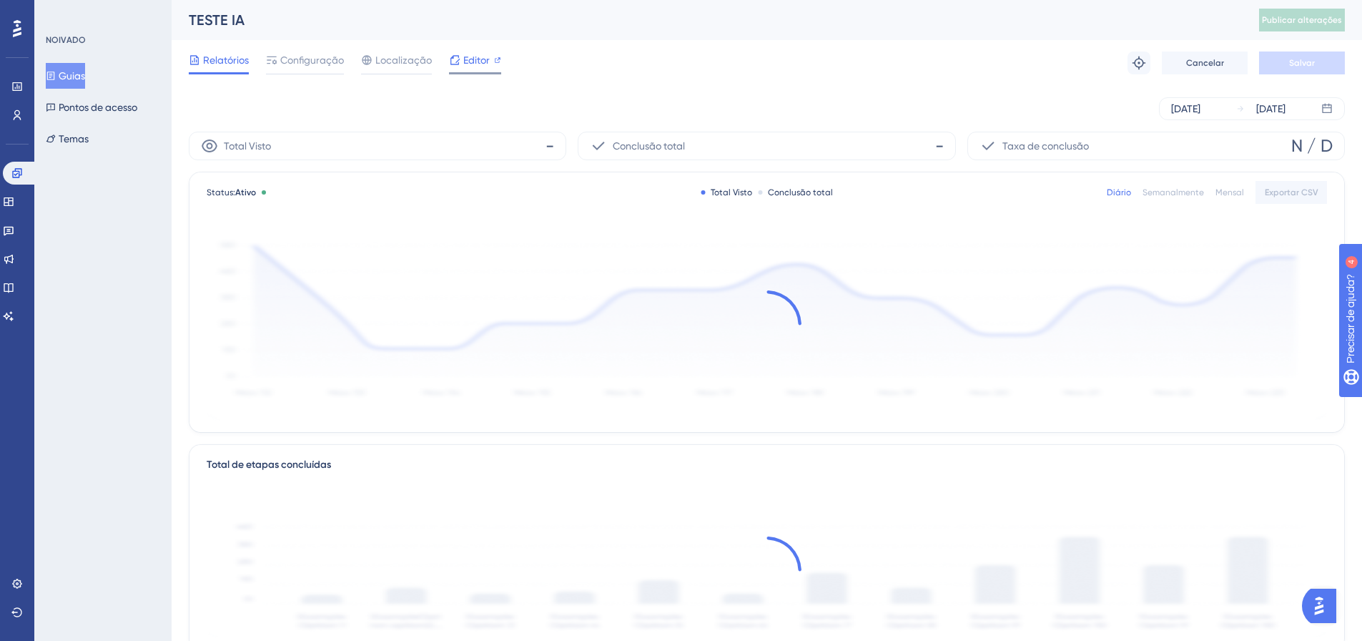
click at [471, 52] on span "Editor" at bounding box center [476, 59] width 26 height 17
click at [1322, 19] on font "Publicar alterações" at bounding box center [1302, 20] width 80 height 10
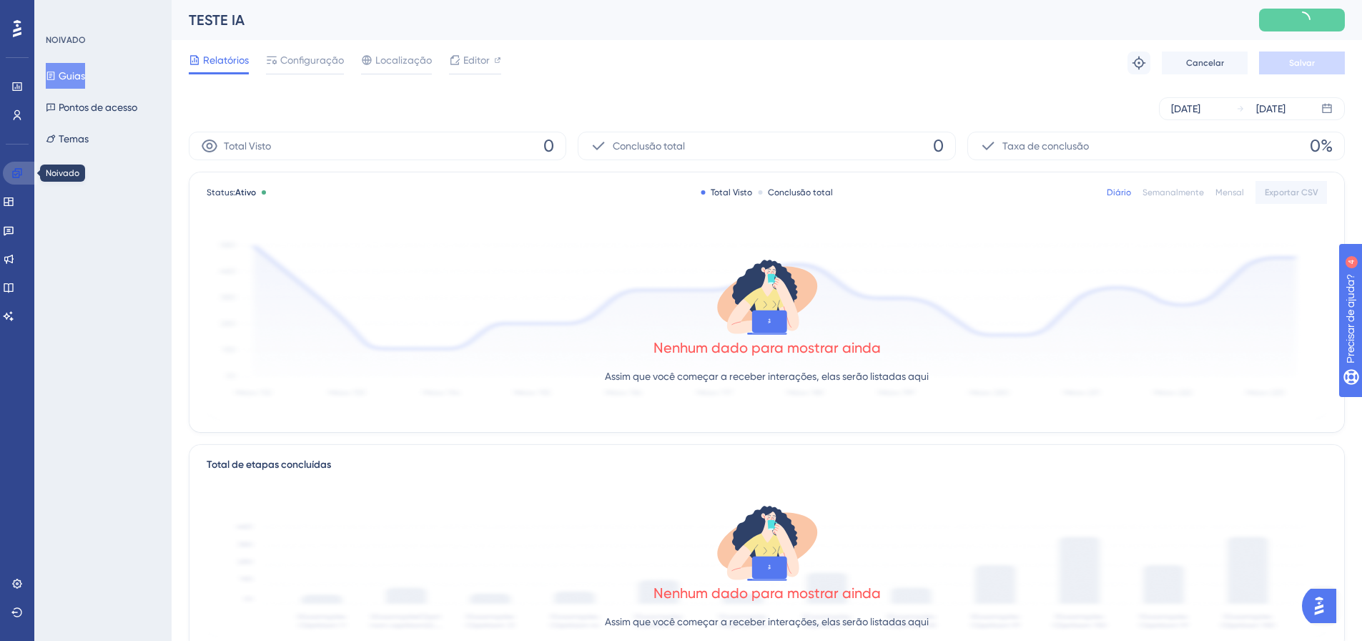
drag, startPoint x: 24, startPoint y: 171, endPoint x: 104, endPoint y: 167, distance: 80.2
click at [23, 171] on link at bounding box center [20, 173] width 34 height 23
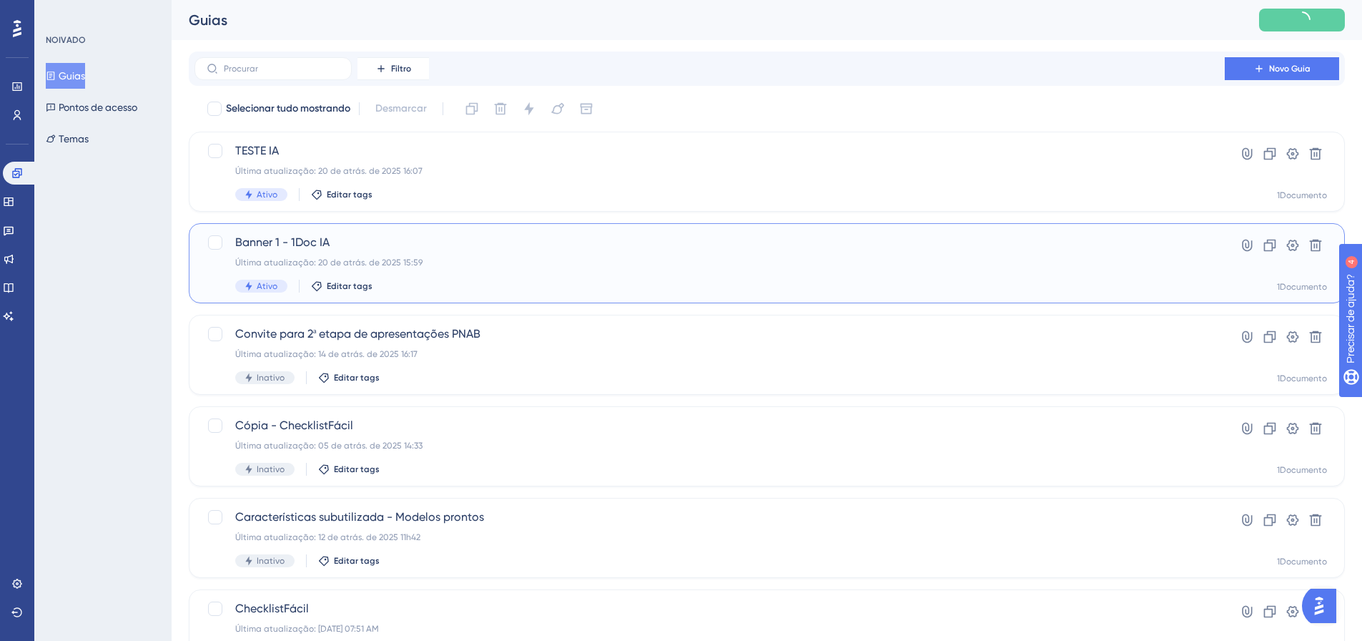
click at [362, 241] on span "Banner 1 - 1Doc IA" at bounding box center [709, 242] width 949 height 17
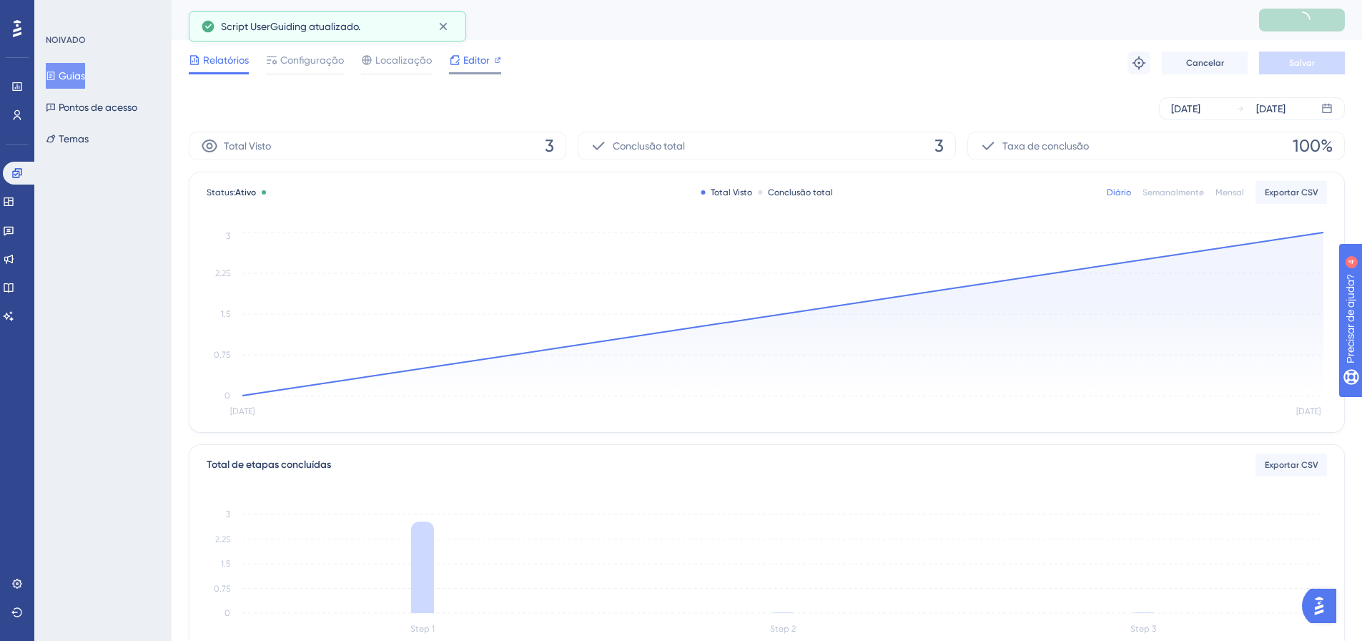
click at [472, 59] on font "Editor" at bounding box center [476, 59] width 26 height 11
click at [292, 70] on div "Configuração" at bounding box center [305, 62] width 78 height 23
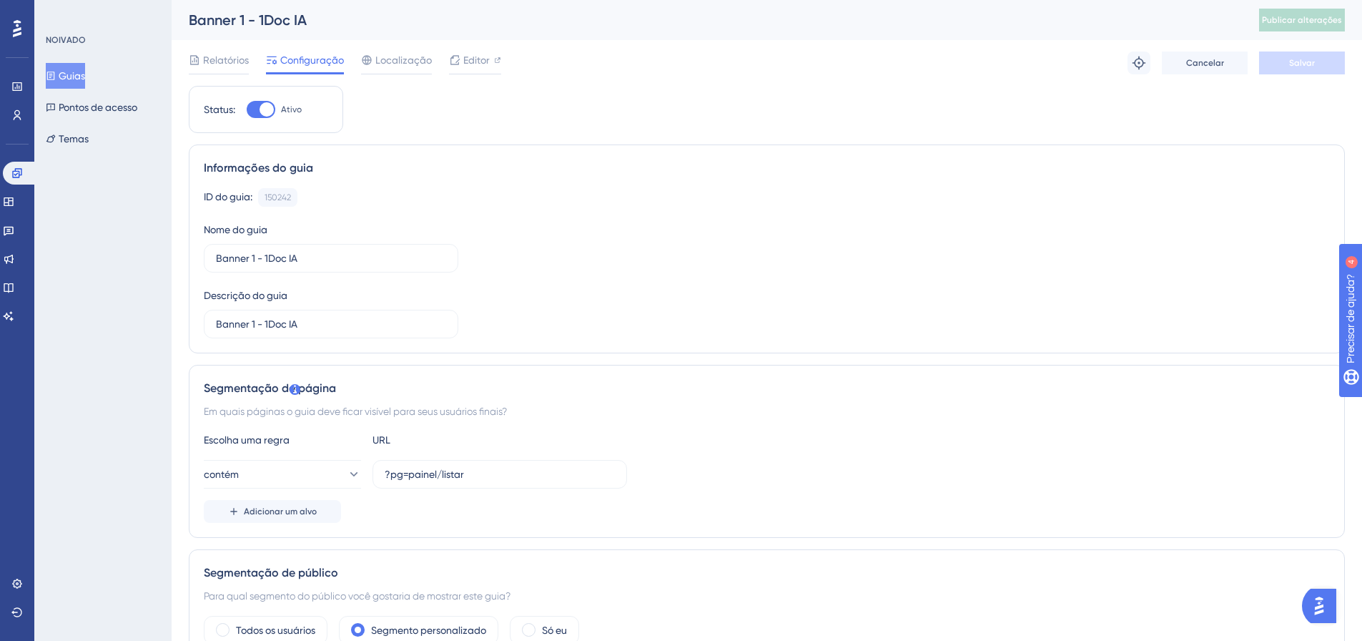
click at [277, 106] on label "Ativo" at bounding box center [274, 109] width 55 height 17
click at [247, 109] on input "Ativo" at bounding box center [246, 109] width 1 height 1
checkbox input "false"
click at [1304, 59] on font "Salvar" at bounding box center [1302, 63] width 26 height 10
